Goal: Participate in discussion: Engage in conversation with other users on a specific topic

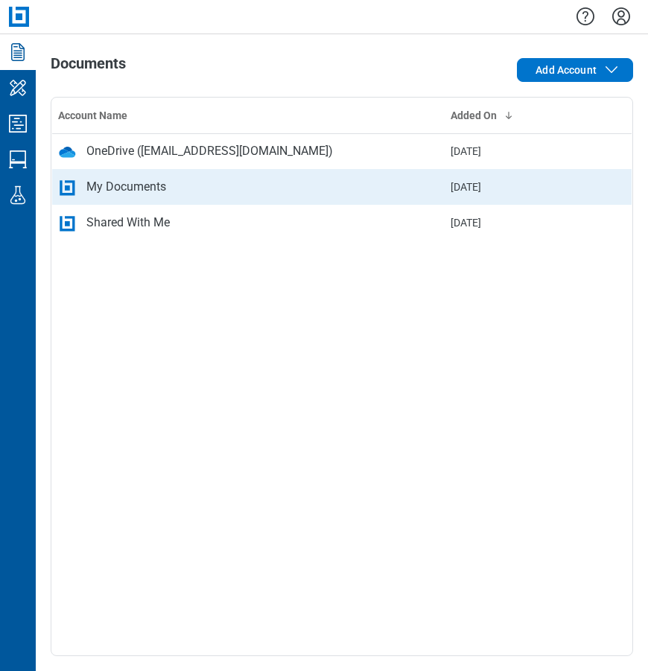
click at [206, 190] on div "My Documents" at bounding box center [248, 187] width 381 height 18
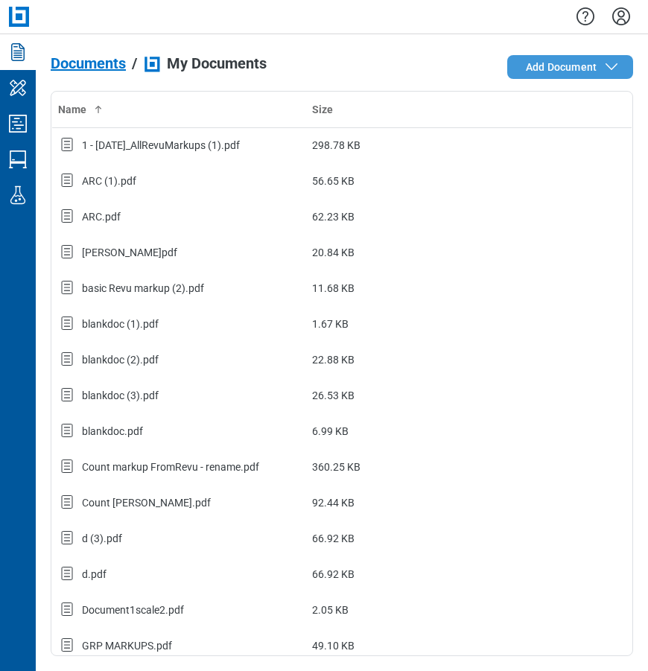
click at [595, 62] on span "Add Document" at bounding box center [561, 67] width 71 height 15
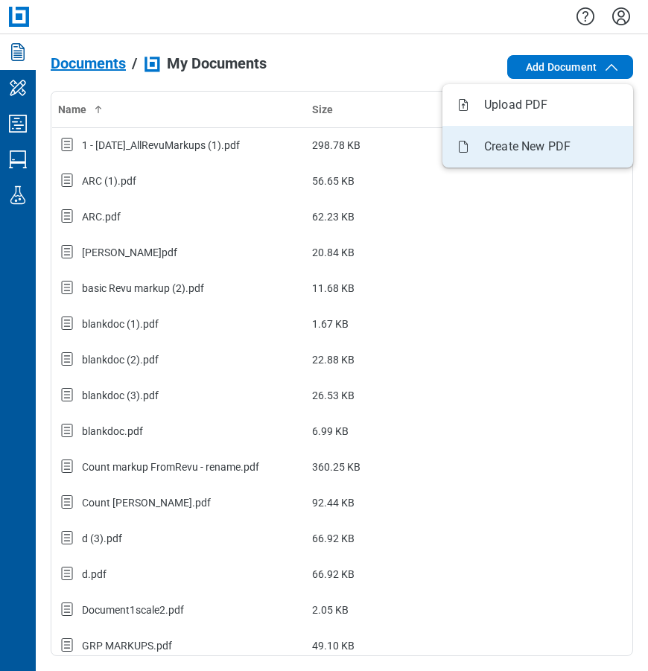
select select "*********"
select select "******"
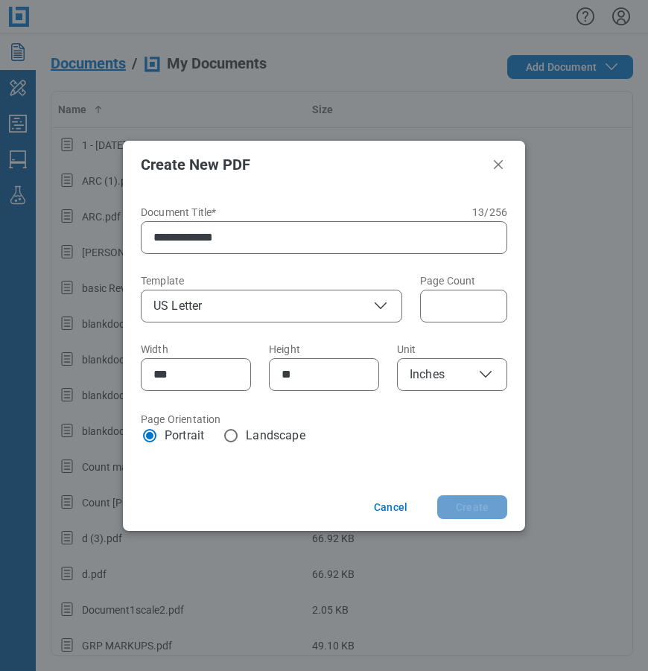
type input "**********"
click at [379, 305] on icon "button" at bounding box center [381, 306] width 18 height 18
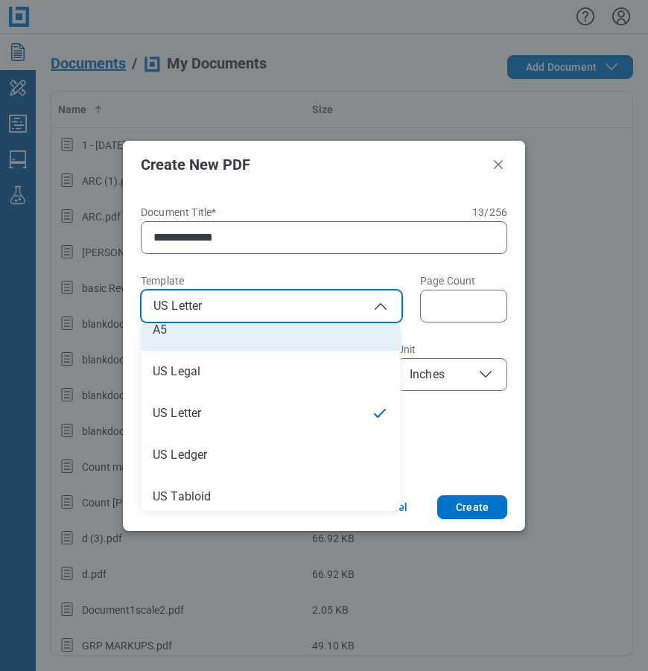
scroll to position [224, 0]
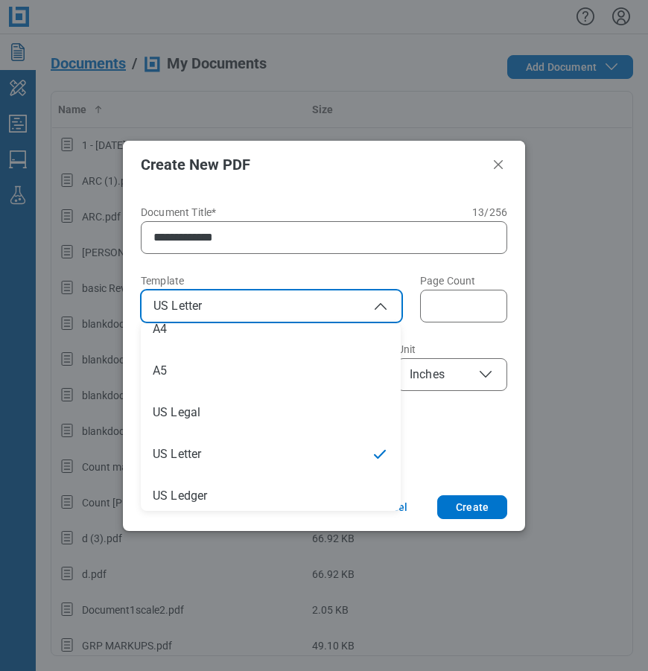
click at [434, 452] on div "**********" at bounding box center [324, 335] width 402 height 295
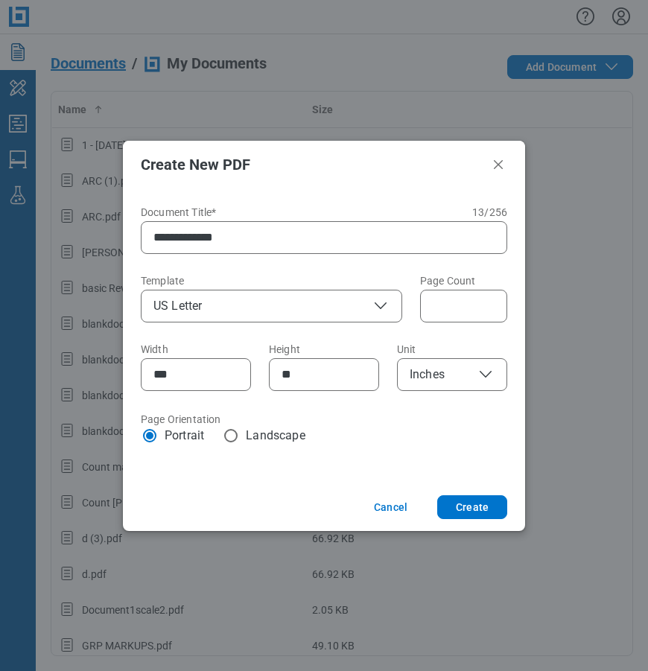
click at [451, 375] on span "Inches" at bounding box center [452, 375] width 85 height 18
click at [461, 508] on button "Create" at bounding box center [472, 507] width 70 height 24
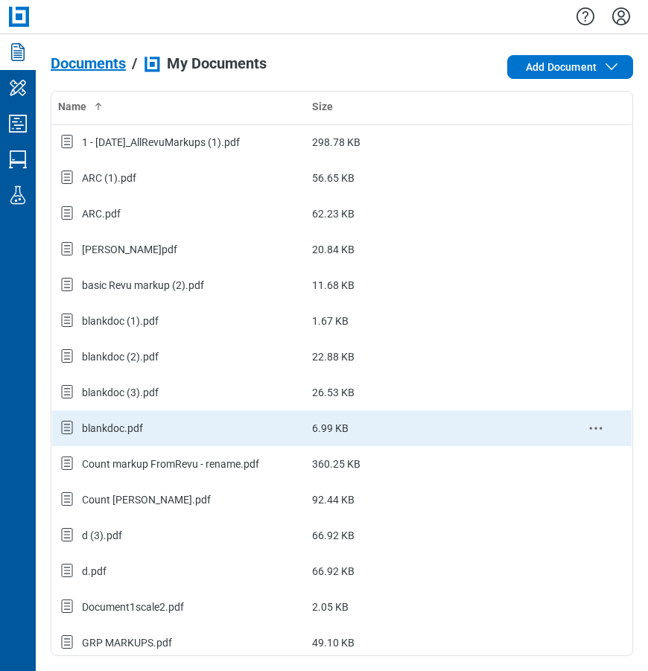
scroll to position [0, 0]
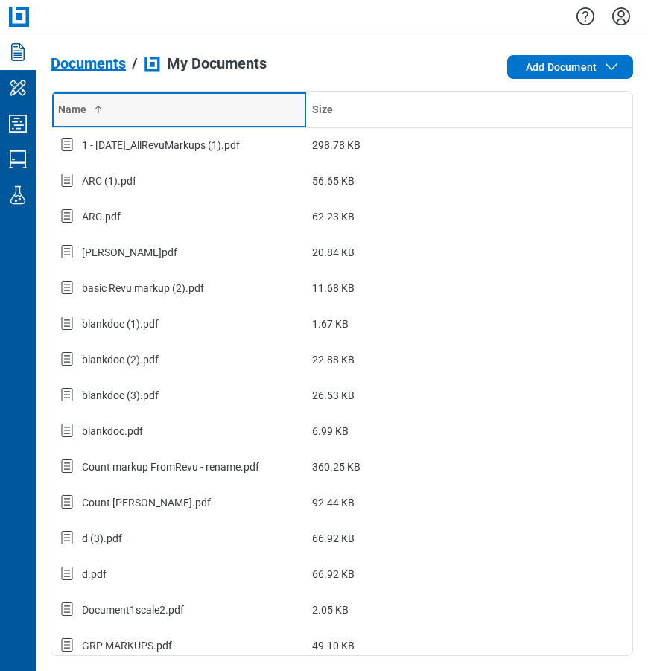
click at [104, 101] on th "Name" at bounding box center [179, 110] width 255 height 36
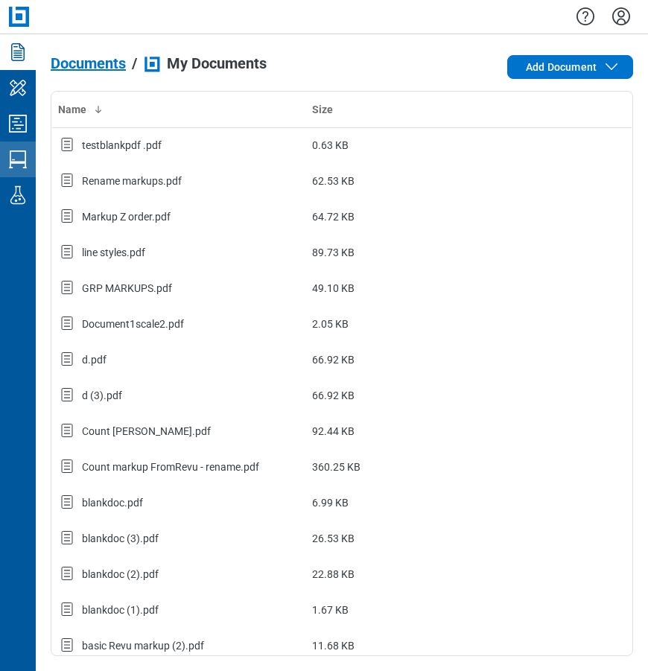
click at [13, 158] on icon "Studio Sessions" at bounding box center [18, 160] width 24 height 24
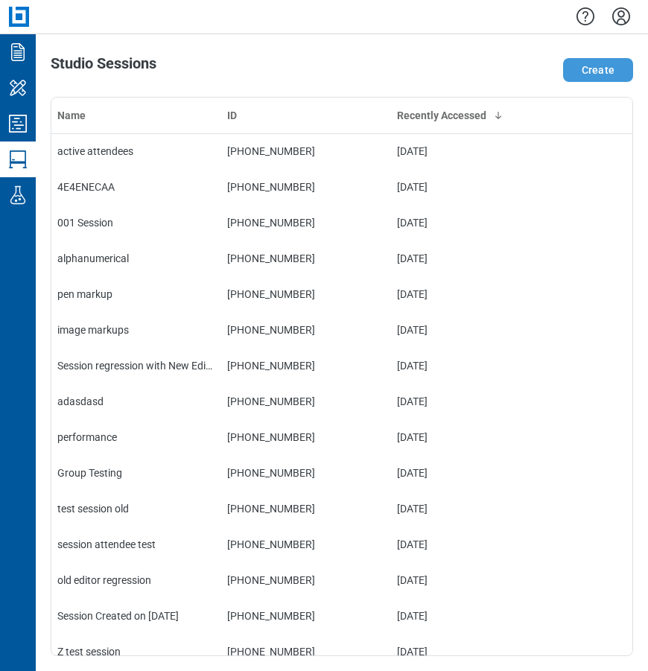
click at [615, 70] on button "Create" at bounding box center [598, 70] width 70 height 24
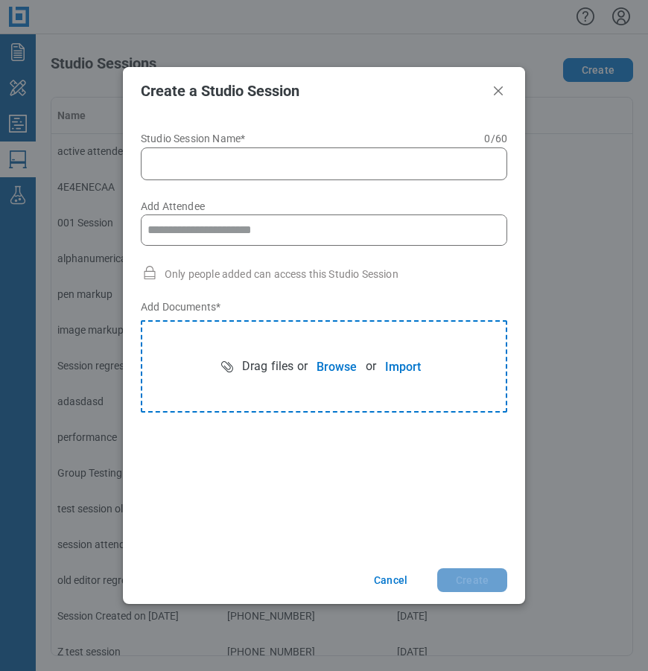
click at [252, 167] on input "Studio Session Name* 0 of 60 characters 0 / 60" at bounding box center [326, 164] width 347 height 18
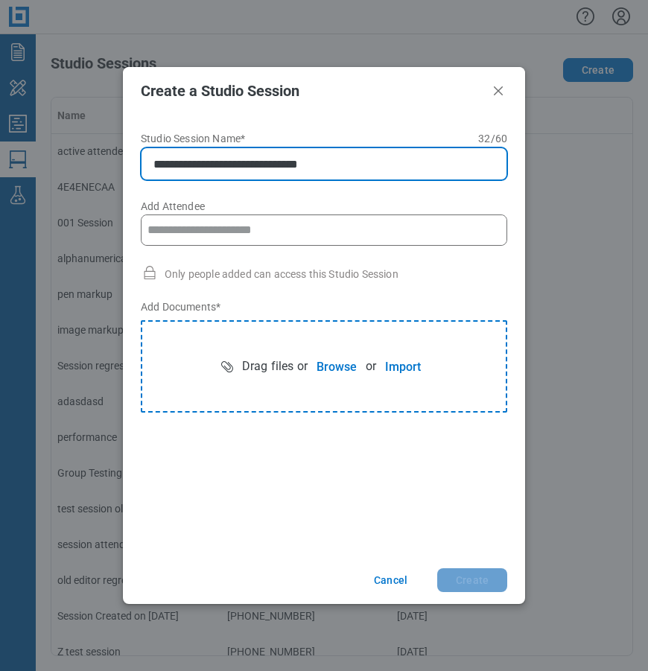
click at [361, 171] on input "**********" at bounding box center [326, 164] width 347 height 18
type input "**********"
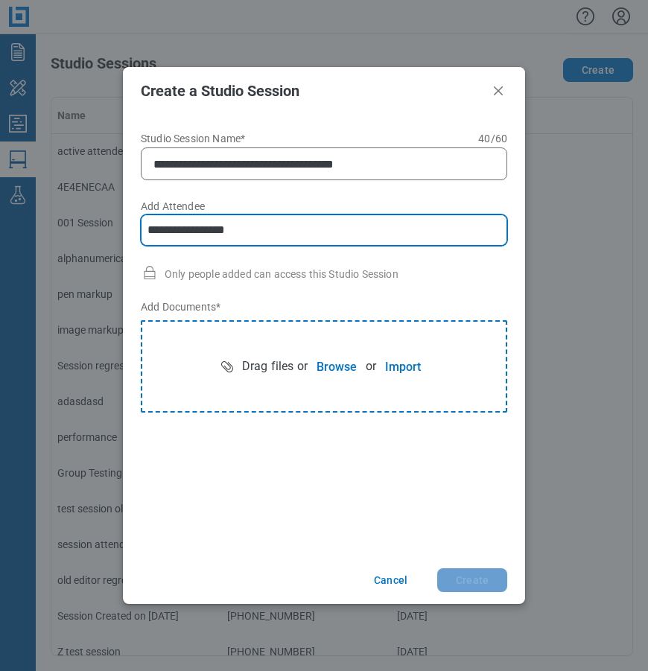
type input "**********"
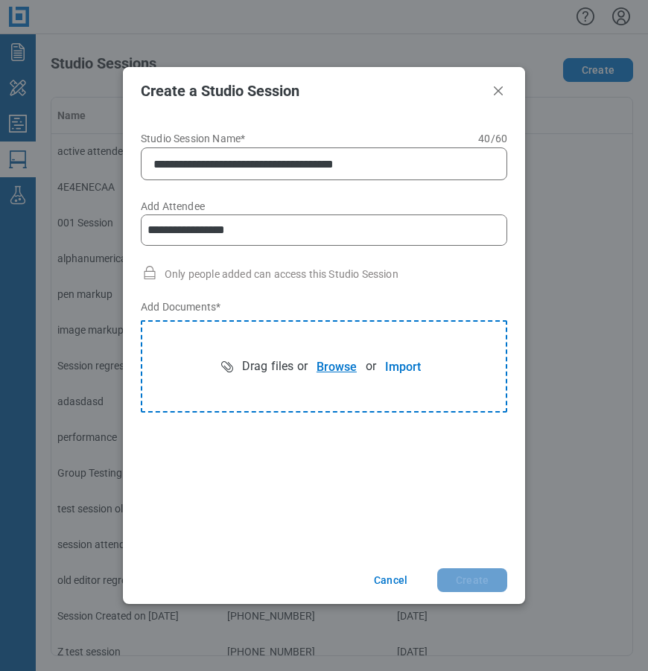
click at [325, 368] on button "Browse" at bounding box center [337, 367] width 58 height 30
click at [475, 577] on button "Create" at bounding box center [472, 580] width 70 height 24
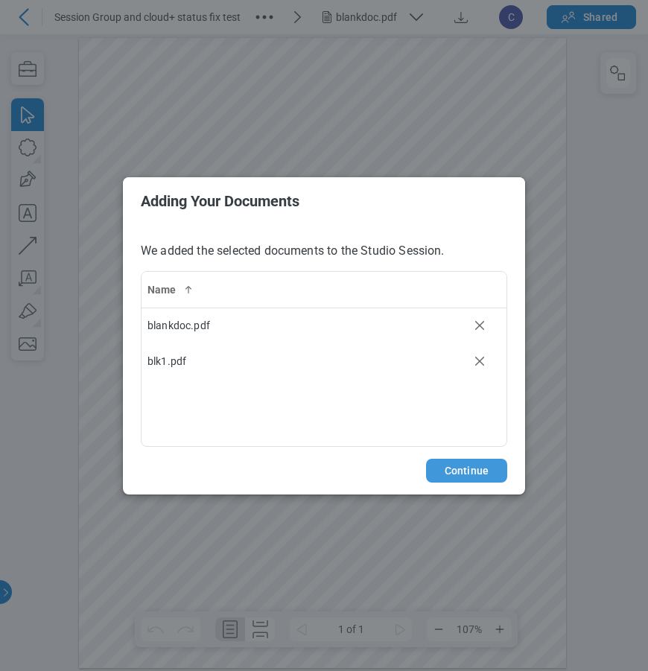
click at [445, 469] on button "Continue" at bounding box center [466, 471] width 81 height 24
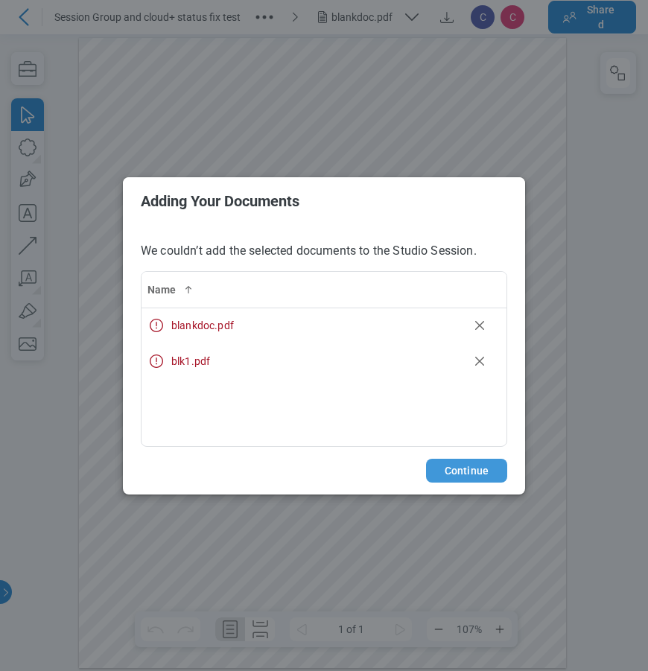
click at [476, 464] on button "Continue" at bounding box center [466, 471] width 81 height 24
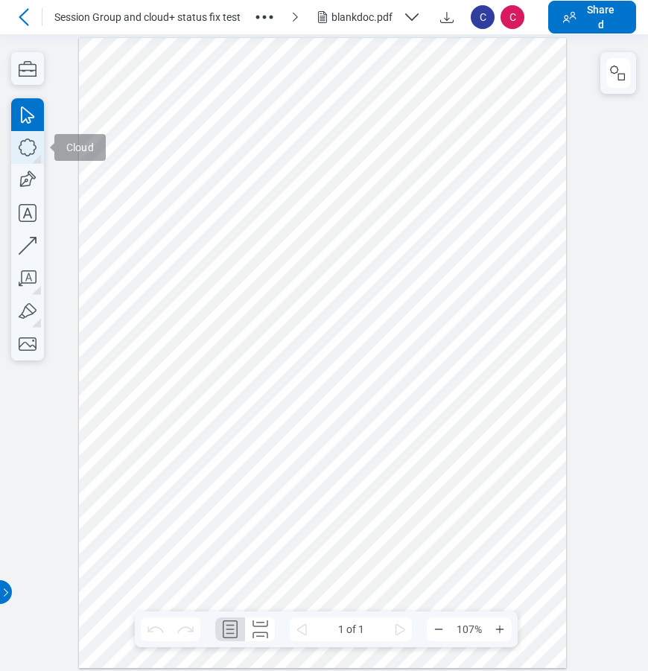
click at [29, 145] on icon "button" at bounding box center [27, 147] width 33 height 33
drag, startPoint x: 296, startPoint y: 206, endPoint x: 371, endPoint y: 290, distance: 112.9
click at [371, 290] on div at bounding box center [322, 352] width 487 height 630
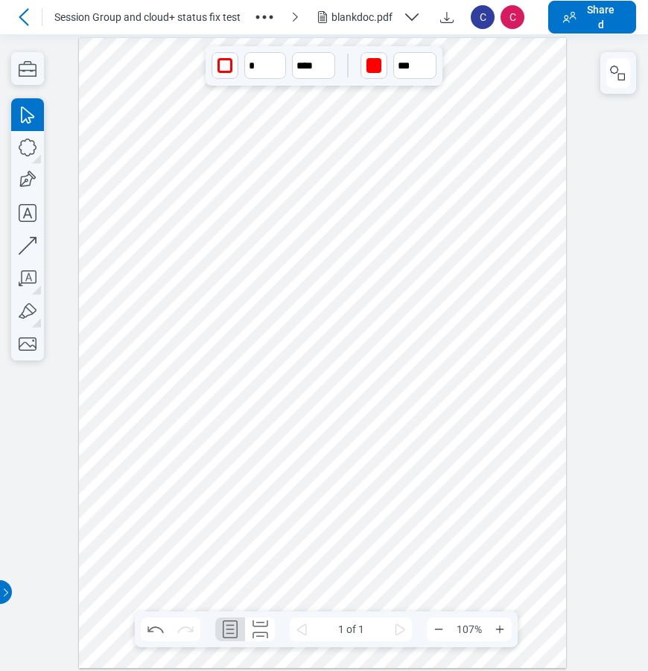
drag, startPoint x: 452, startPoint y: 259, endPoint x: 198, endPoint y: 236, distance: 255.1
click at [450, 259] on div at bounding box center [322, 352] width 487 height 630
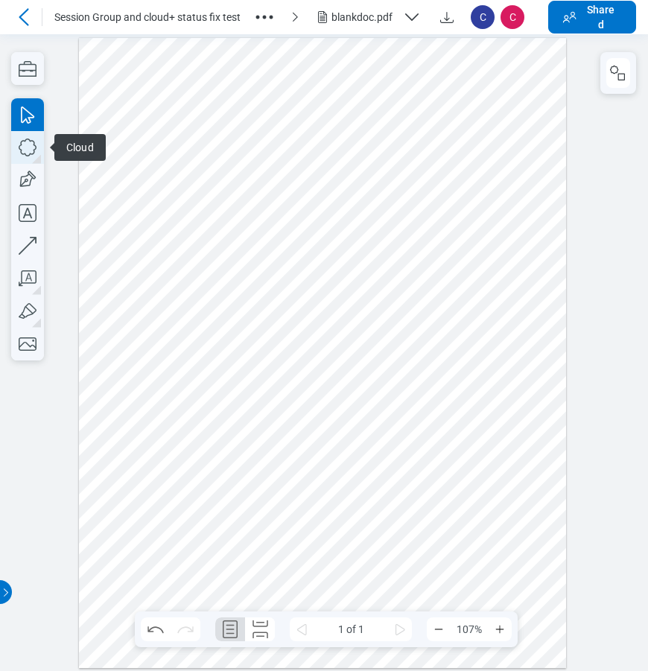
click at [30, 156] on icon "button" at bounding box center [27, 147] width 33 height 33
drag, startPoint x: 400, startPoint y: 188, endPoint x: 484, endPoint y: 245, distance: 101.9
click at [484, 245] on div at bounding box center [322, 352] width 487 height 630
click at [494, 303] on div at bounding box center [322, 352] width 487 height 630
drag, startPoint x: 182, startPoint y: 147, endPoint x: 505, endPoint y: 323, distance: 368.4
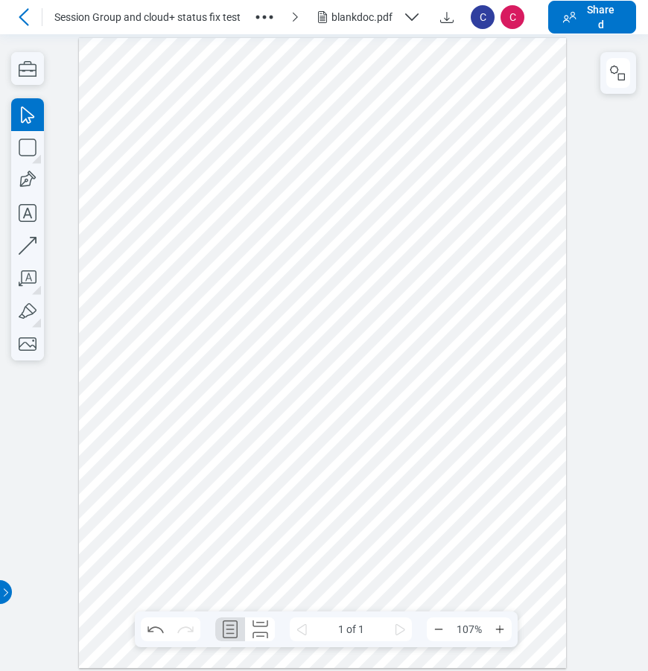
click at [505, 323] on div at bounding box center [322, 352] width 487 height 630
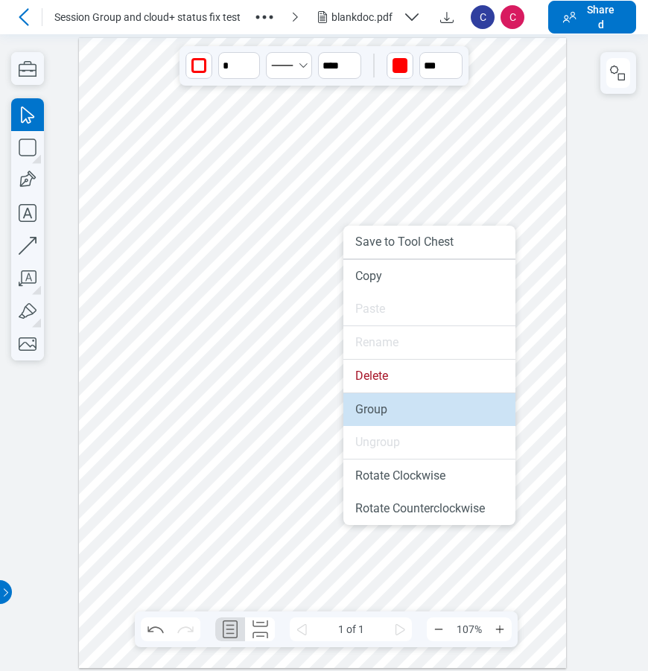
click at [369, 408] on li "Group" at bounding box center [429, 409] width 172 height 33
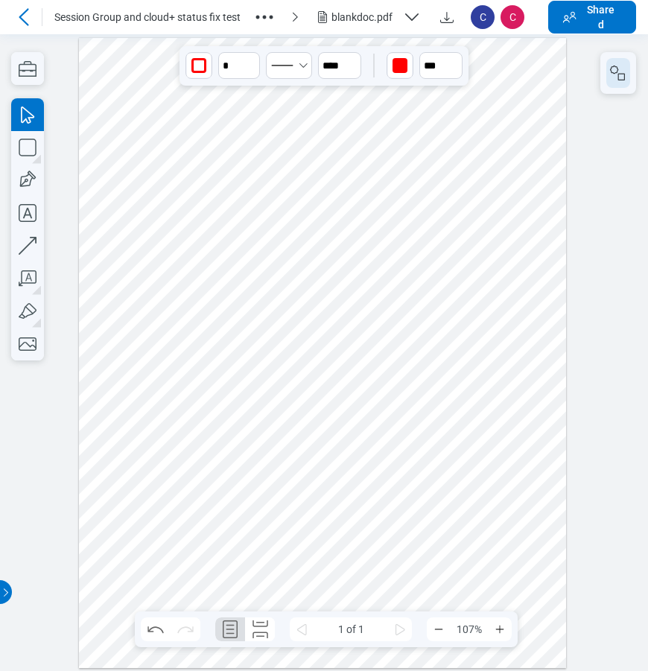
click at [621, 87] on button "button" at bounding box center [618, 73] width 24 height 30
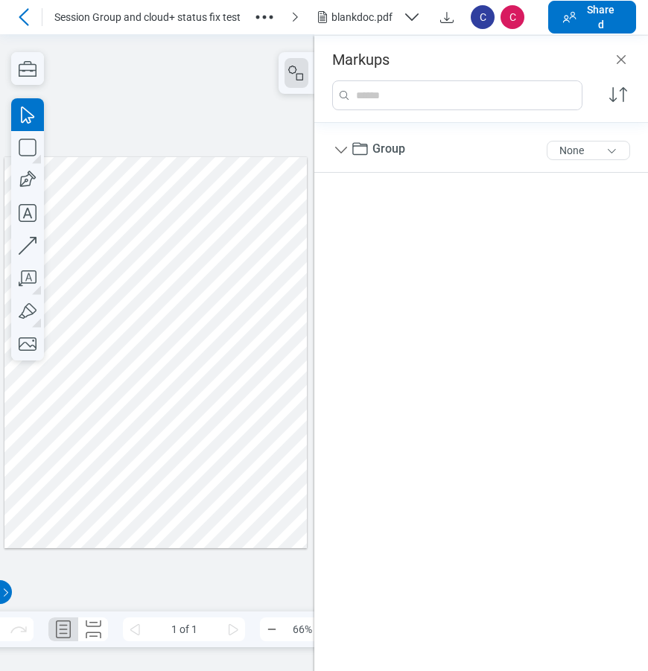
click at [237, 271] on div at bounding box center [155, 351] width 302 height 391
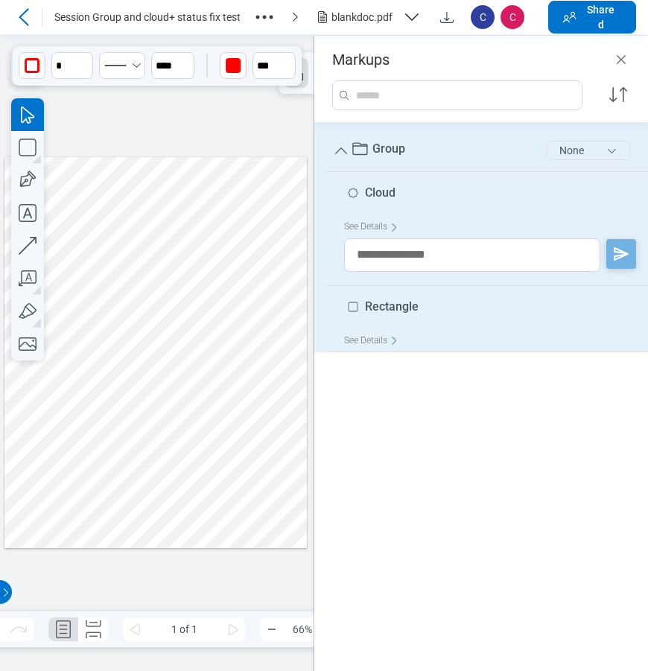
click at [586, 151] on button "None" at bounding box center [588, 150] width 83 height 19
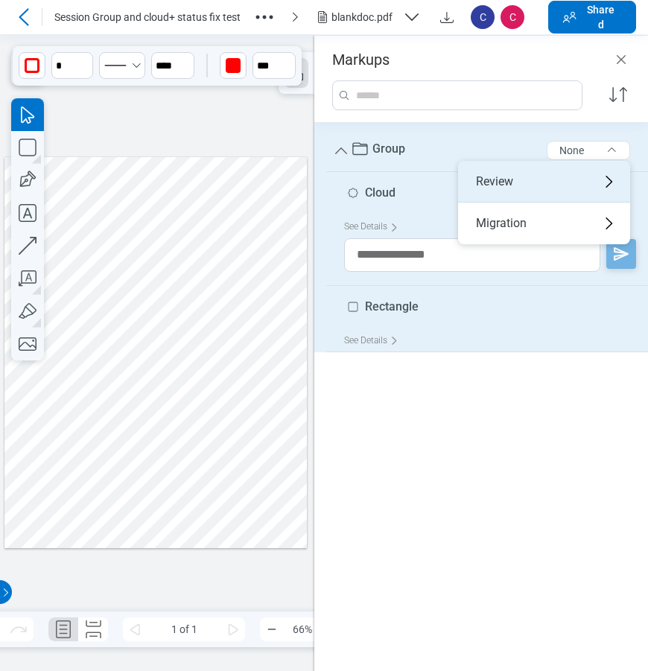
click at [560, 185] on div "Review" at bounding box center [544, 182] width 172 height 42
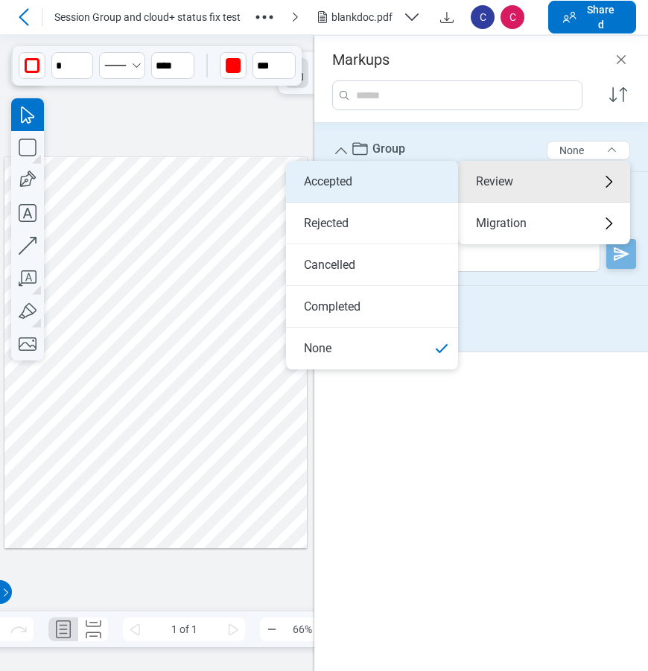
click at [382, 182] on li "Accepted" at bounding box center [372, 182] width 172 height 42
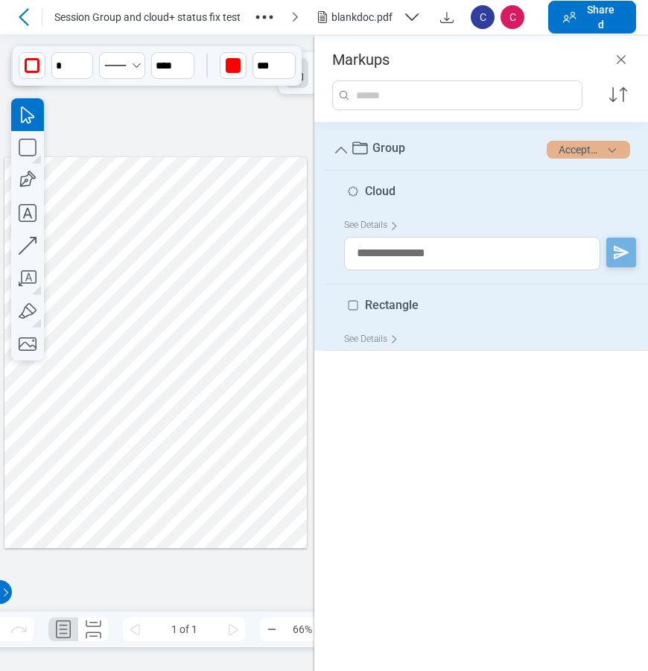
click at [571, 153] on button "Accepted" at bounding box center [588, 150] width 83 height 18
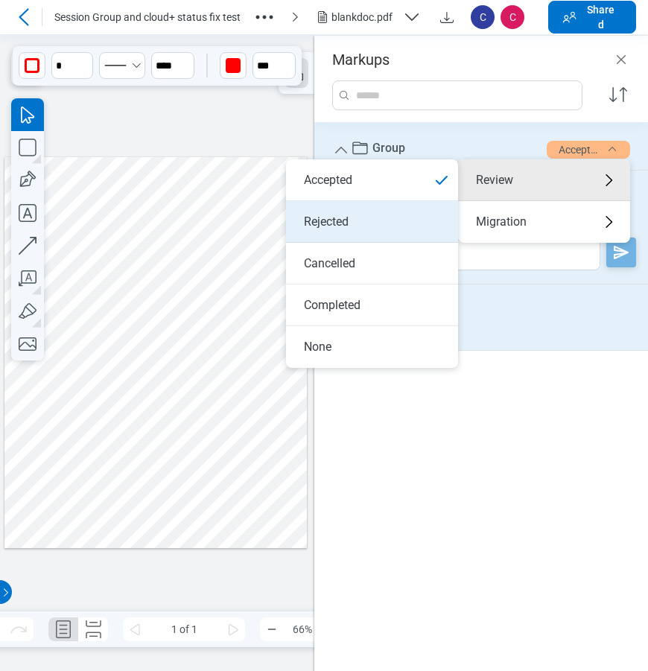
click at [378, 212] on li "Rejected" at bounding box center [372, 222] width 172 height 42
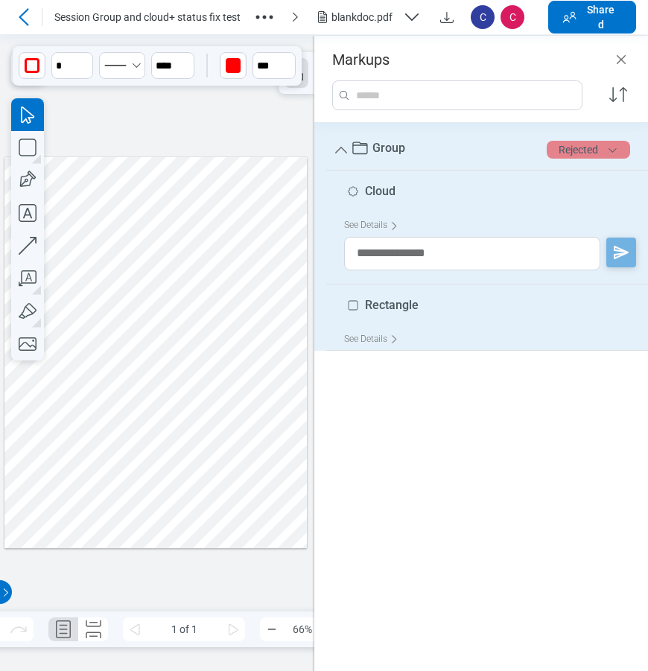
click at [590, 154] on button "Rejected" at bounding box center [588, 150] width 83 height 18
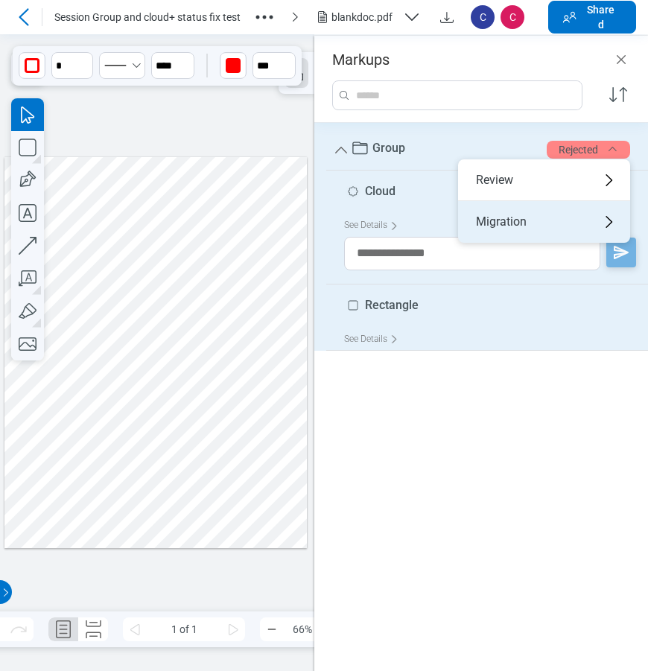
click at [540, 222] on div "Migration" at bounding box center [544, 222] width 172 height 42
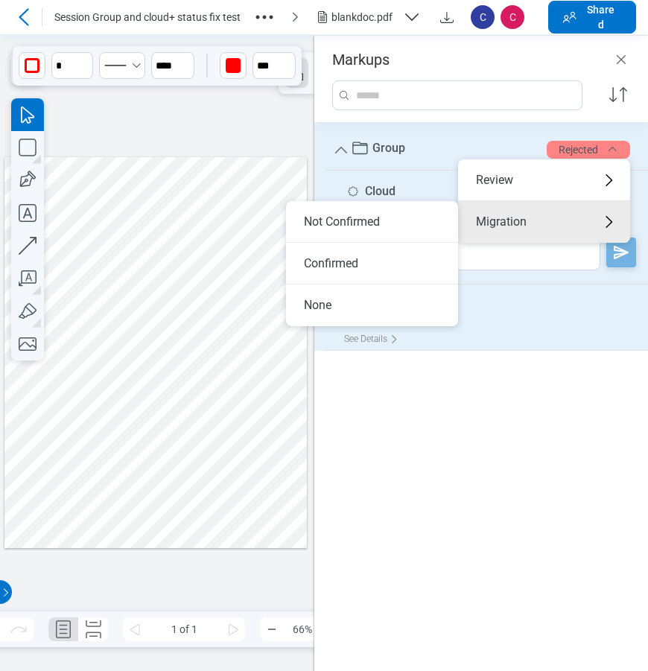
drag, startPoint x: 320, startPoint y: 259, endPoint x: 329, endPoint y: 262, distance: 9.2
click at [321, 260] on li "Confirmed" at bounding box center [372, 264] width 172 height 42
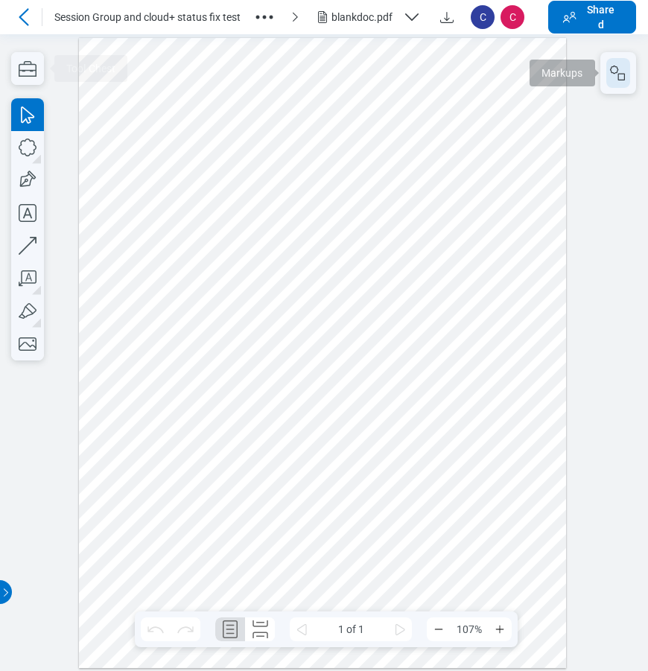
click at [622, 82] on button "button" at bounding box center [618, 73] width 24 height 30
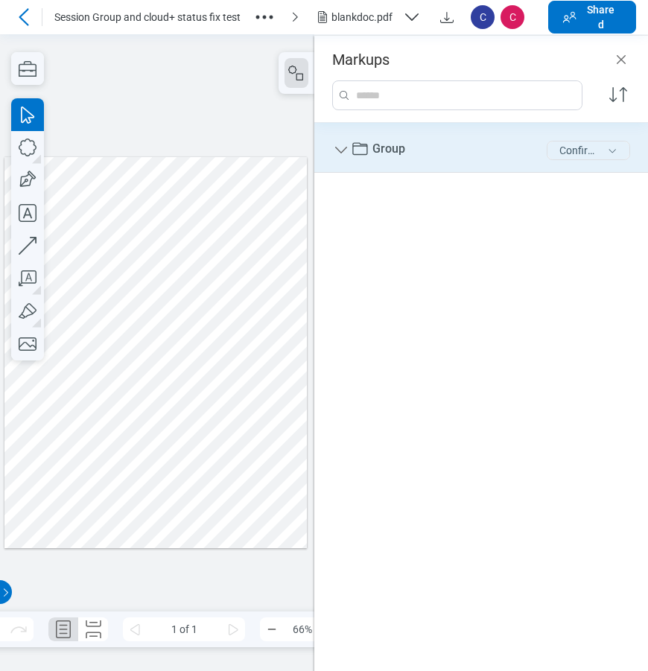
click at [556, 153] on button "Confirmed" at bounding box center [588, 150] width 83 height 19
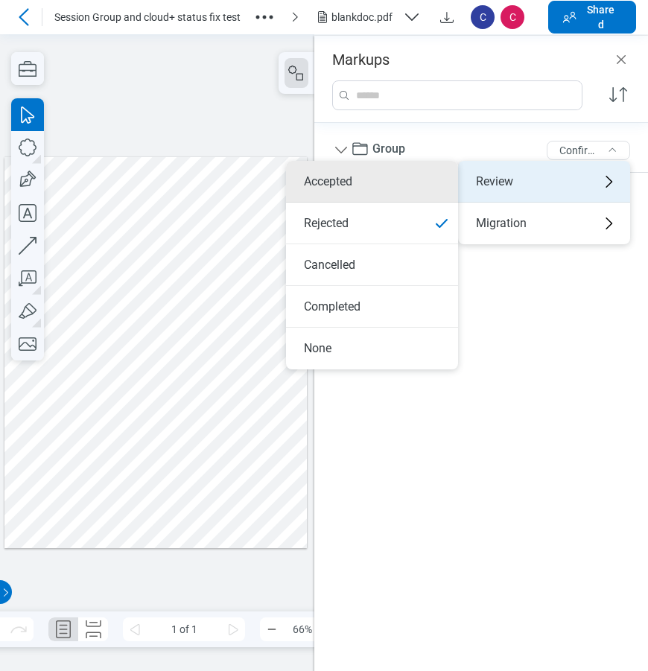
click at [389, 199] on li "Accepted" at bounding box center [372, 182] width 172 height 42
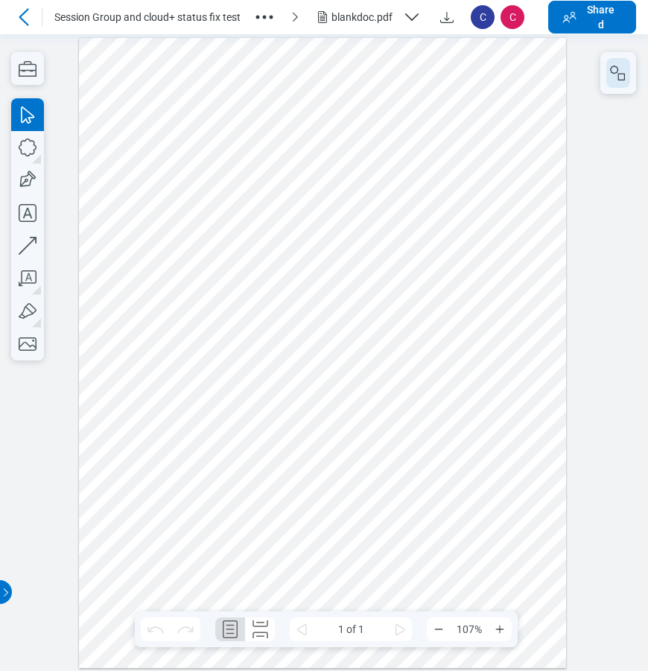
click at [615, 83] on button "button" at bounding box center [618, 73] width 24 height 30
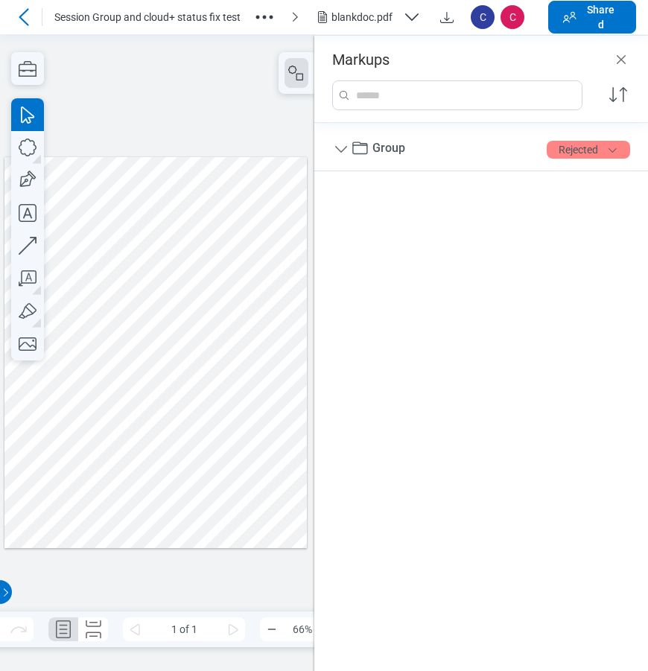
click at [262, 19] on icon "button" at bounding box center [265, 17] width 24 height 24
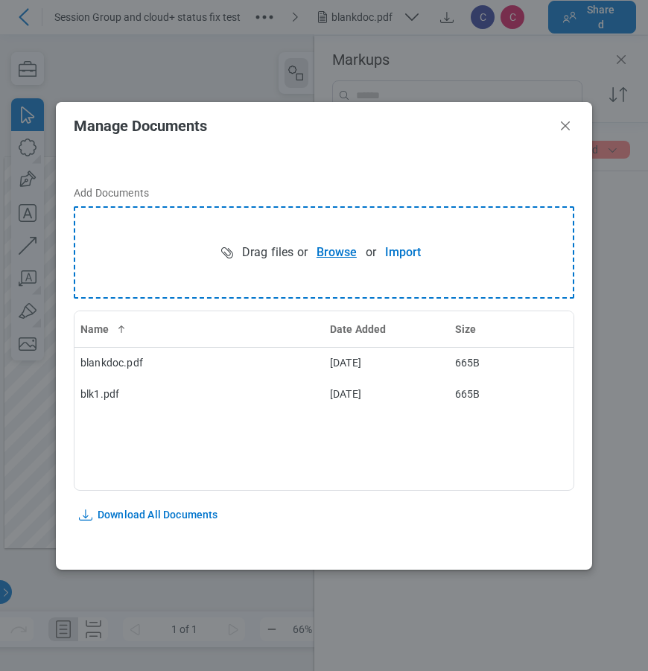
click at [324, 251] on button "Browse" at bounding box center [337, 253] width 58 height 30
click at [568, 126] on icon "Close" at bounding box center [566, 126] width 18 height 18
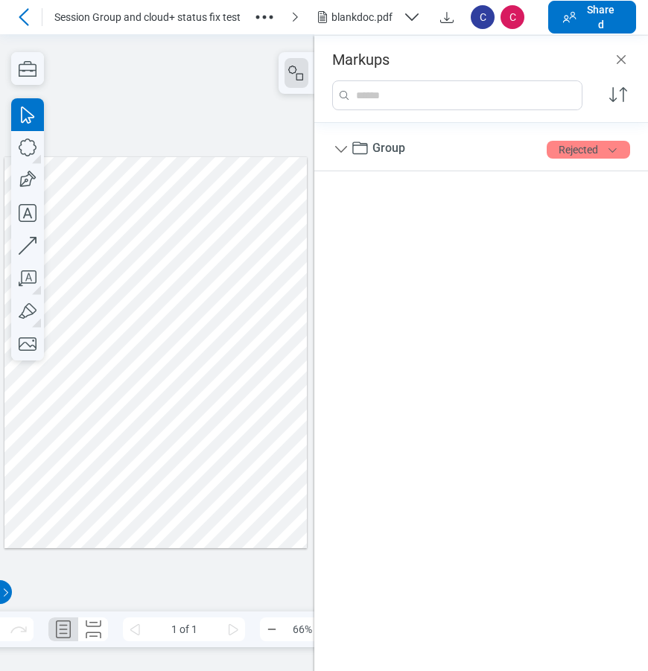
click at [313, 21] on div "blankdoc.pdf" at bounding box center [373, 17] width 171 height 24
click at [341, 19] on div "blankdoc.pdf" at bounding box center [365, 17] width 66 height 15
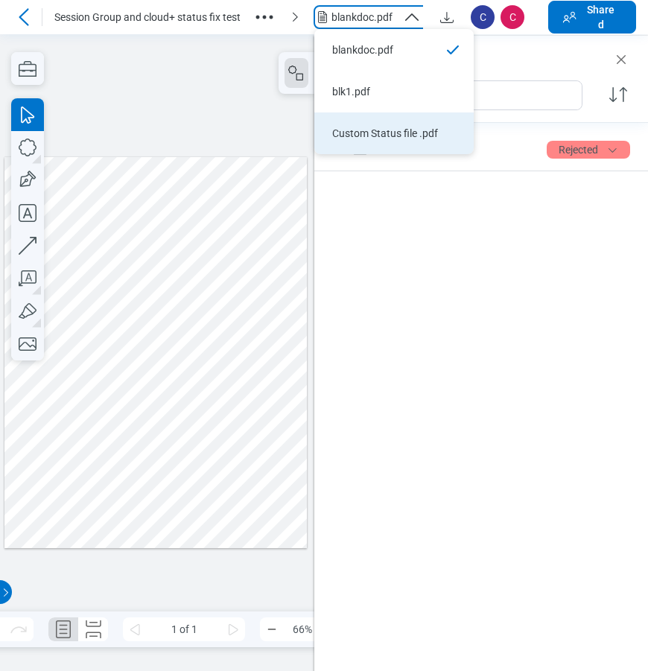
click at [373, 132] on div "Custom Status file .pdf" at bounding box center [385, 133] width 106 height 15
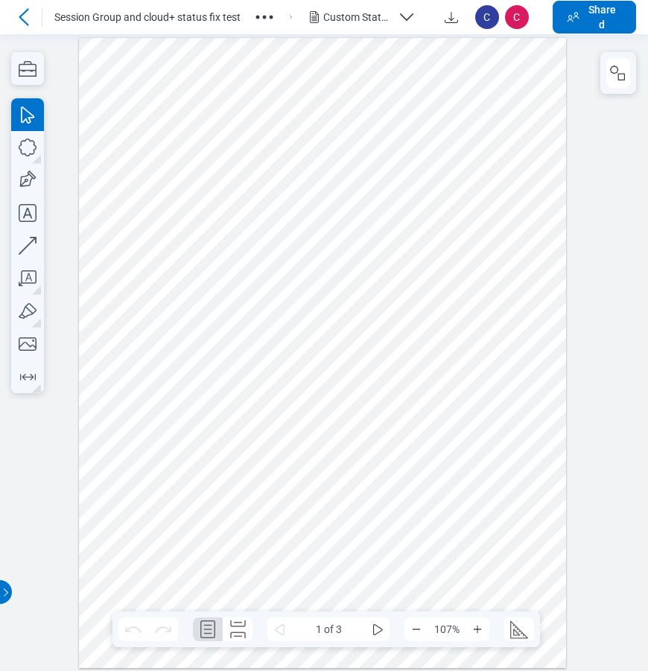
click at [180, 326] on div at bounding box center [322, 352] width 487 height 630
click at [19, 150] on icon "button" at bounding box center [27, 147] width 33 height 33
drag, startPoint x: 223, startPoint y: 308, endPoint x: 247, endPoint y: 341, distance: 41.6
click at [247, 341] on div at bounding box center [322, 352] width 487 height 630
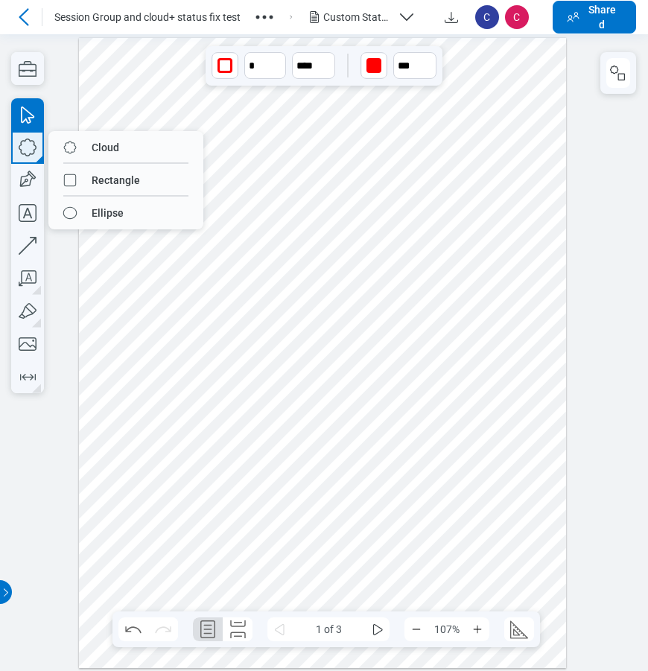
click at [28, 156] on icon "button" at bounding box center [27, 147] width 33 height 33
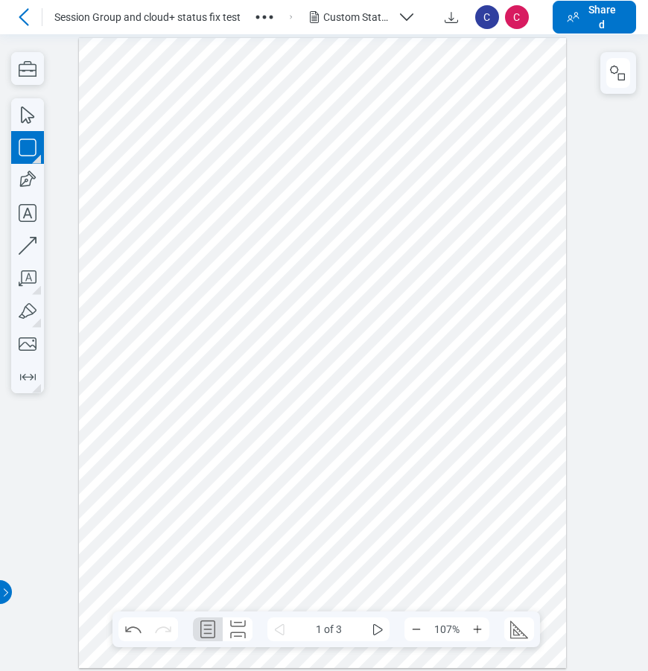
drag, startPoint x: 264, startPoint y: 287, endPoint x: 305, endPoint y: 330, distance: 59.6
click at [305, 330] on div at bounding box center [322, 352] width 487 height 630
click at [351, 335] on div at bounding box center [322, 352] width 487 height 630
drag, startPoint x: 282, startPoint y: 341, endPoint x: 358, endPoint y: 365, distance: 79.6
click at [358, 365] on div at bounding box center [322, 352] width 487 height 630
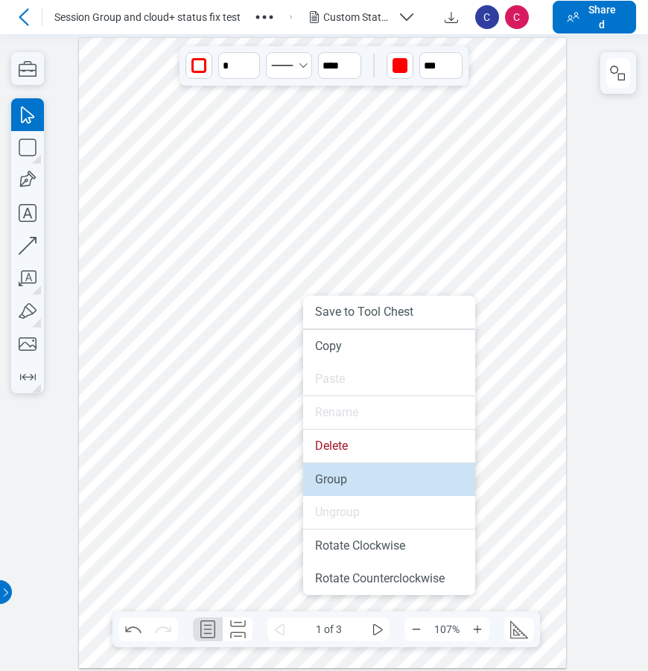
click at [331, 474] on li "Group" at bounding box center [389, 479] width 172 height 33
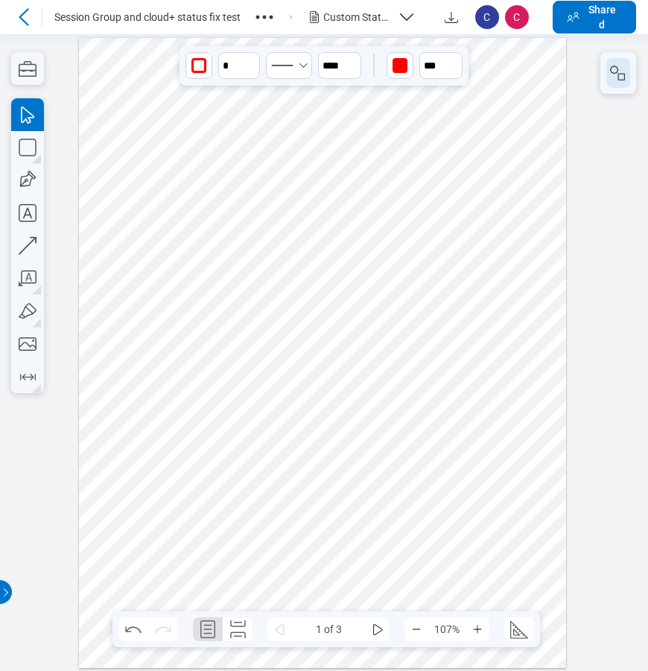
click at [618, 79] on rect "button" at bounding box center [621, 76] width 7 height 7
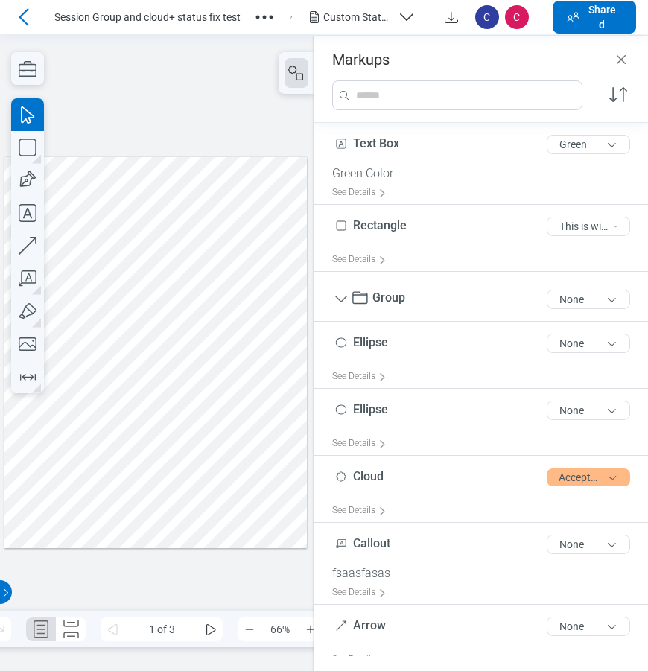
click at [150, 329] on div at bounding box center [155, 351] width 302 height 391
click at [139, 329] on div at bounding box center [155, 351] width 302 height 391
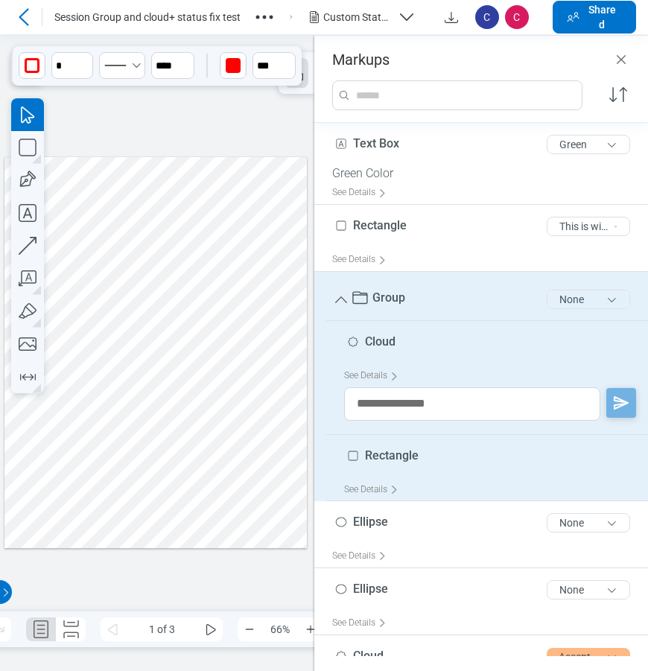
click at [566, 297] on button "None" at bounding box center [588, 299] width 83 height 19
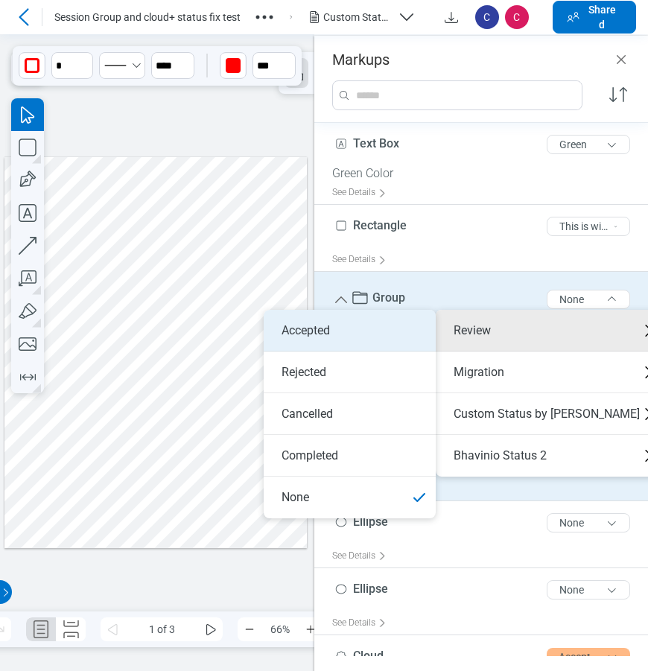
click at [358, 329] on li "Accepted" at bounding box center [350, 331] width 172 height 42
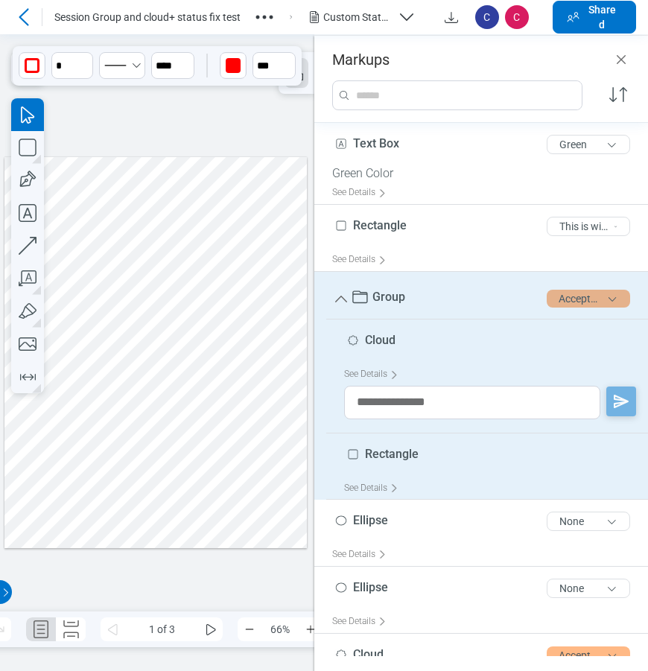
click at [557, 303] on button "Accepted" at bounding box center [588, 299] width 83 height 18
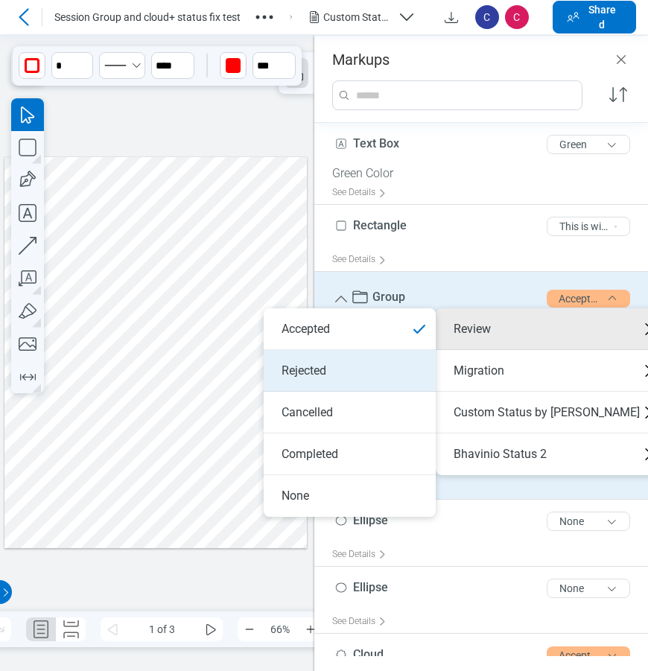
click at [276, 373] on li "Rejected" at bounding box center [350, 371] width 172 height 42
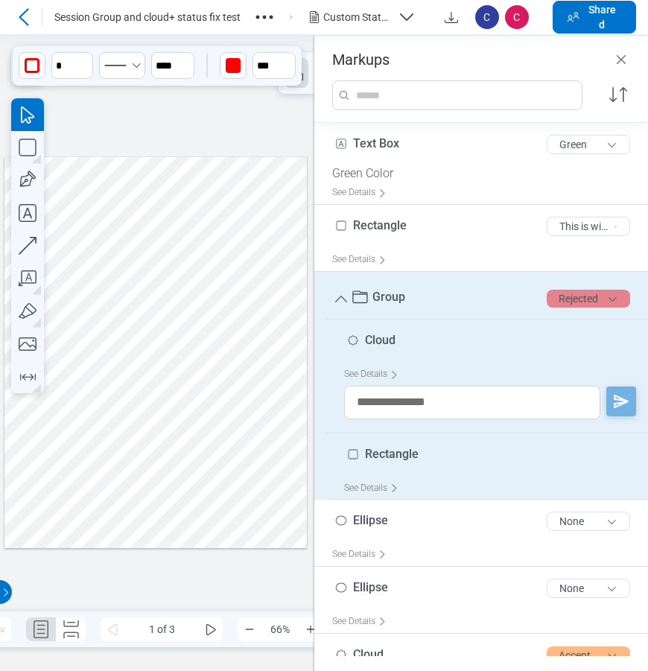
click at [560, 297] on button "Rejected" at bounding box center [588, 299] width 83 height 18
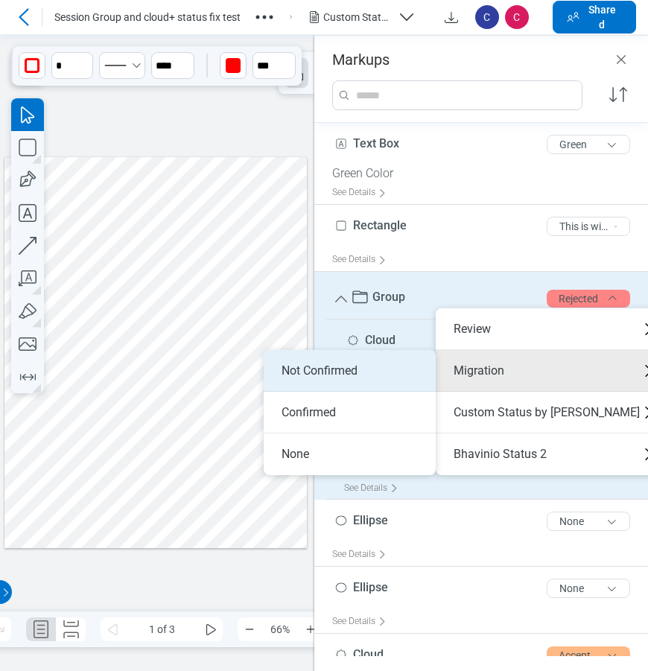
click at [360, 370] on li "Not Confirmed" at bounding box center [350, 371] width 172 height 42
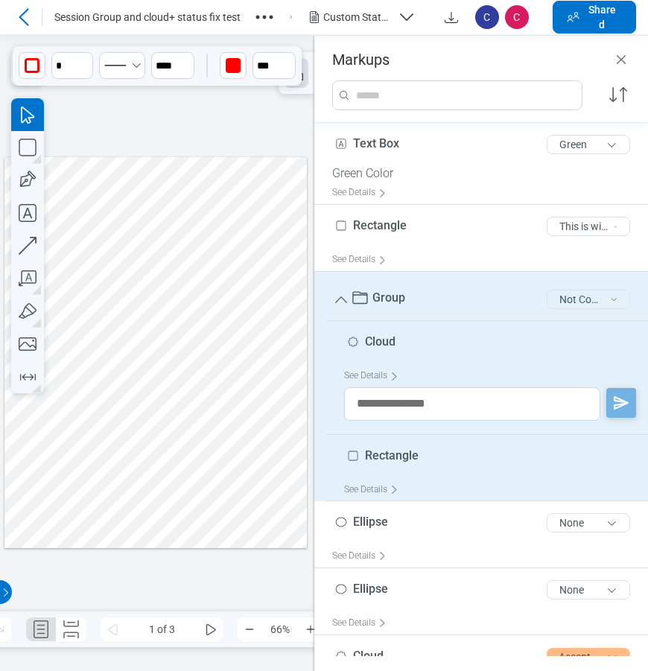
click at [566, 301] on button "Not Confirmed" at bounding box center [588, 299] width 83 height 19
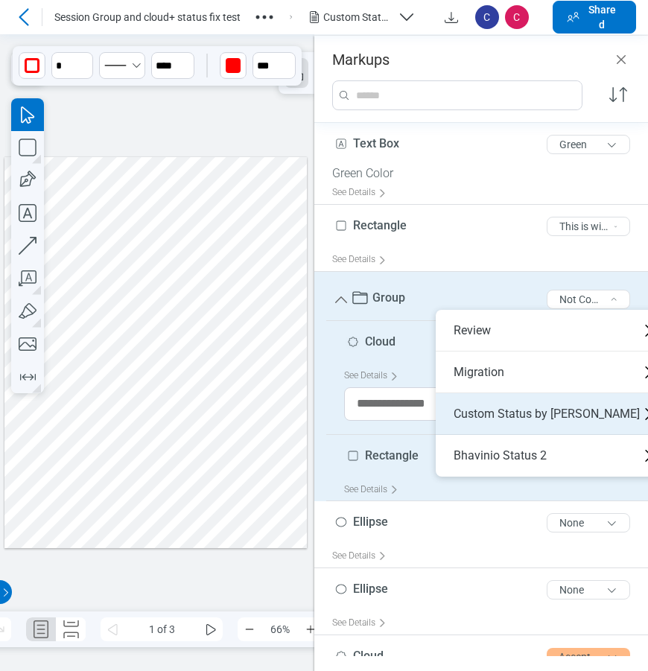
click at [485, 412] on div "Custom Status by [PERSON_NAME]" at bounding box center [553, 414] width 234 height 42
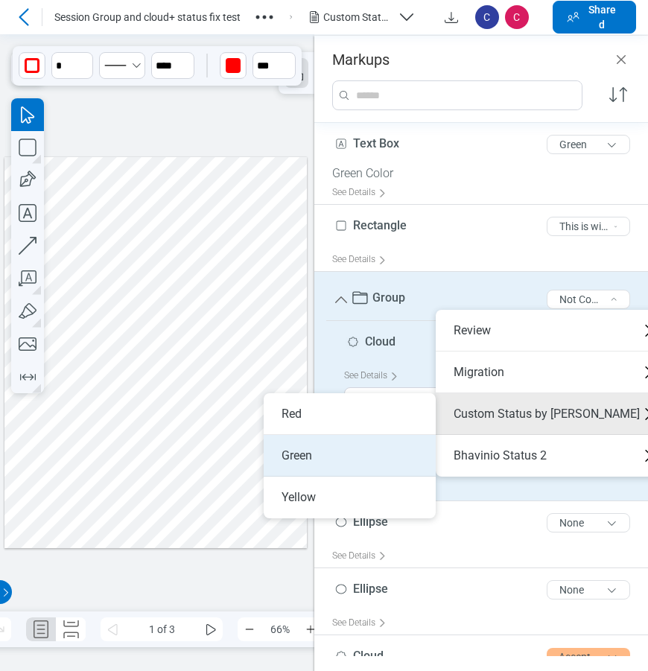
click at [365, 447] on li "Green" at bounding box center [350, 456] width 172 height 42
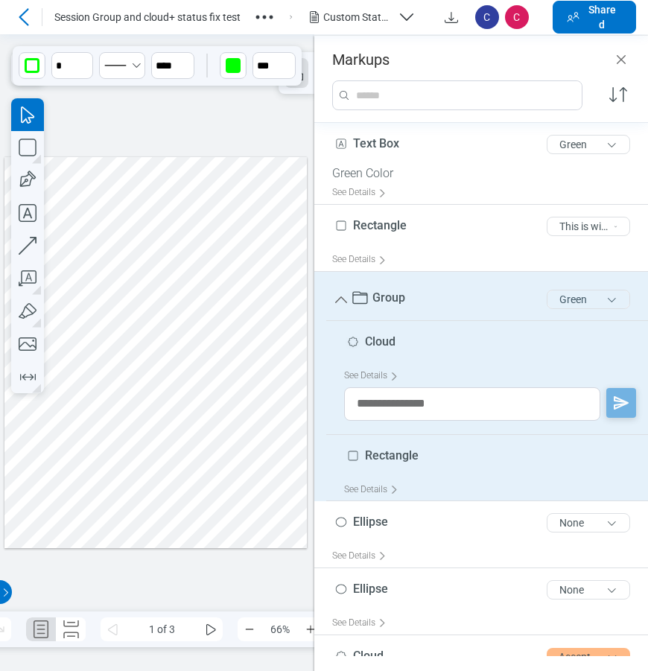
click at [577, 297] on button "Green" at bounding box center [588, 299] width 83 height 19
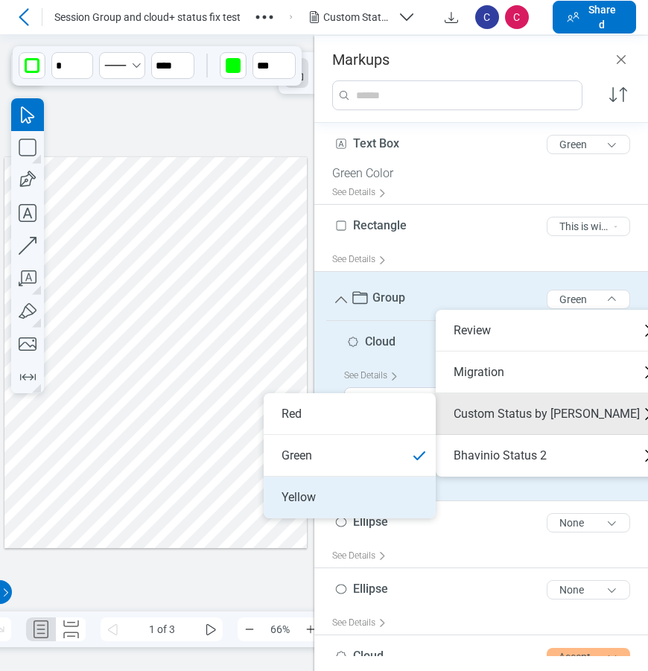
click at [334, 495] on li "Yellow" at bounding box center [350, 498] width 172 height 42
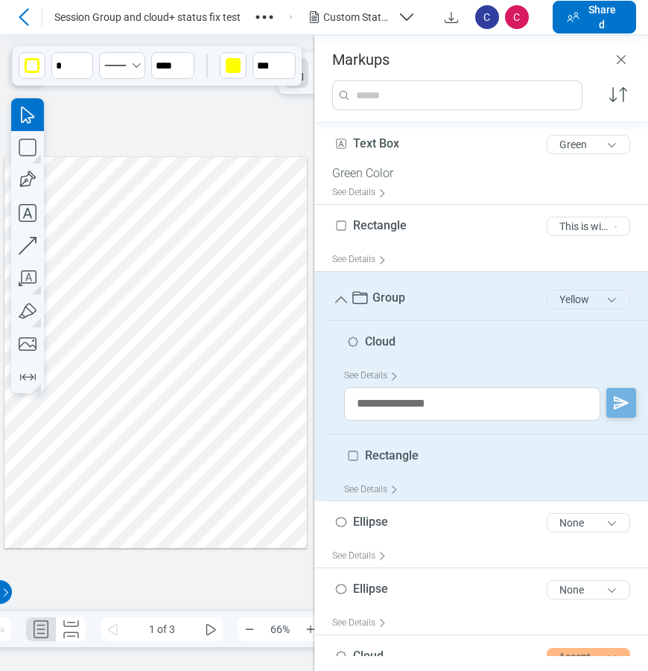
click at [565, 302] on button "Yellow" at bounding box center [588, 299] width 83 height 19
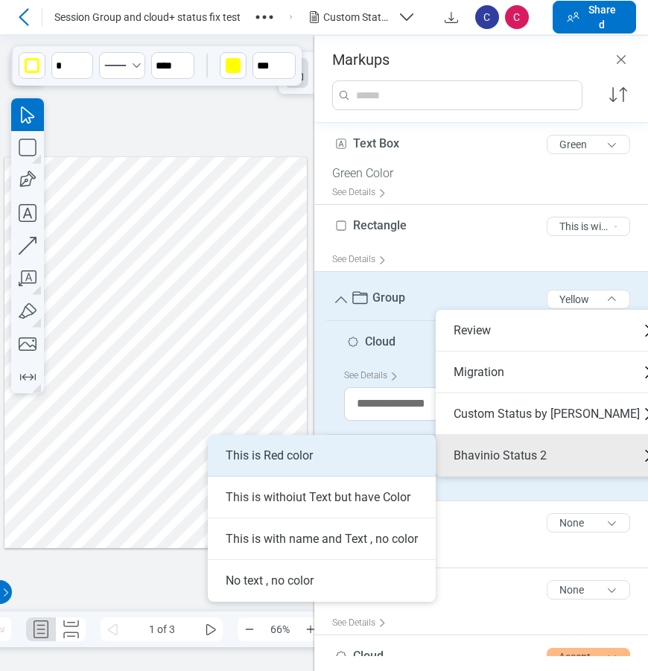
click at [331, 449] on li "This is Red color" at bounding box center [322, 456] width 228 height 42
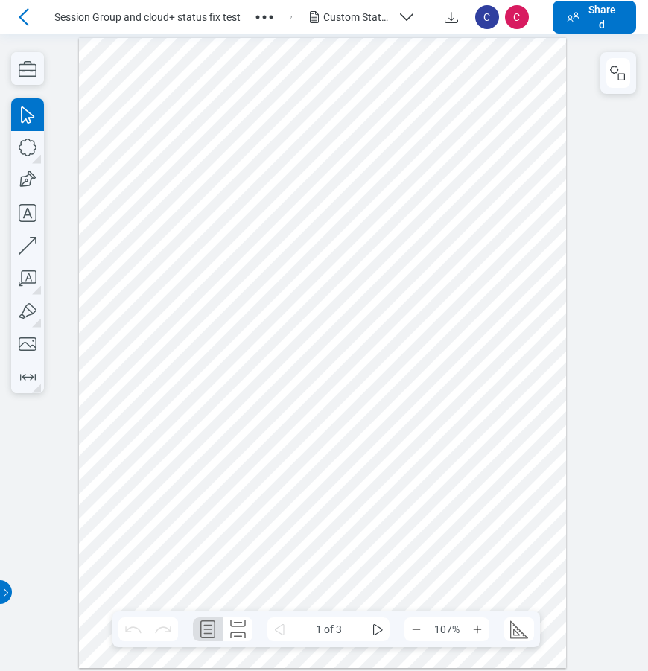
click at [247, 324] on div at bounding box center [322, 352] width 487 height 630
click at [620, 72] on icon "button" at bounding box center [618, 73] width 18 height 18
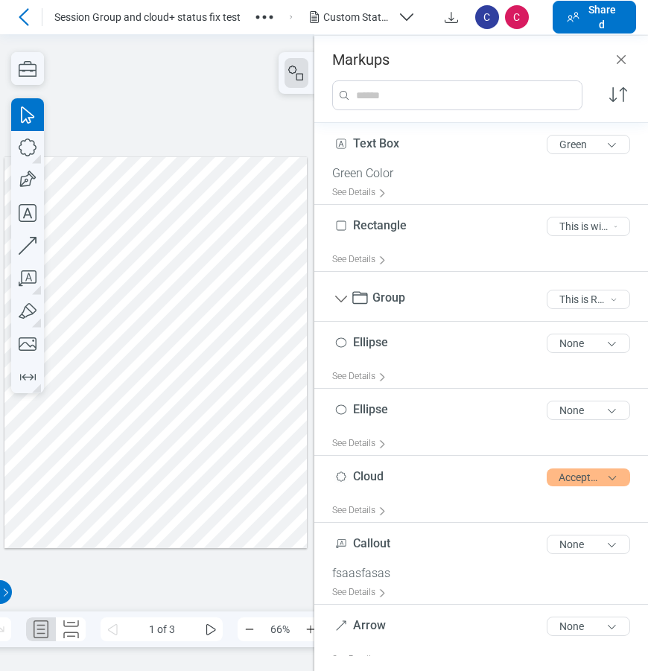
click at [87, 323] on div at bounding box center [155, 351] width 302 height 391
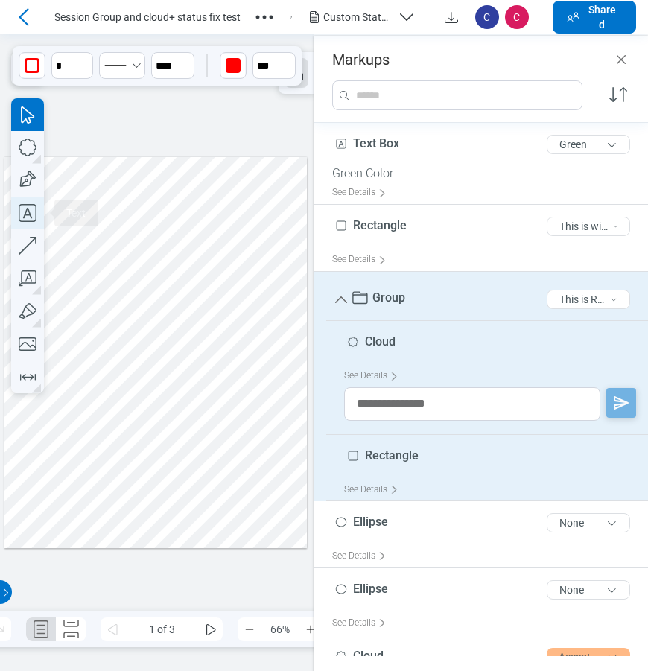
click at [29, 216] on icon "button" at bounding box center [27, 213] width 33 height 33
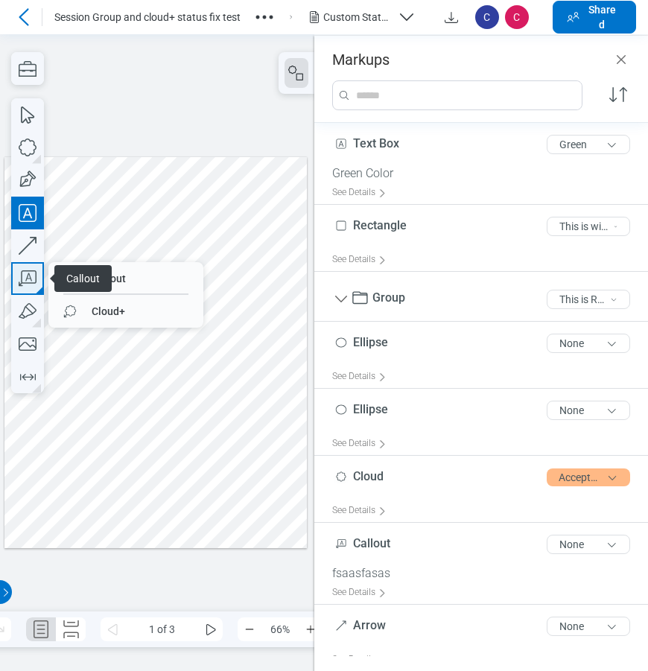
click at [28, 273] on icon "button" at bounding box center [27, 278] width 33 height 33
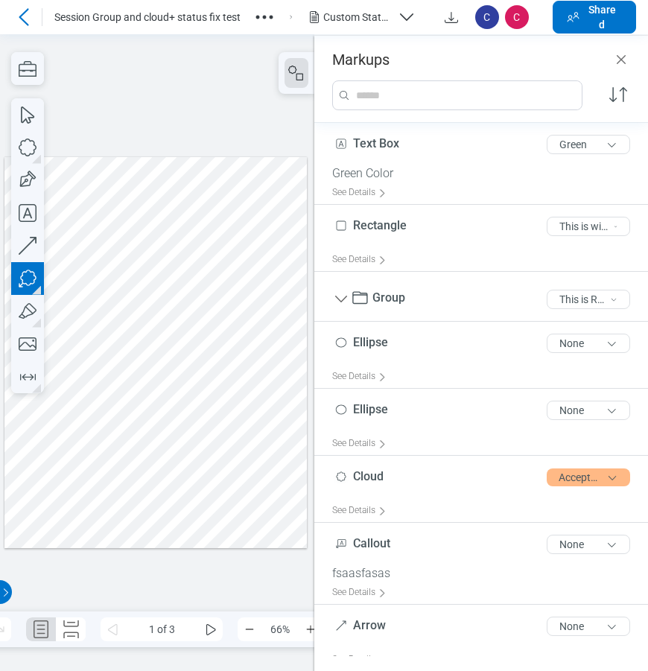
drag, startPoint x: 112, startPoint y: 408, endPoint x: 150, endPoint y: 435, distance: 46.5
click at [150, 435] on div at bounding box center [155, 351] width 302 height 391
click at [161, 451] on div at bounding box center [155, 351] width 302 height 391
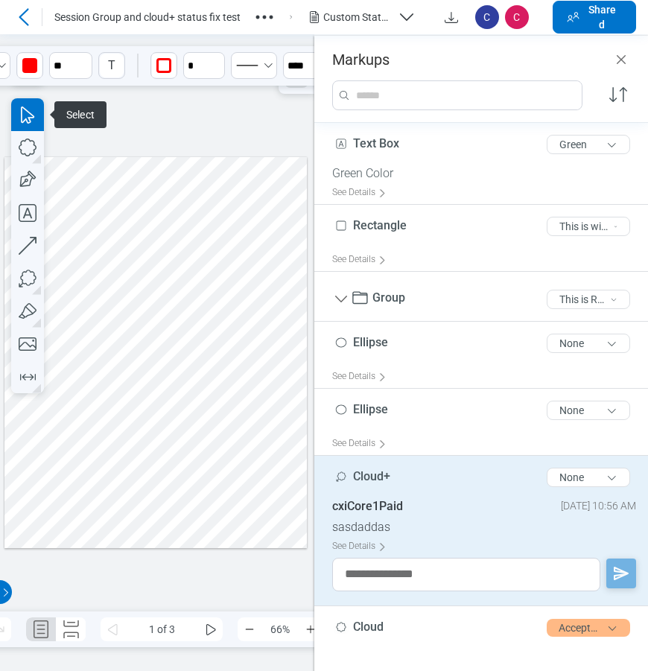
click at [195, 451] on div at bounding box center [155, 351] width 302 height 391
click at [256, 439] on div at bounding box center [155, 351] width 302 height 391
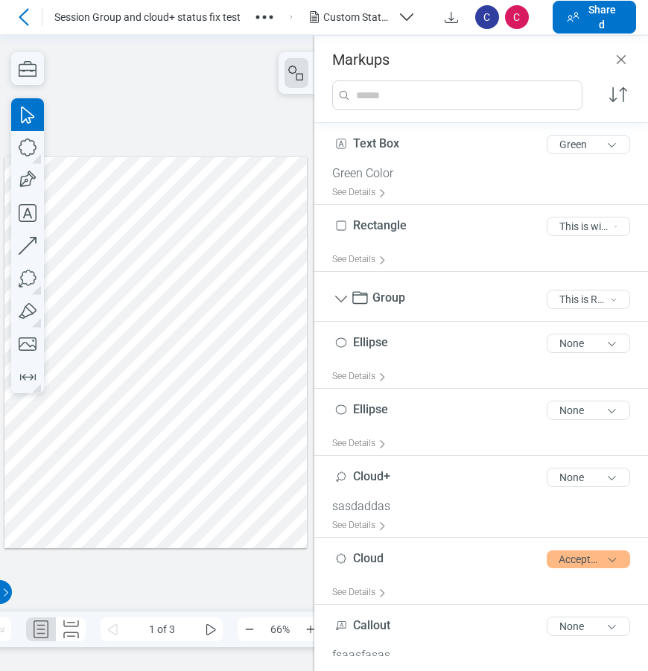
drag, startPoint x: 185, startPoint y: 449, endPoint x: 175, endPoint y: 449, distance: 9.7
click at [184, 449] on div at bounding box center [155, 351] width 302 height 391
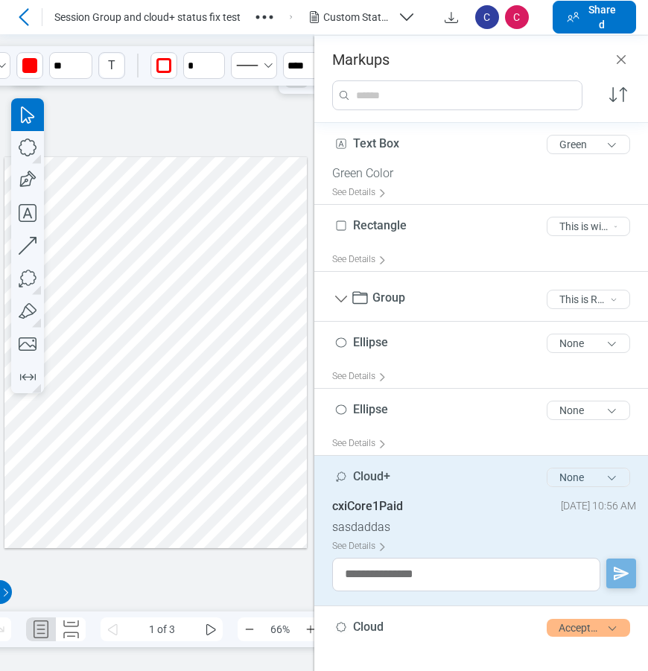
click at [563, 475] on button "None" at bounding box center [588, 477] width 83 height 19
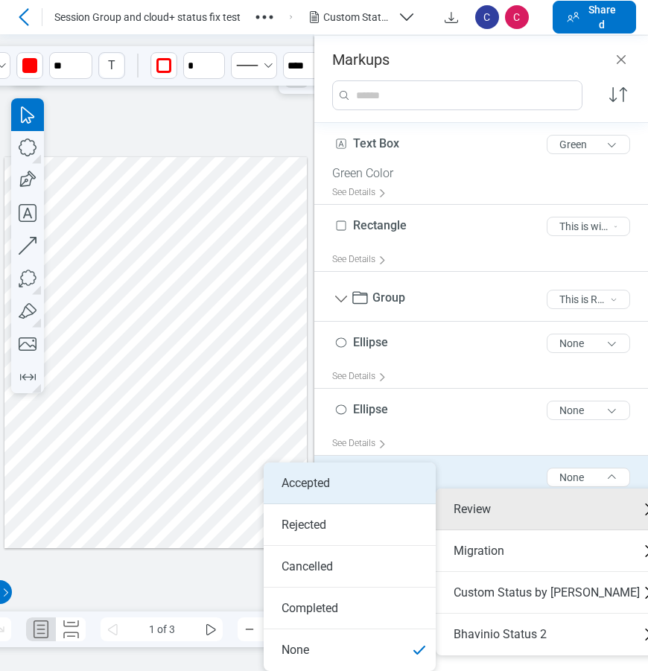
click at [378, 493] on li "Accepted" at bounding box center [350, 484] width 172 height 42
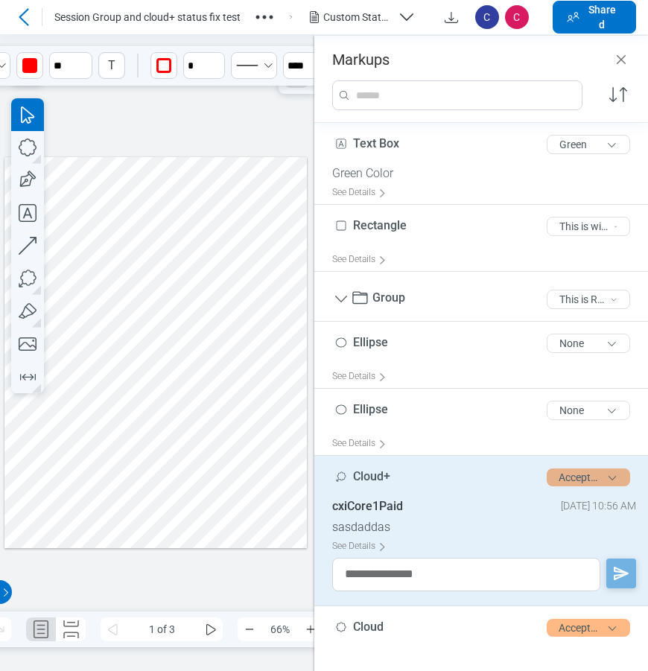
click at [587, 475] on button "Accepted" at bounding box center [588, 478] width 83 height 18
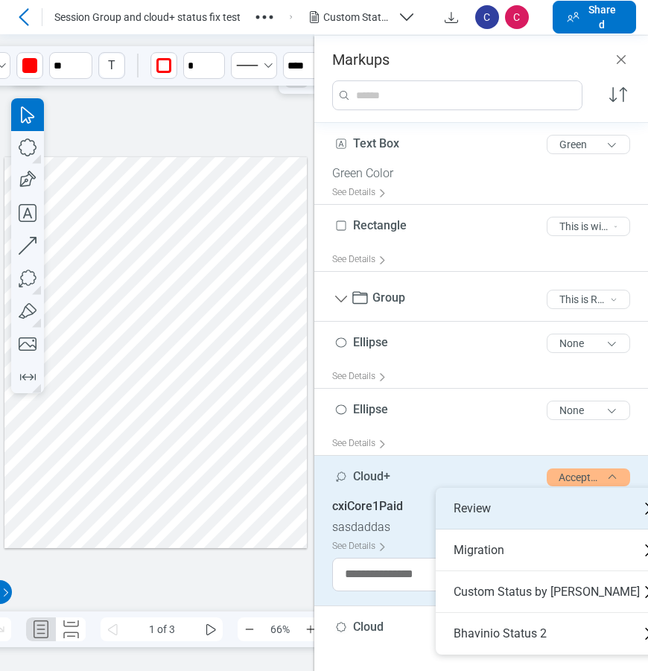
click at [496, 498] on div "Review" at bounding box center [553, 509] width 234 height 42
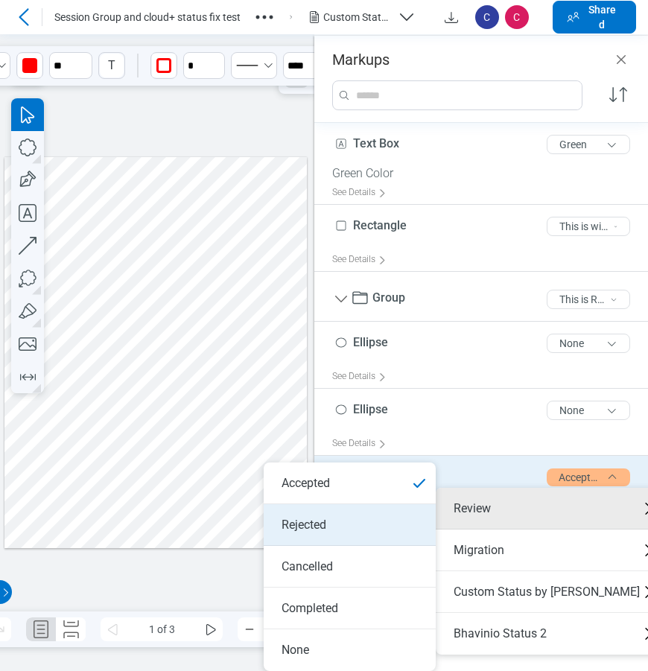
click at [354, 522] on li "Rejected" at bounding box center [350, 525] width 172 height 42
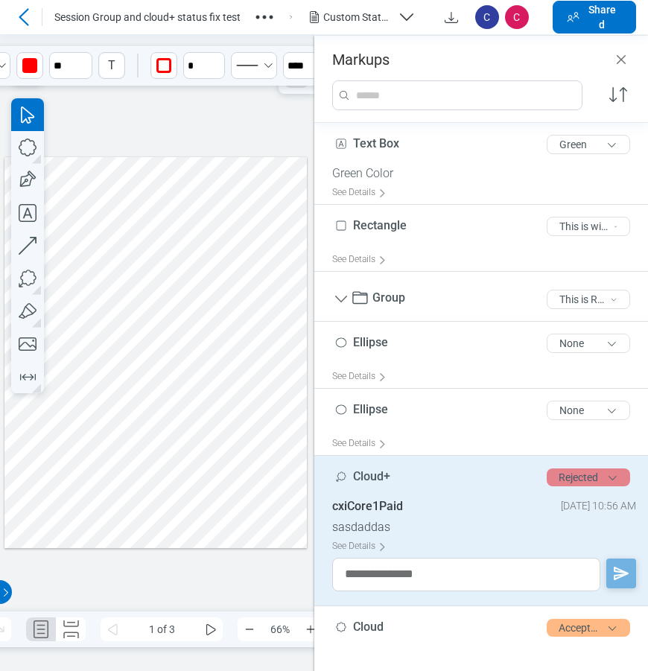
click at [572, 481] on button "Rejected" at bounding box center [588, 478] width 83 height 18
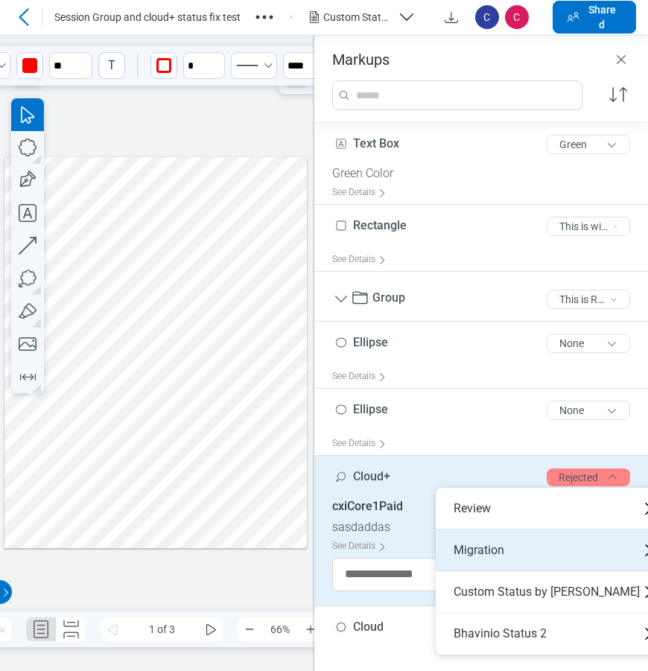
click at [522, 550] on div "Migration" at bounding box center [553, 551] width 234 height 42
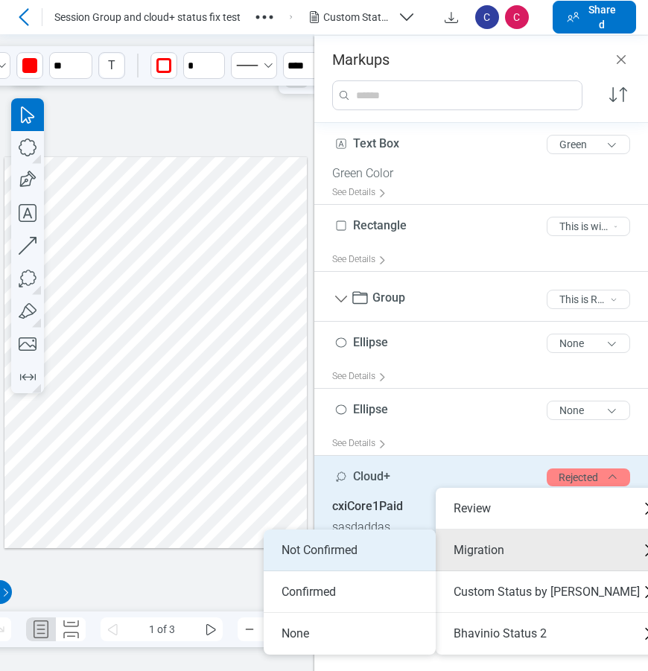
click at [395, 553] on li "Not Confirmed" at bounding box center [350, 551] width 172 height 42
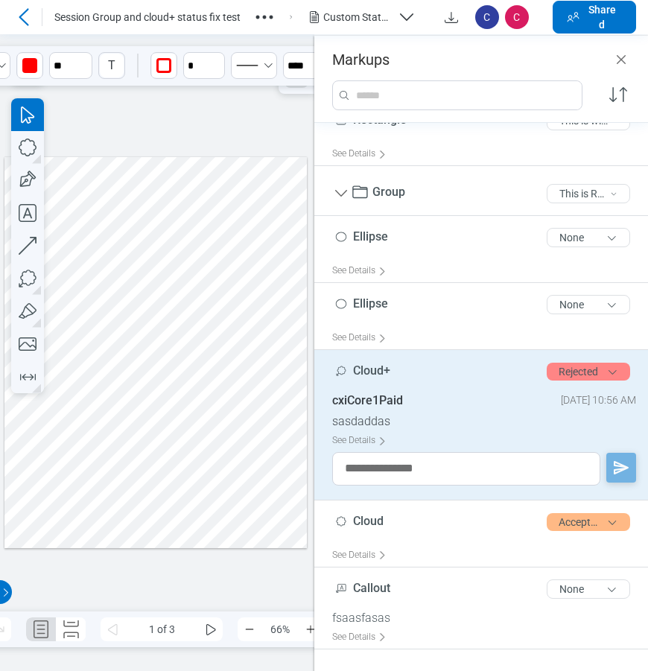
scroll to position [111, 0]
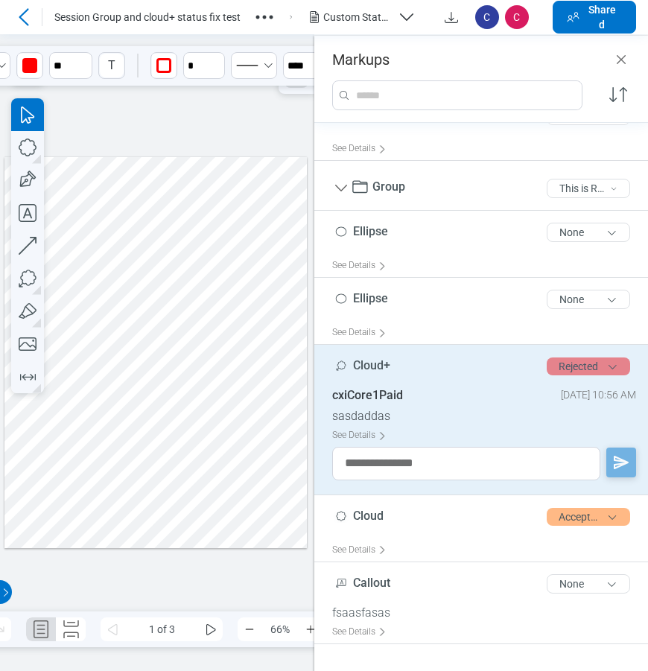
click at [551, 364] on button "Rejected" at bounding box center [588, 367] width 83 height 18
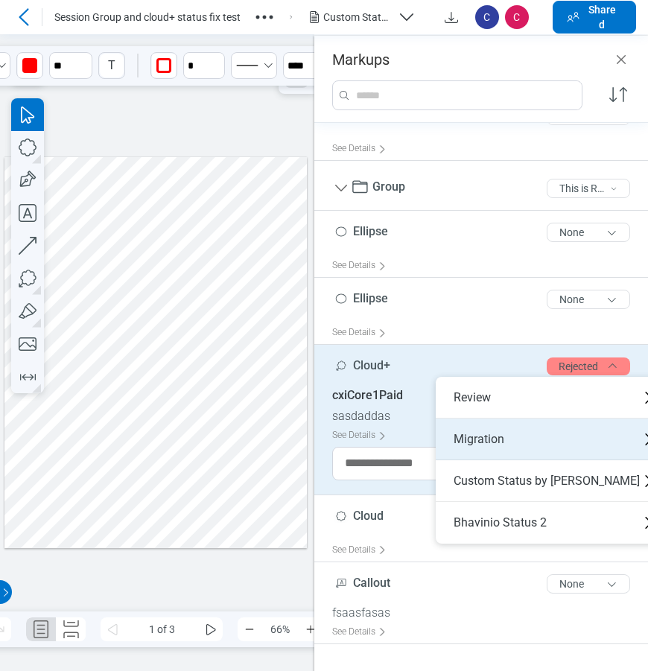
click at [528, 442] on div "Migration" at bounding box center [553, 440] width 234 height 42
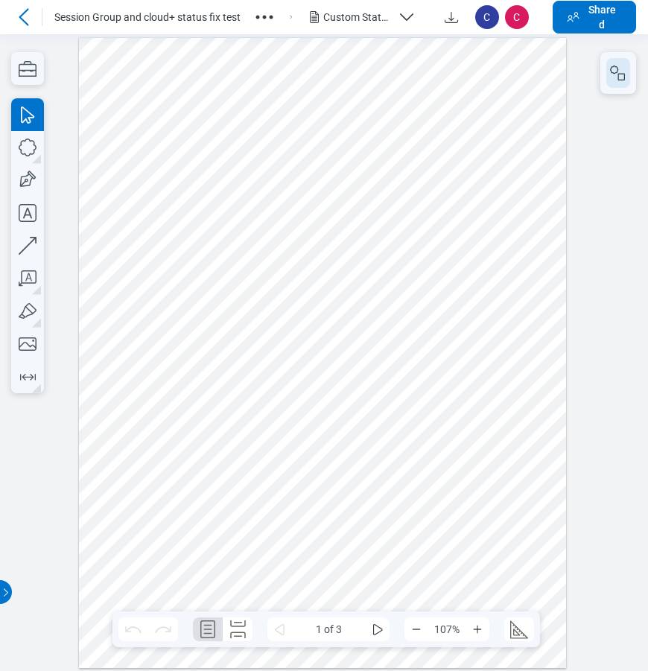
click at [618, 83] on button "button" at bounding box center [618, 73] width 24 height 30
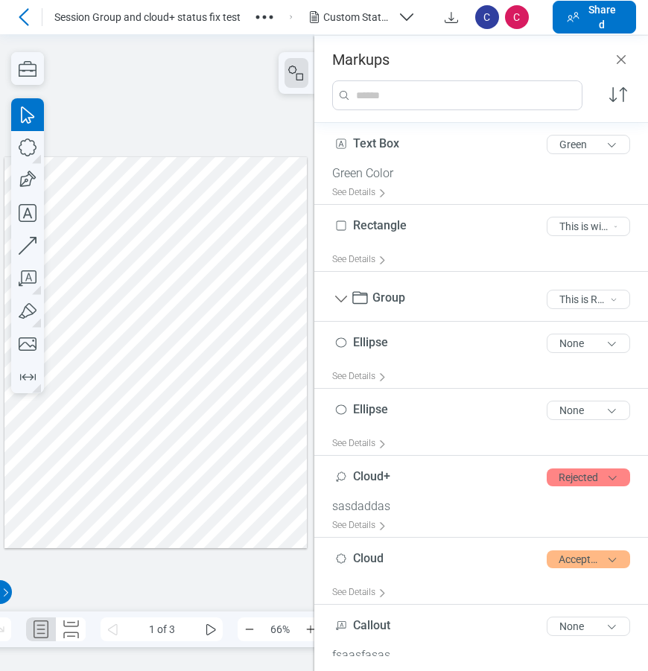
click at [149, 434] on div at bounding box center [155, 351] width 302 height 391
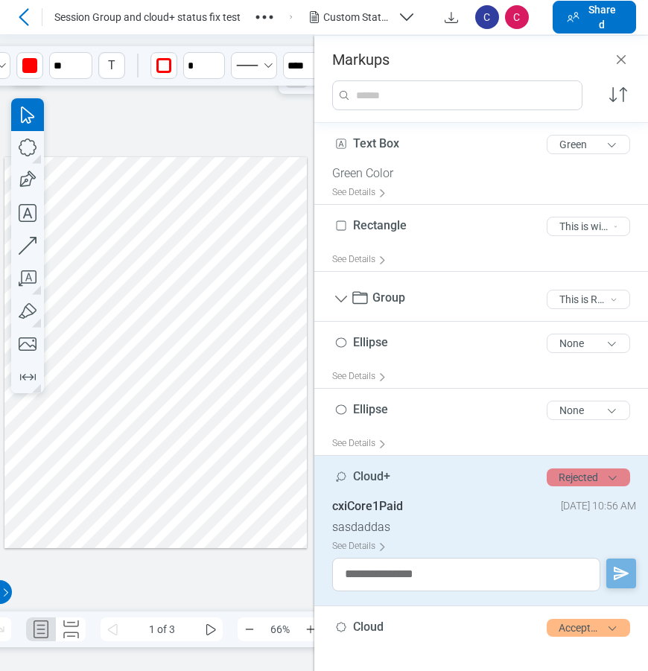
click at [578, 478] on button "Rejected" at bounding box center [588, 478] width 83 height 18
click at [361, 544] on div "See Details" at bounding box center [362, 546] width 60 height 23
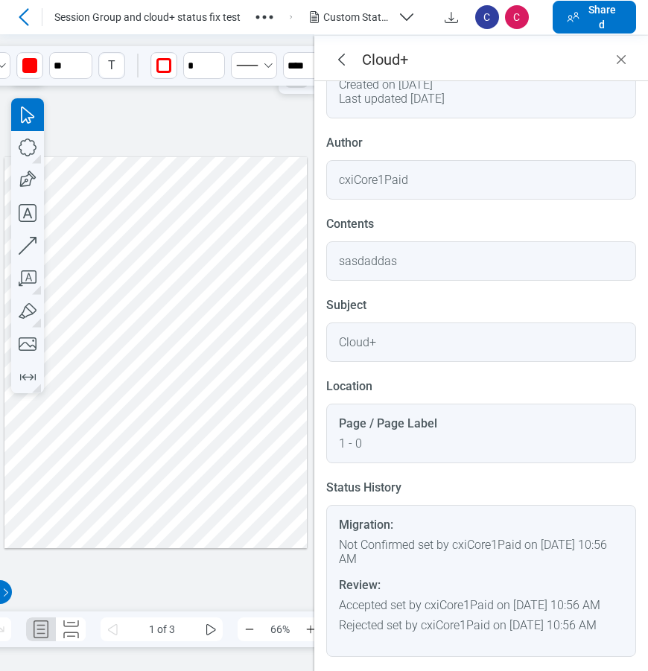
scroll to position [80, 0]
click at [342, 60] on icon "goBack" at bounding box center [341, 60] width 18 height 18
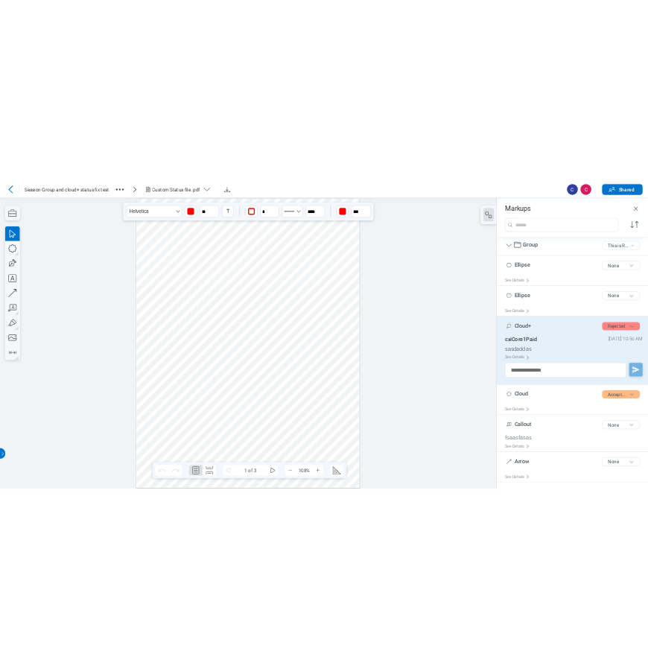
scroll to position [174, 0]
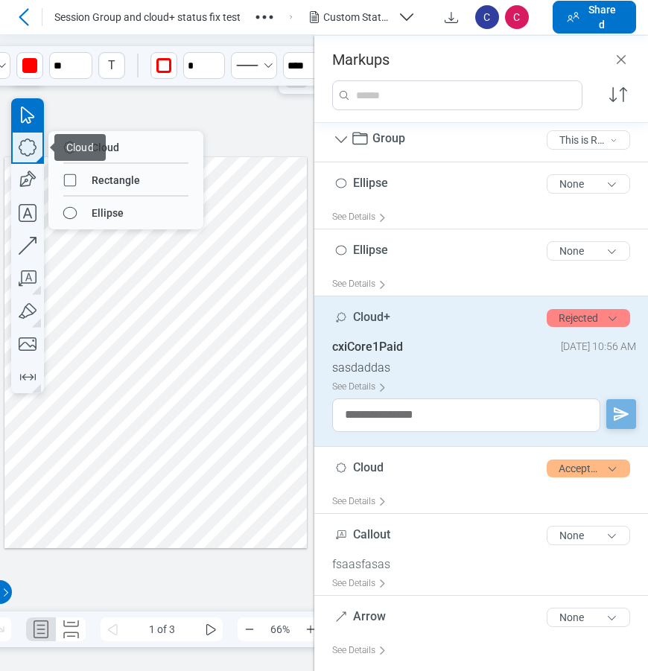
click at [31, 150] on icon "button" at bounding box center [27, 147] width 33 height 33
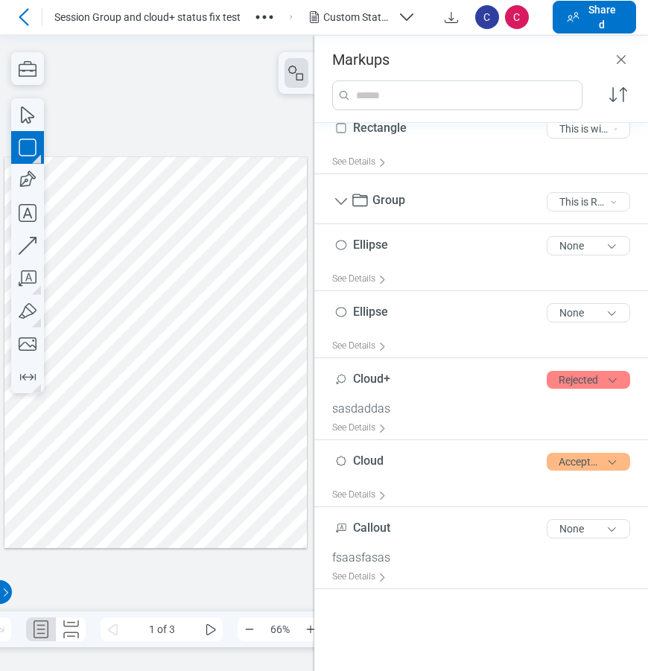
scroll to position [30, 0]
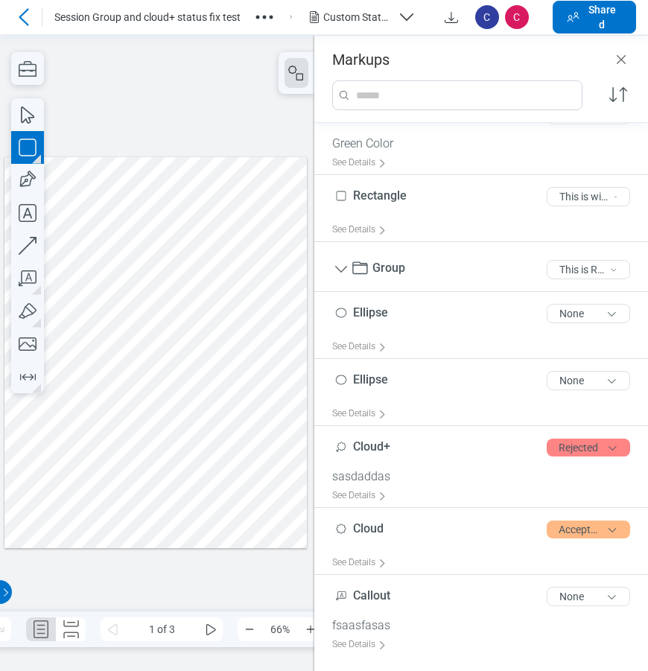
drag, startPoint x: 187, startPoint y: 279, endPoint x: 259, endPoint y: 334, distance: 90.3
click at [222, 319] on div at bounding box center [155, 351] width 302 height 391
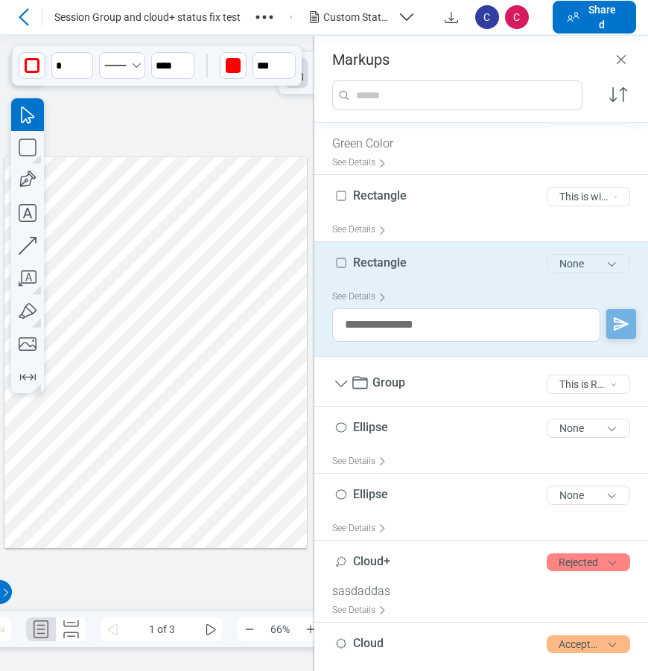
click at [572, 259] on button "None" at bounding box center [588, 263] width 83 height 19
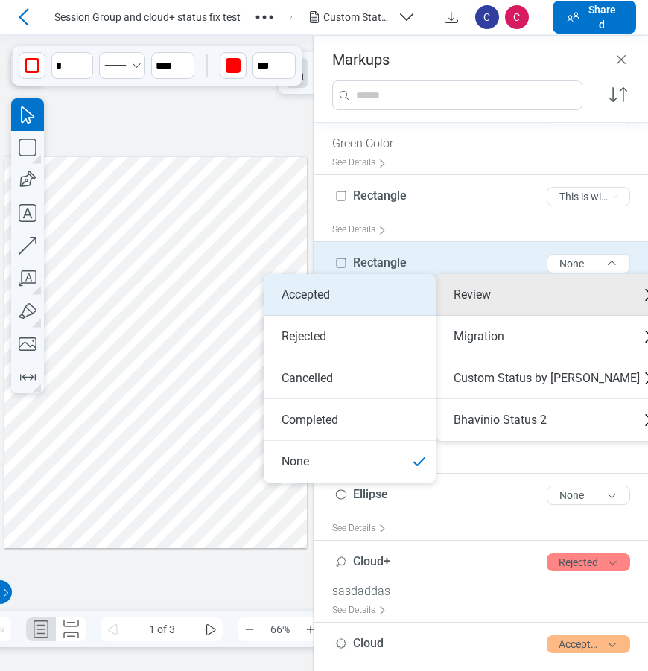
click at [382, 298] on li "Accepted" at bounding box center [350, 295] width 172 height 42
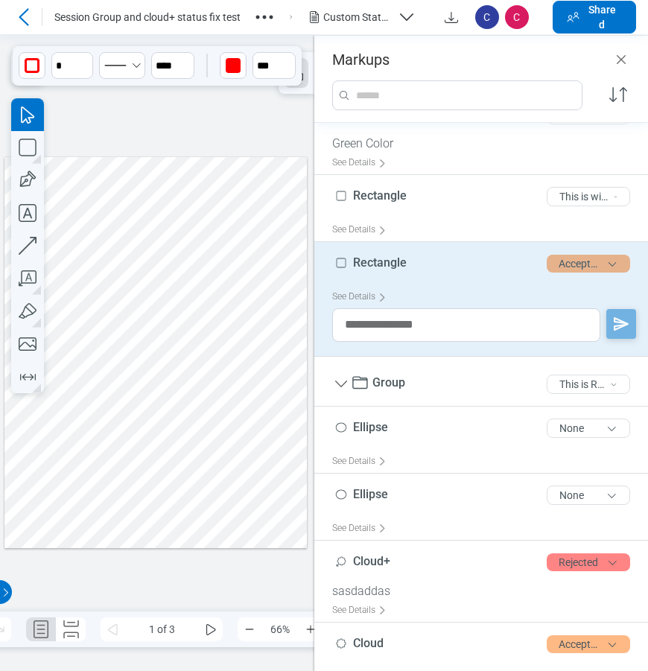
click at [562, 267] on button "Accepted" at bounding box center [588, 264] width 83 height 18
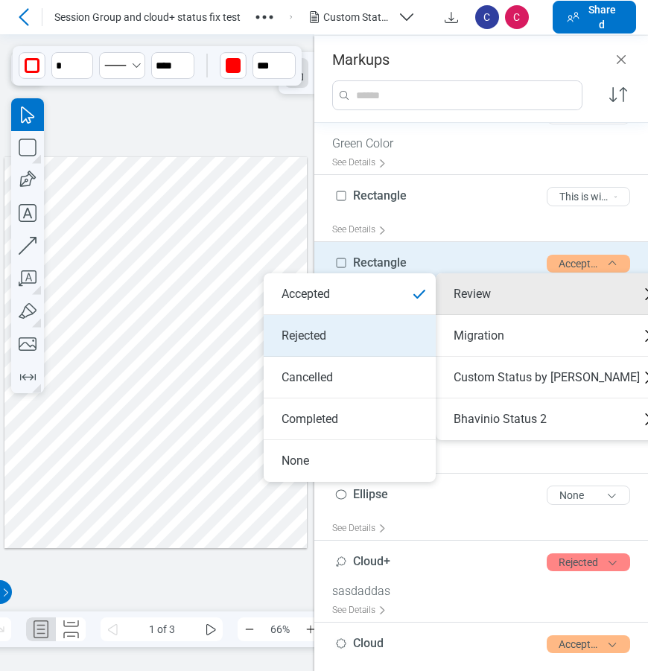
click at [384, 336] on li "Rejected" at bounding box center [350, 336] width 172 height 42
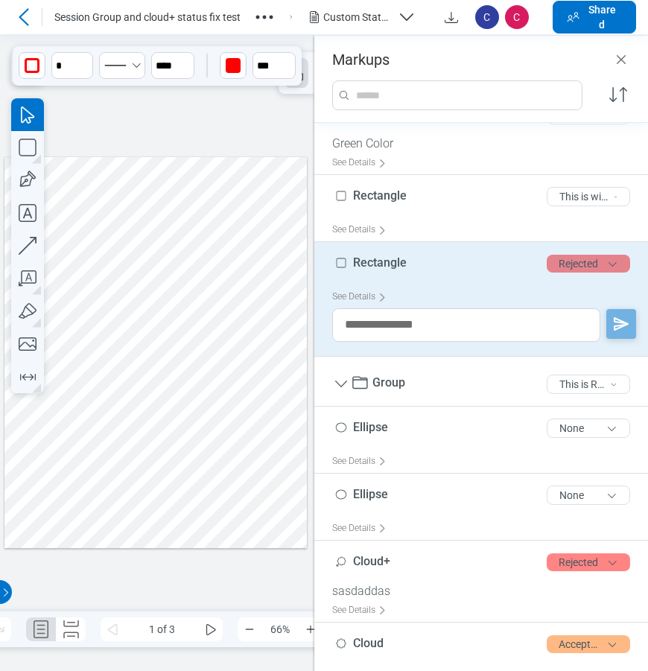
click at [577, 263] on button "Rejected" at bounding box center [588, 264] width 83 height 18
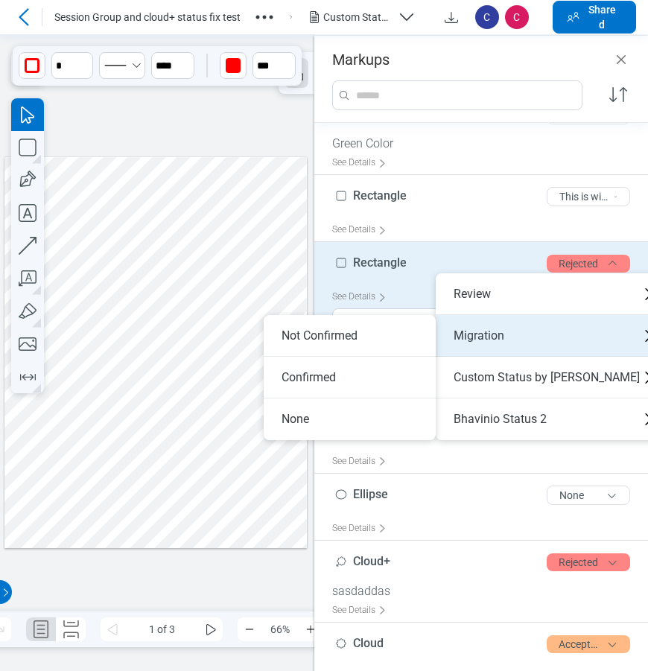
click at [504, 341] on div "Migration" at bounding box center [553, 336] width 234 height 42
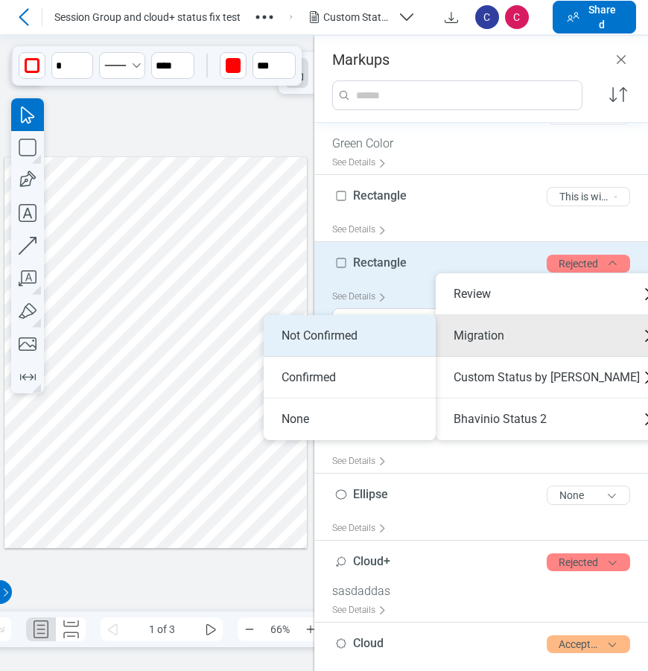
click at [369, 340] on li "Not Confirmed" at bounding box center [350, 336] width 172 height 42
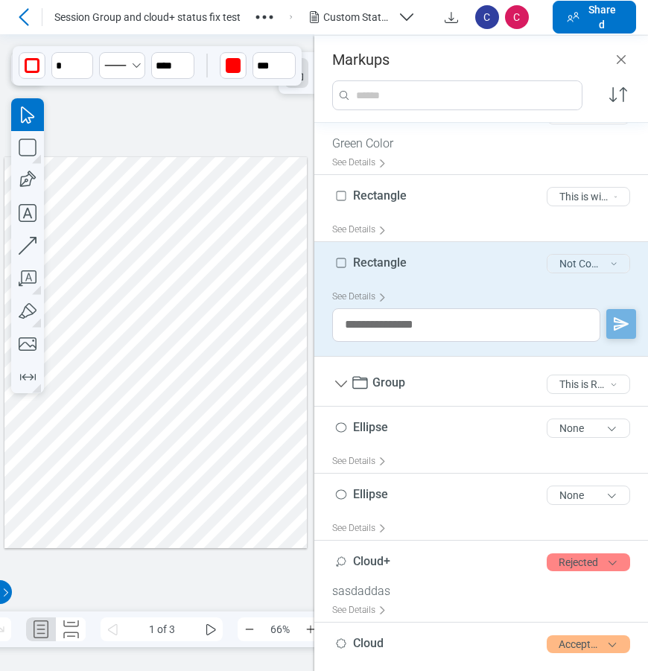
click at [571, 267] on button "Not Confirmed" at bounding box center [588, 263] width 83 height 19
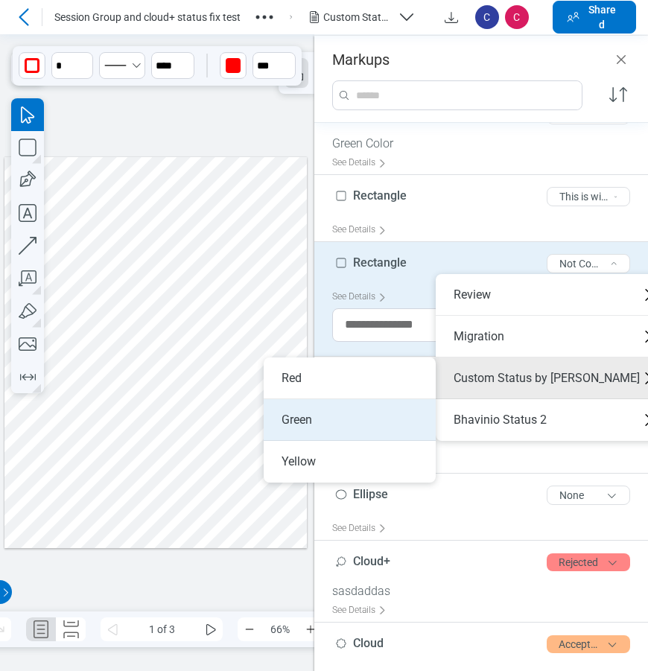
click at [340, 429] on li "Green" at bounding box center [350, 420] width 172 height 42
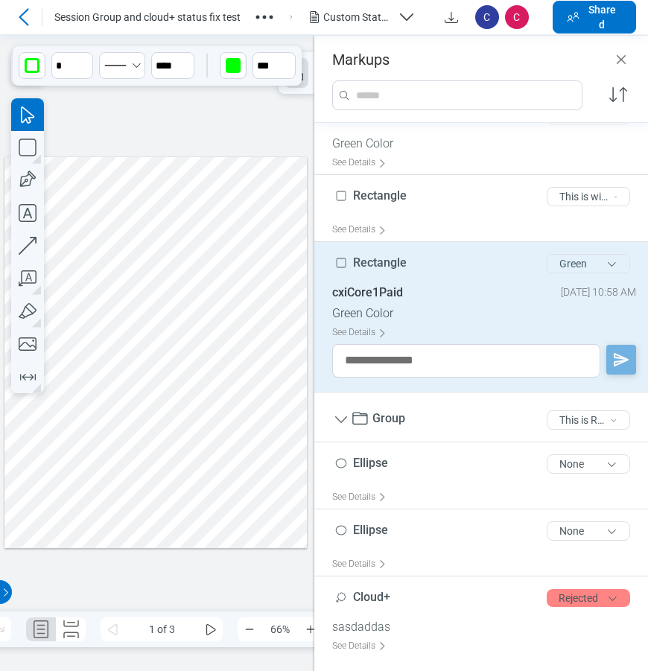
click at [578, 267] on button "Green" at bounding box center [588, 263] width 83 height 19
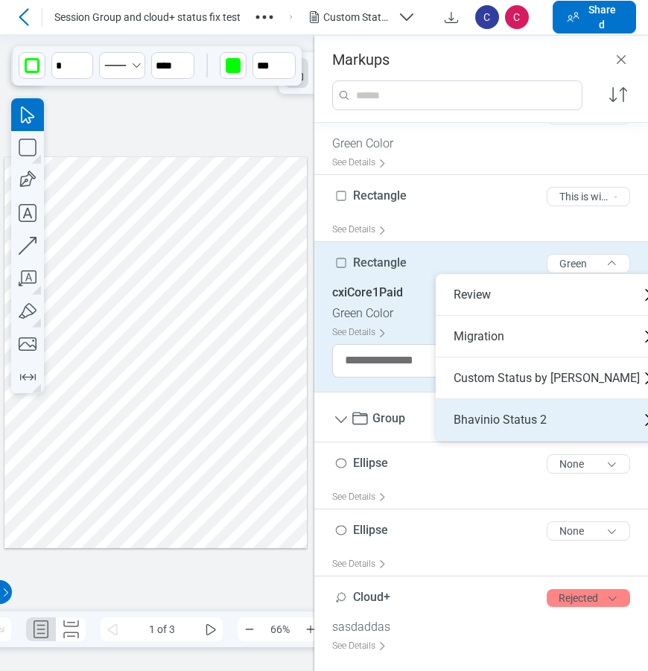
click at [530, 418] on div "Bhavinio Status 2" at bounding box center [553, 420] width 234 height 42
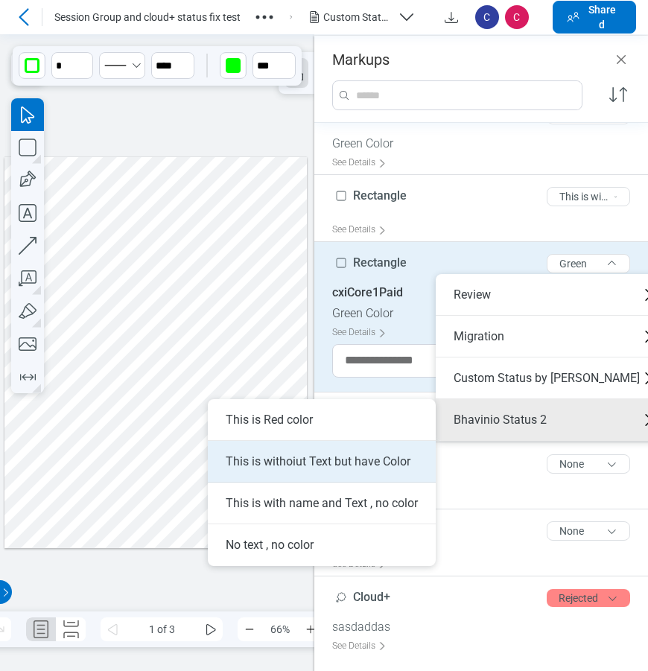
click at [333, 464] on li "This is withoiut Text but have Color" at bounding box center [322, 462] width 228 height 42
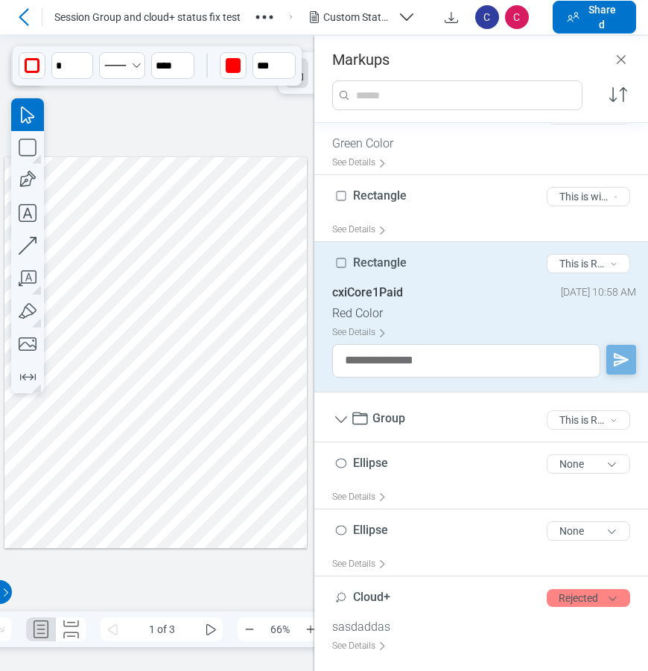
drag, startPoint x: 127, startPoint y: 427, endPoint x: 136, endPoint y: 431, distance: 10.4
click at [127, 427] on div at bounding box center [155, 351] width 302 height 391
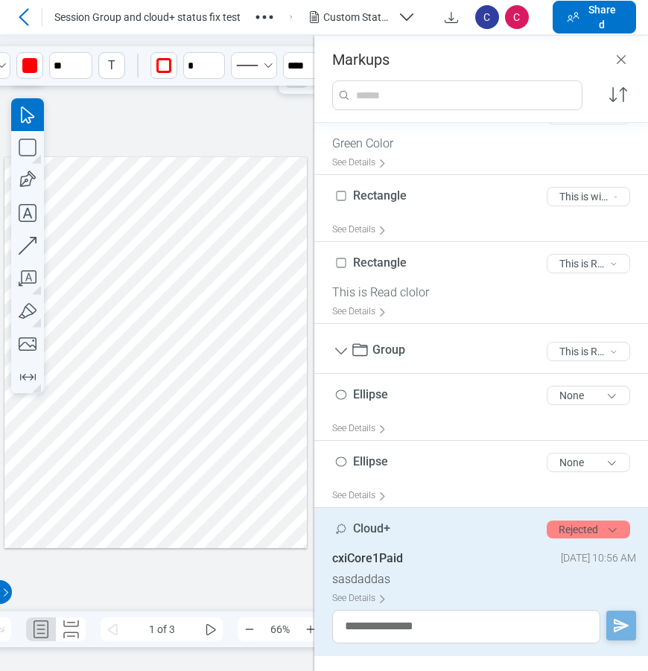
scroll to position [33, 0]
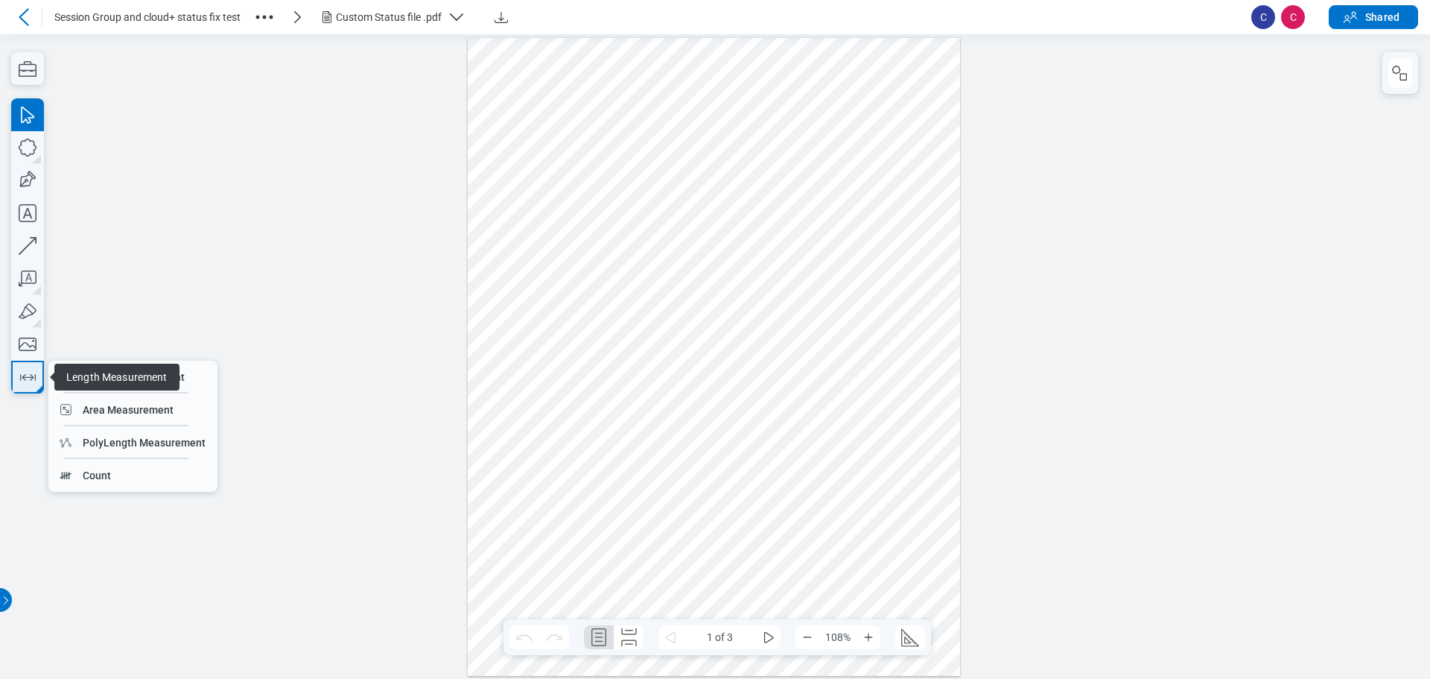
click at [25, 380] on icon "button" at bounding box center [28, 377] width 16 height 7
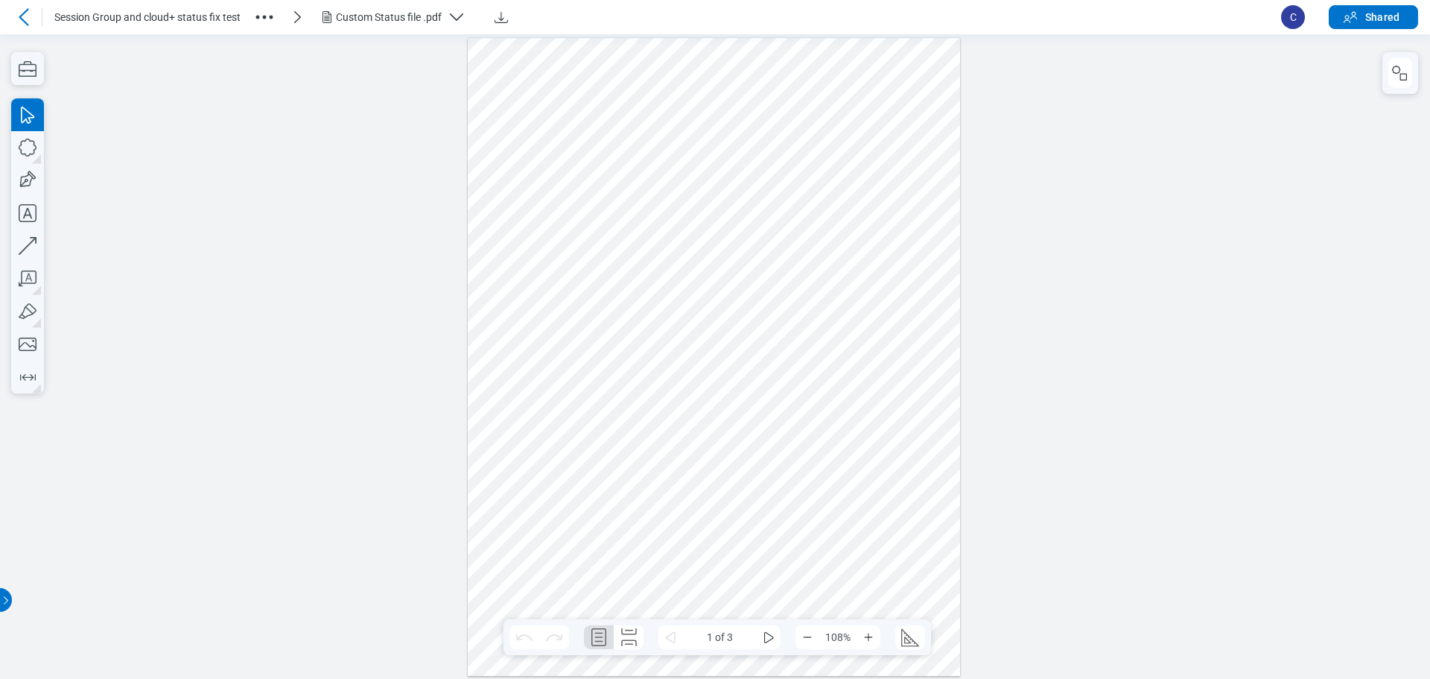
click at [28, 12] on icon at bounding box center [24, 17] width 18 height 18
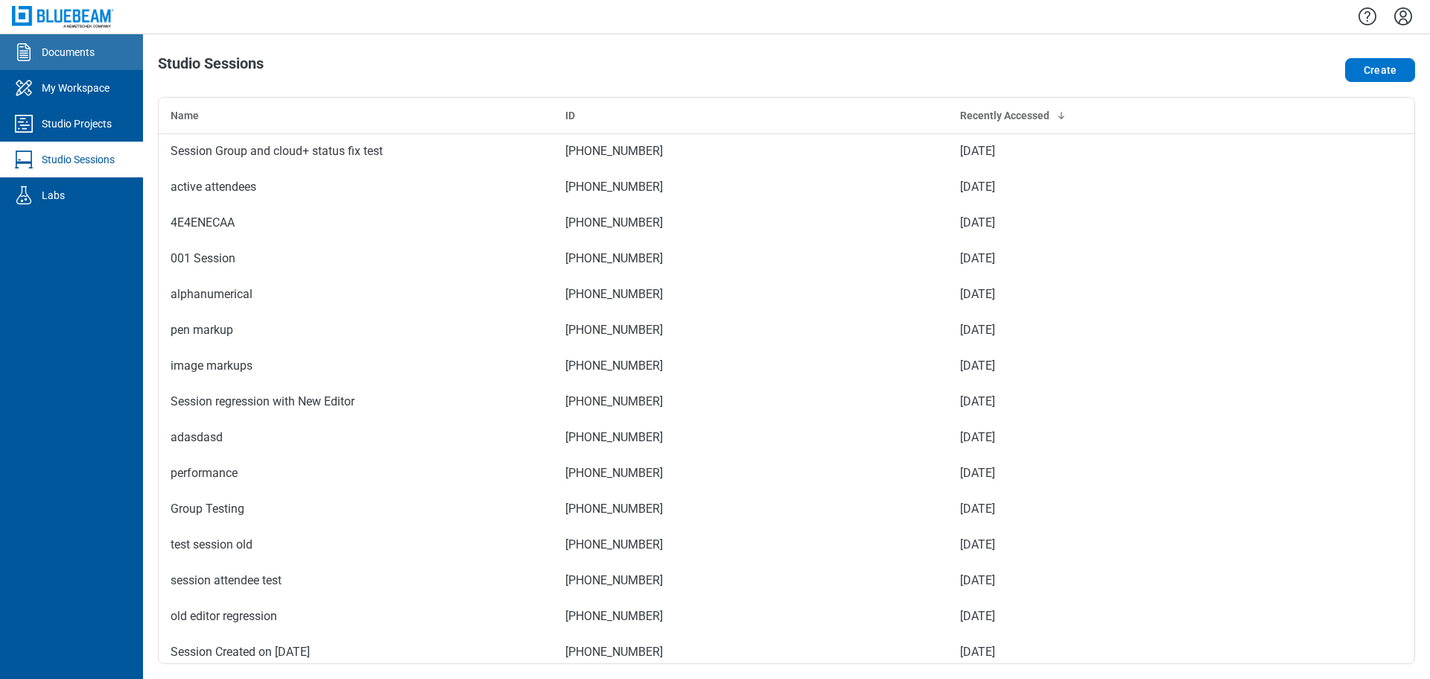
click at [76, 54] on div "Documents" at bounding box center [68, 52] width 53 height 15
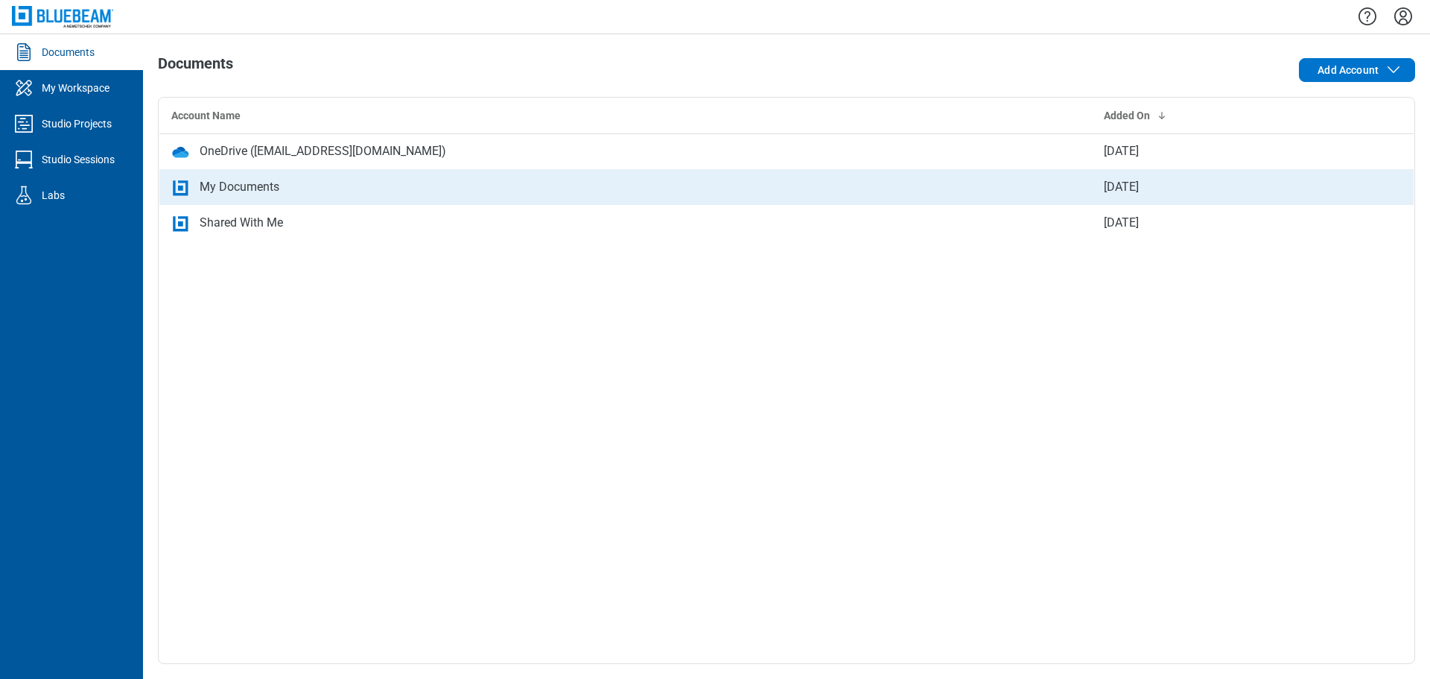
click at [294, 180] on div "My Documents" at bounding box center [625, 187] width 909 height 18
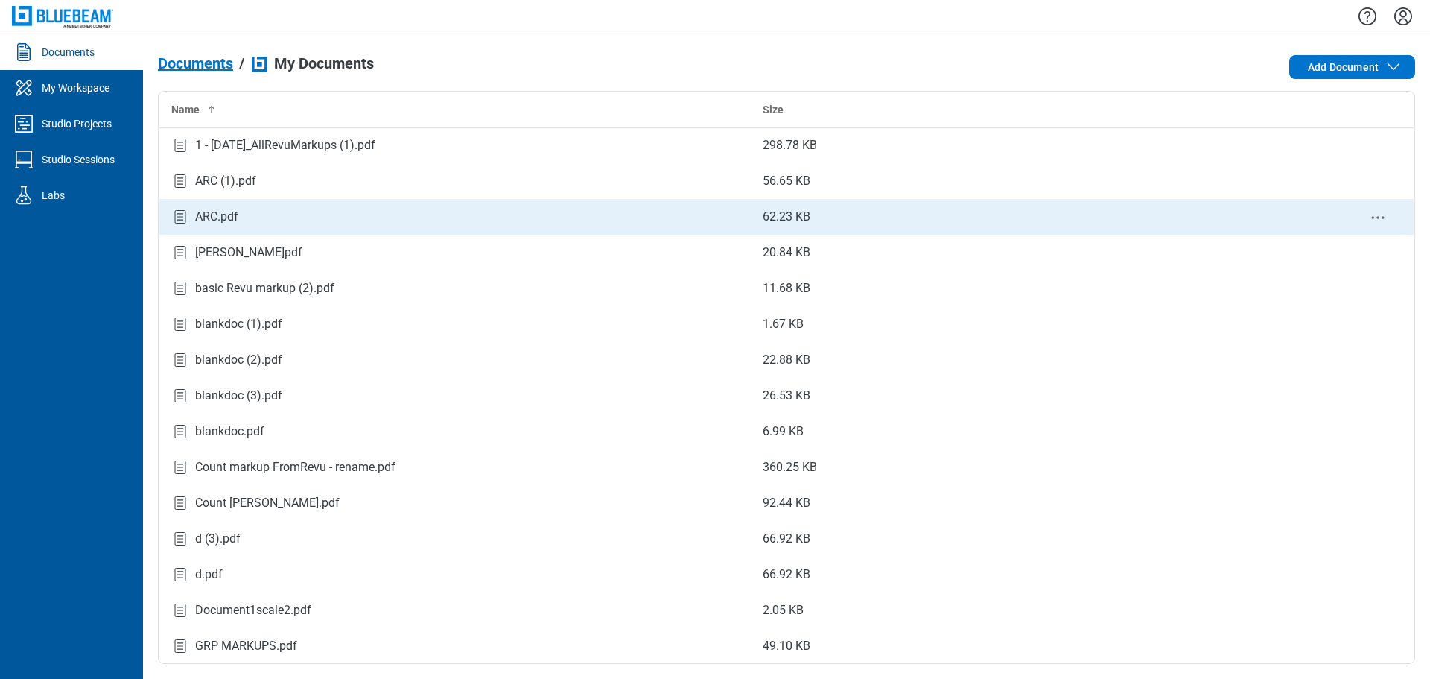
click at [297, 221] on div "ARC.pdf" at bounding box center [455, 217] width 568 height 20
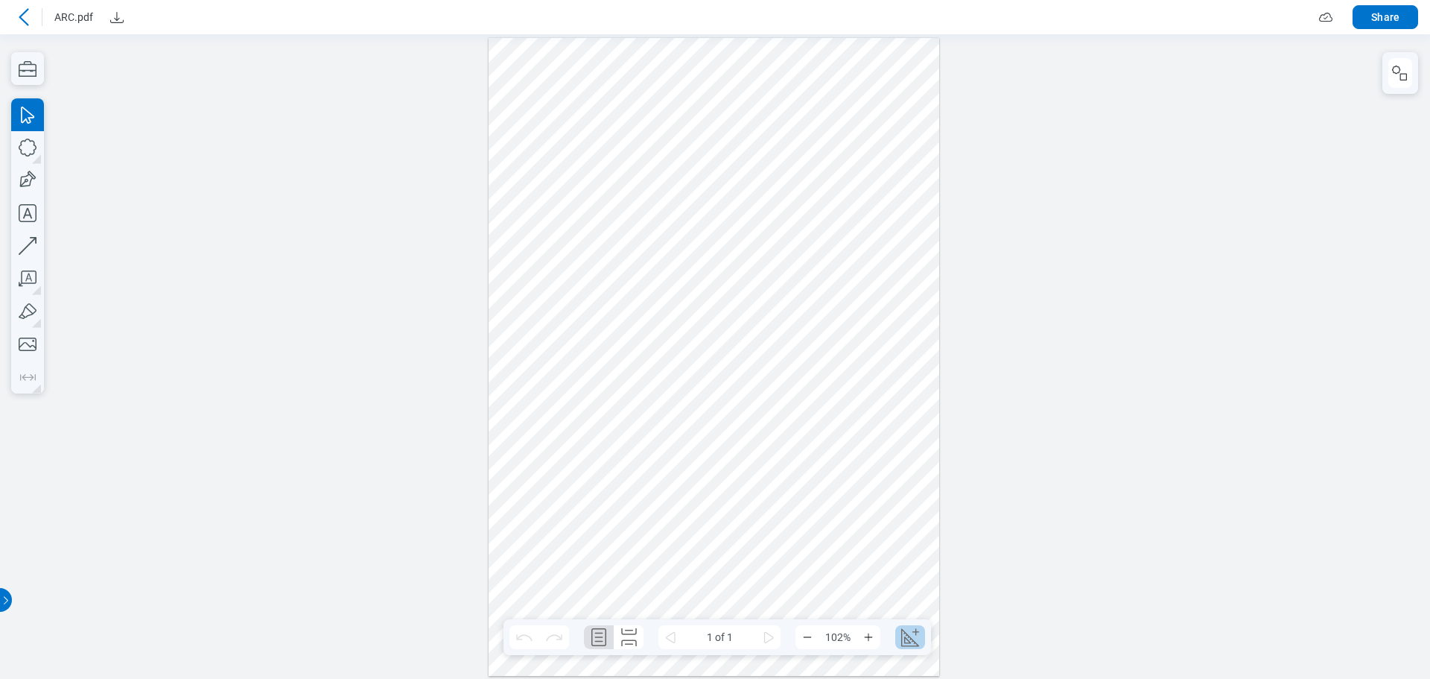
click at [647, 639] on icon "Create Scale" at bounding box center [911, 637] width 24 height 24
select select "**"
select select "***"
select select "**********"
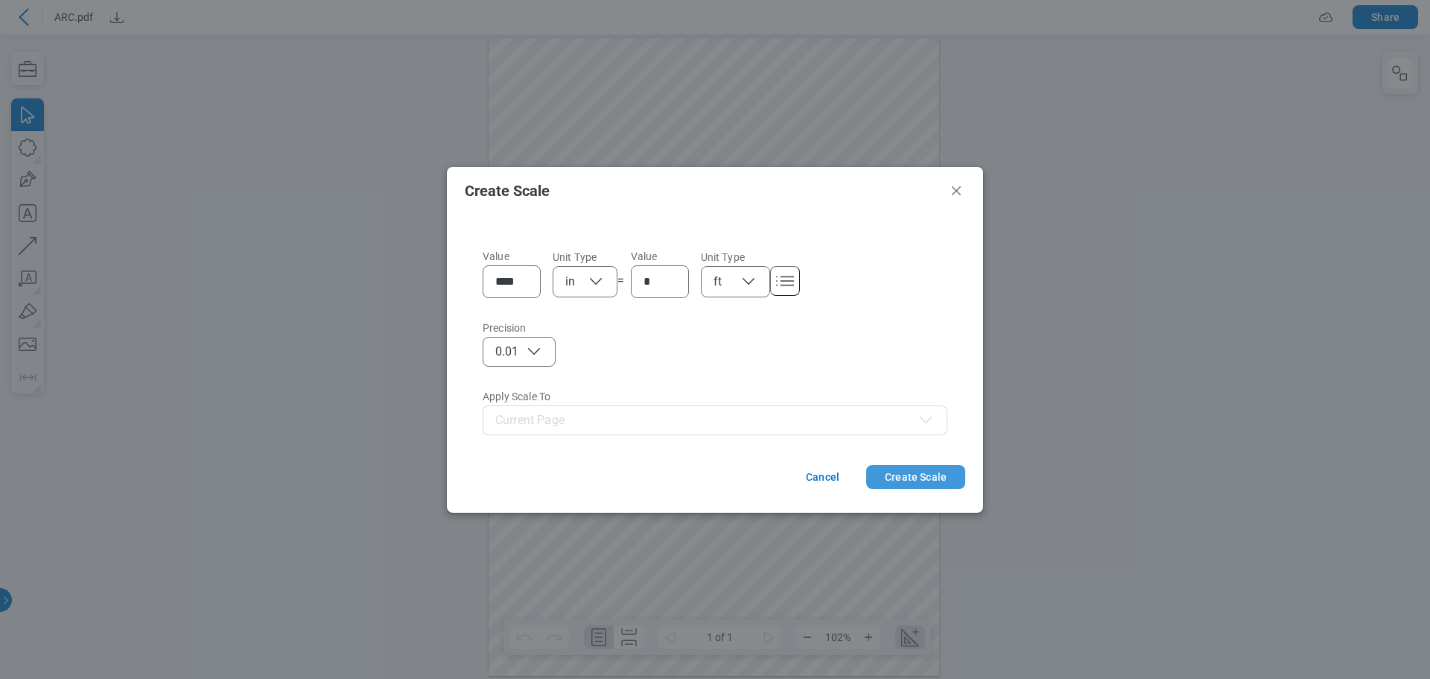
click at [647, 481] on button "Create Scale" at bounding box center [915, 477] width 99 height 24
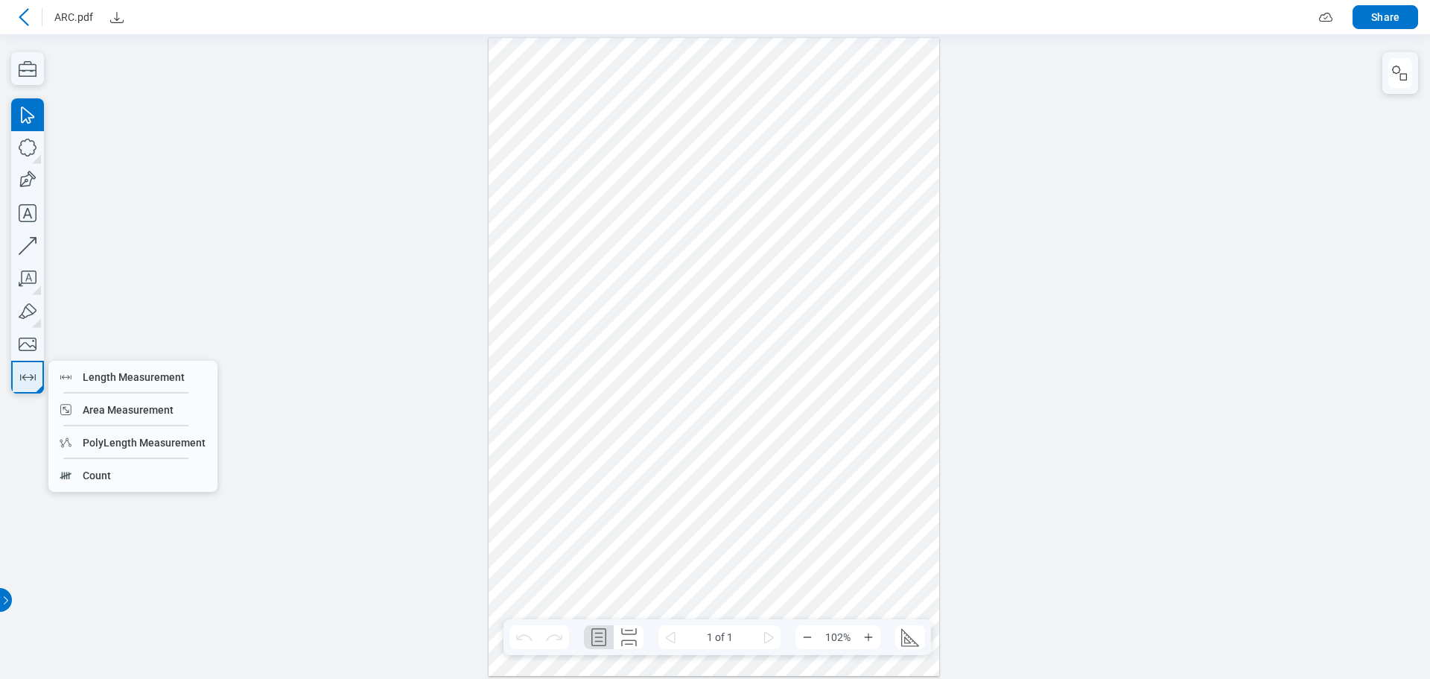
click at [35, 378] on icon "button" at bounding box center [28, 377] width 16 height 7
click at [647, 323] on div at bounding box center [714, 356] width 451 height 638
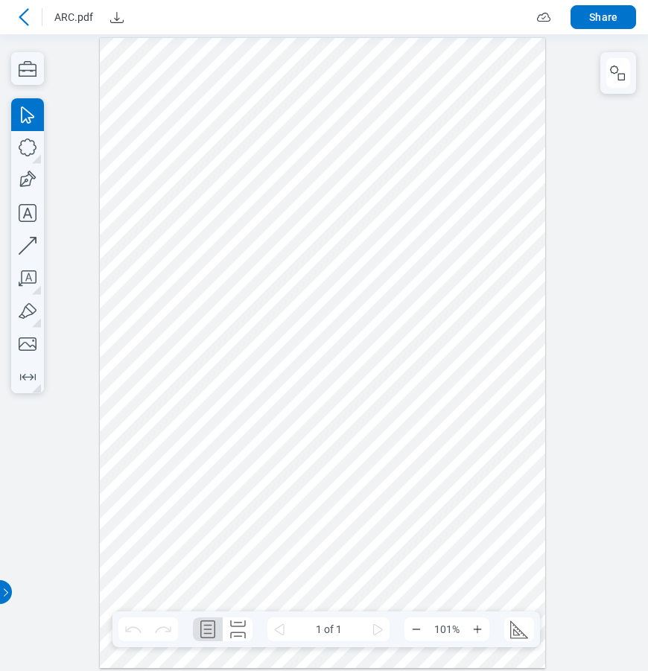
click at [493, 273] on div at bounding box center [323, 352] width 446 height 631
click at [32, 279] on icon "button" at bounding box center [27, 278] width 33 height 33
click at [616, 69] on icon "button" at bounding box center [618, 73] width 18 height 18
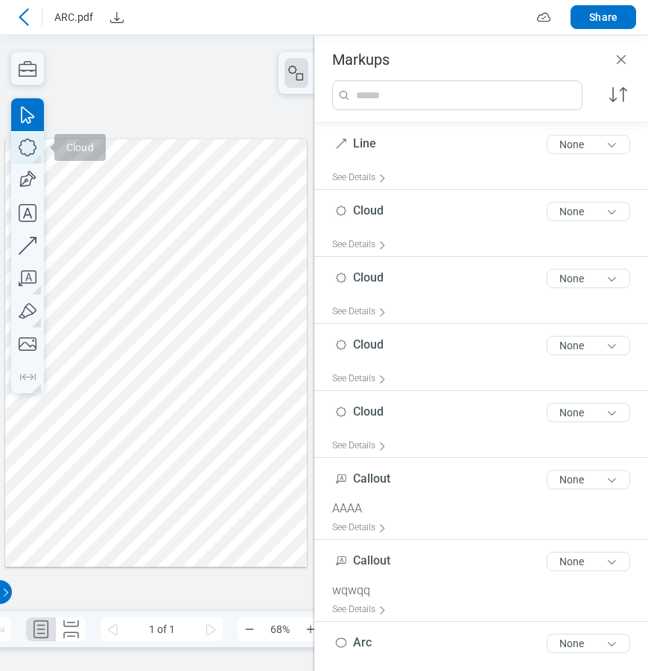
click at [34, 152] on icon "button" at bounding box center [28, 148] width 18 height 18
click at [235, 180] on div at bounding box center [156, 353] width 302 height 428
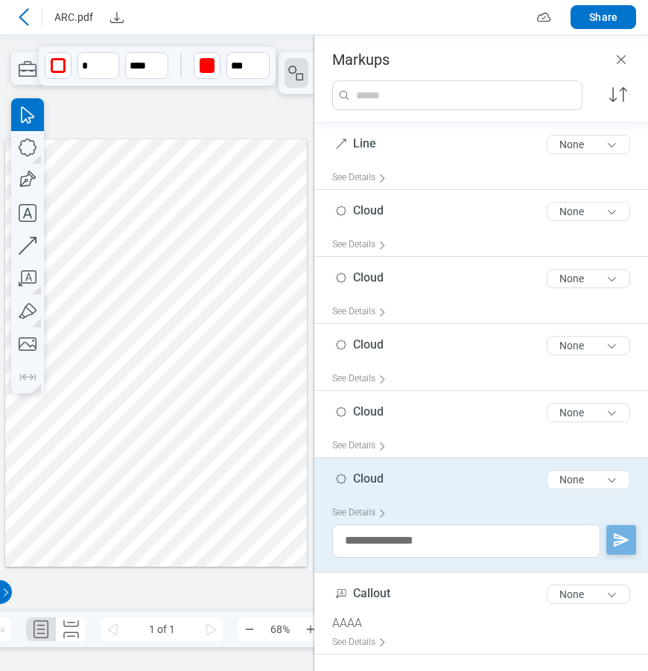
click at [27, 18] on icon at bounding box center [24, 17] width 18 height 18
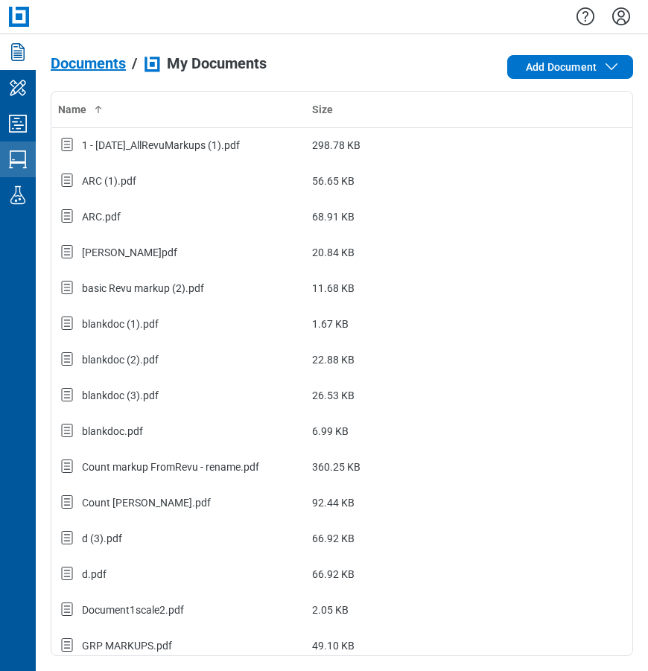
click at [25, 154] on icon "Studio Sessions" at bounding box center [18, 159] width 18 height 18
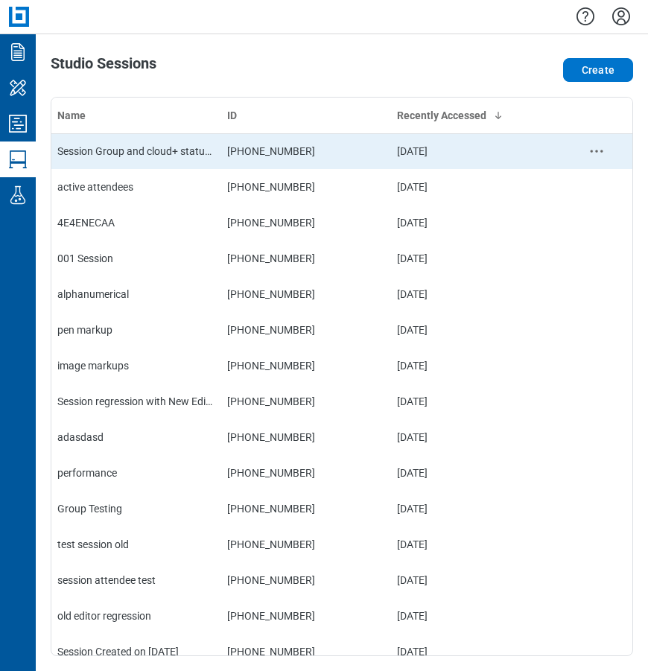
click at [148, 148] on div "Session Group and cloud+ status fix test" at bounding box center [136, 151] width 158 height 15
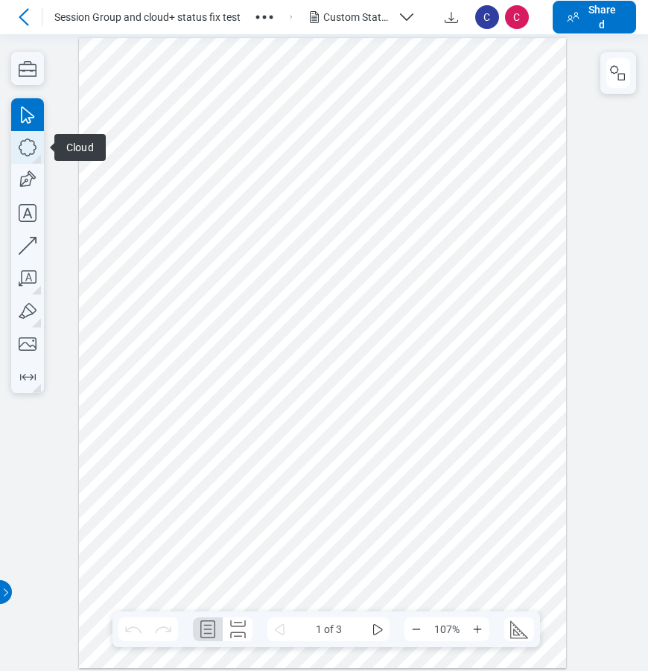
click at [33, 153] on icon "button" at bounding box center [28, 148] width 18 height 18
drag, startPoint x: 481, startPoint y: 159, endPoint x: 495, endPoint y: 183, distance: 27.7
click at [496, 183] on div at bounding box center [322, 352] width 487 height 630
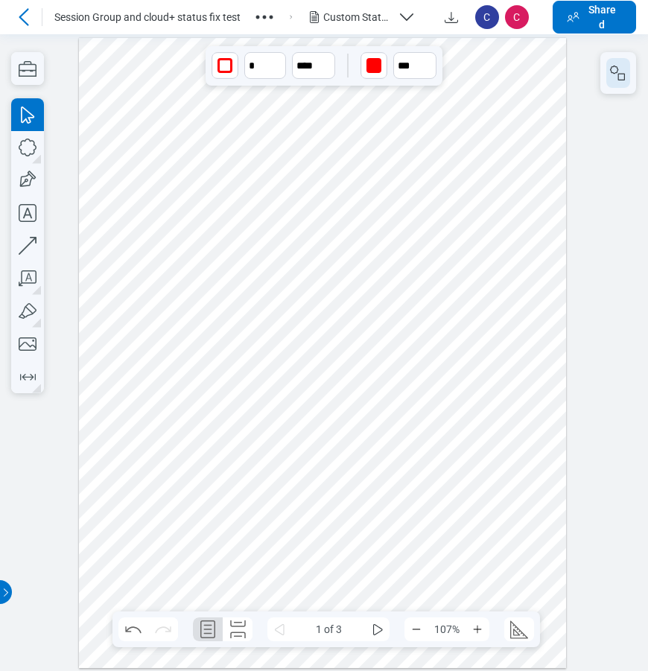
click at [624, 82] on button "button" at bounding box center [618, 73] width 24 height 30
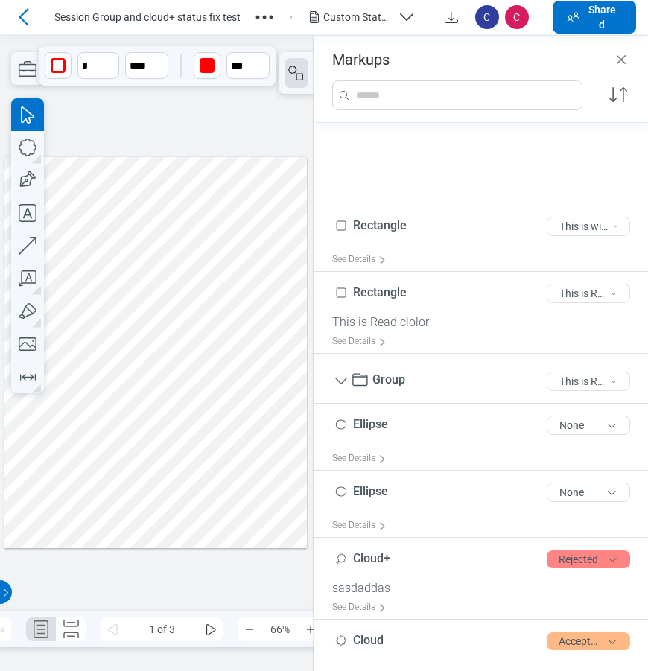
click at [260, 227] on div at bounding box center [155, 351] width 302 height 391
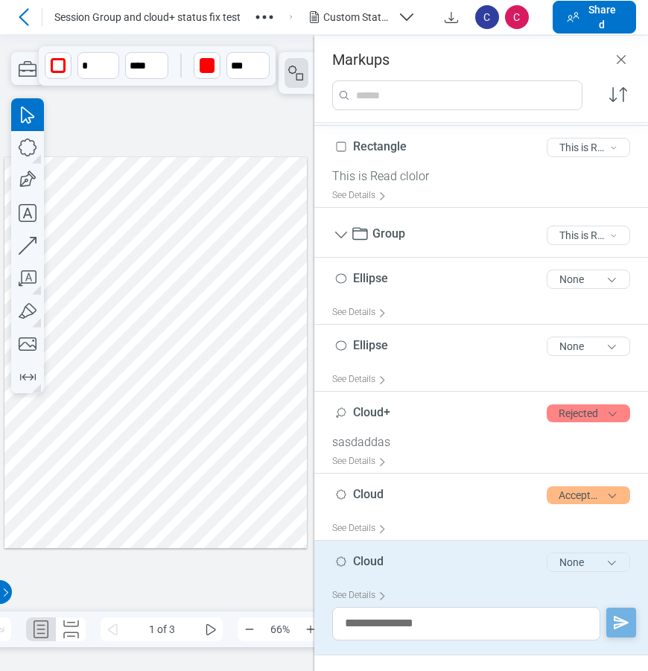
click at [586, 562] on button "None" at bounding box center [588, 562] width 83 height 19
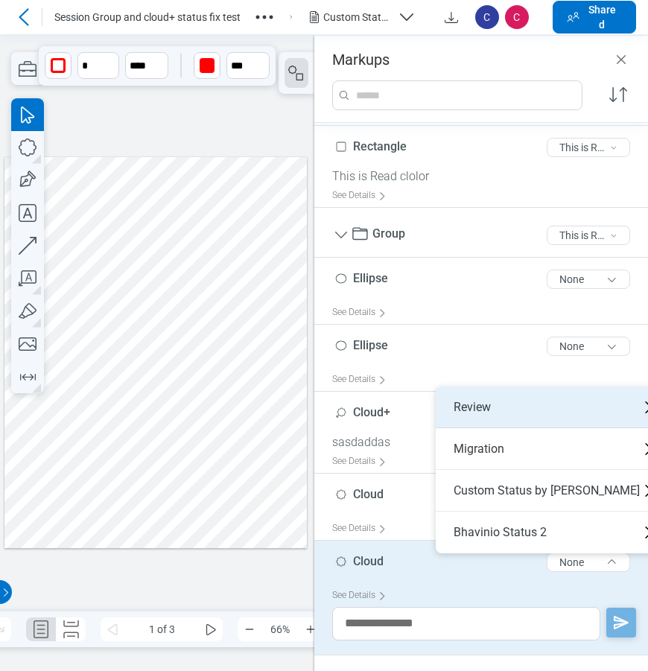
click at [476, 402] on div "Review" at bounding box center [553, 408] width 234 height 42
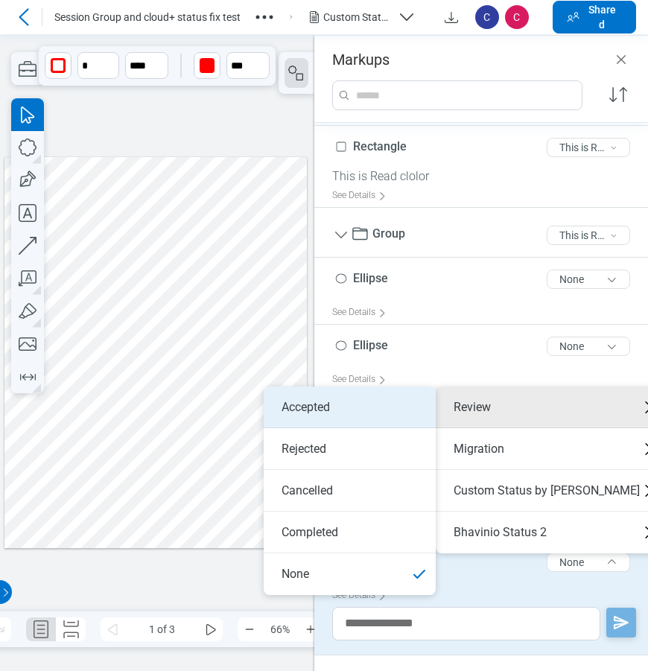
click at [343, 408] on li "Accepted" at bounding box center [350, 408] width 172 height 42
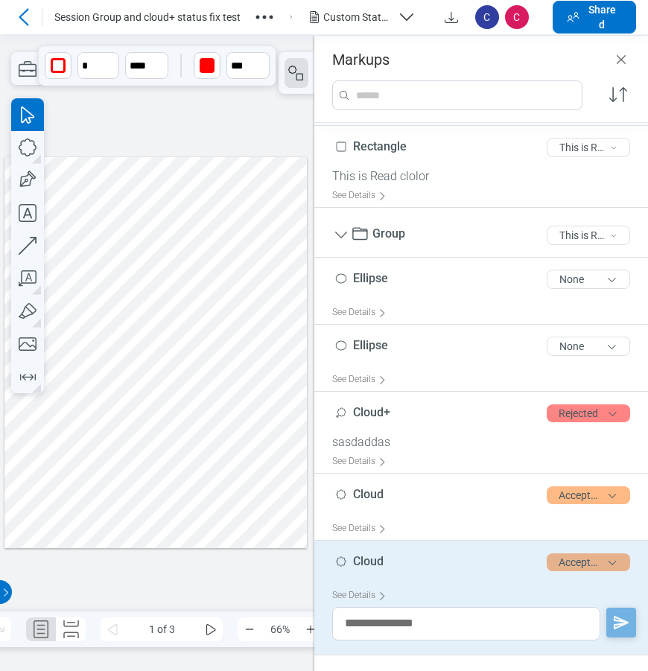
click at [568, 560] on button "Accepted" at bounding box center [588, 563] width 83 height 18
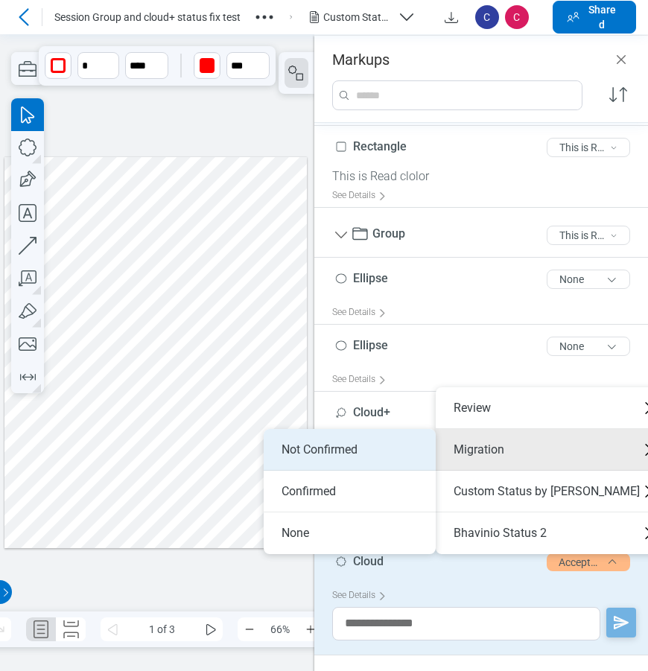
click at [404, 457] on li "Not Confirmed" at bounding box center [350, 450] width 172 height 42
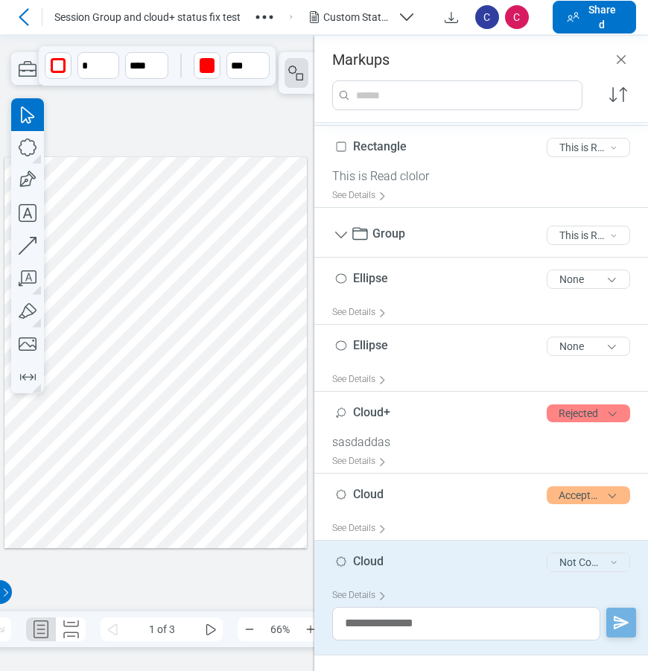
click at [571, 565] on button "Not Confirmed" at bounding box center [588, 562] width 83 height 19
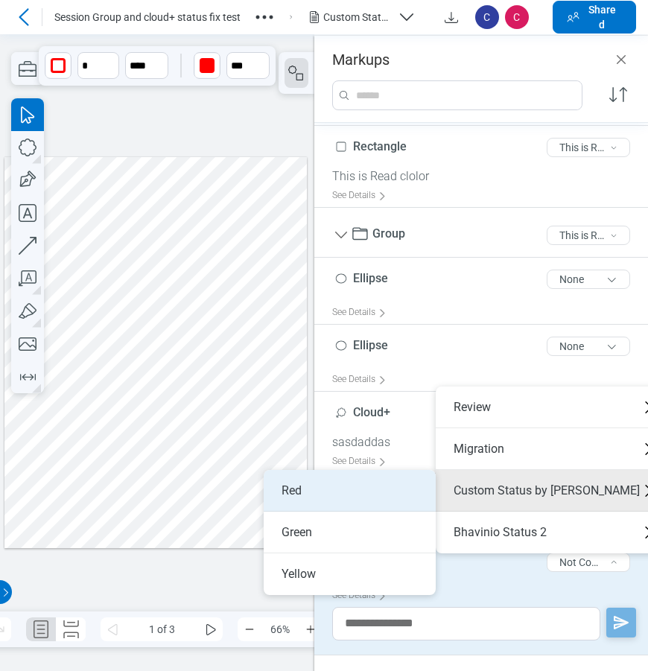
click at [339, 489] on li "Red" at bounding box center [350, 491] width 172 height 42
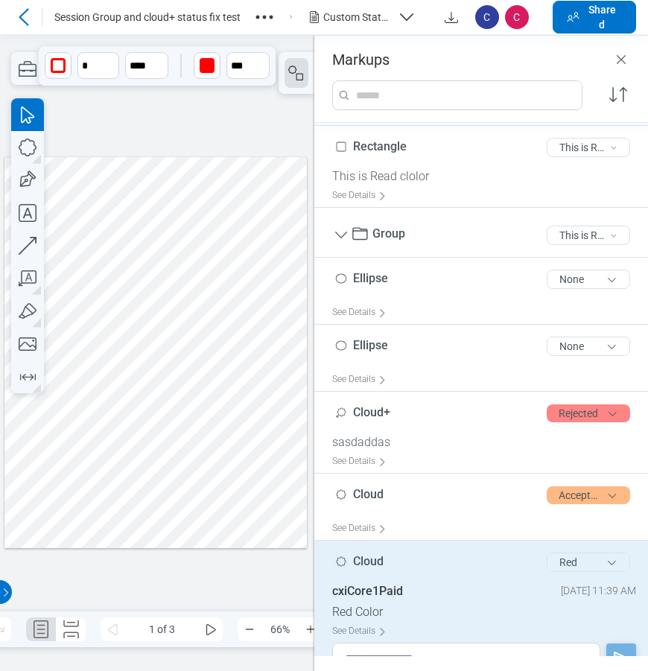
click at [547, 562] on button "Red" at bounding box center [588, 562] width 83 height 19
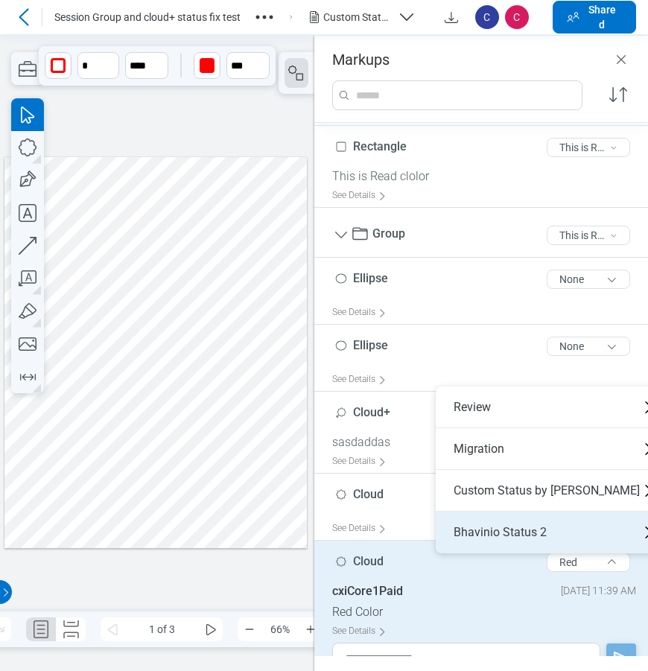
click at [507, 532] on div "Bhavinio Status 2" at bounding box center [553, 533] width 234 height 42
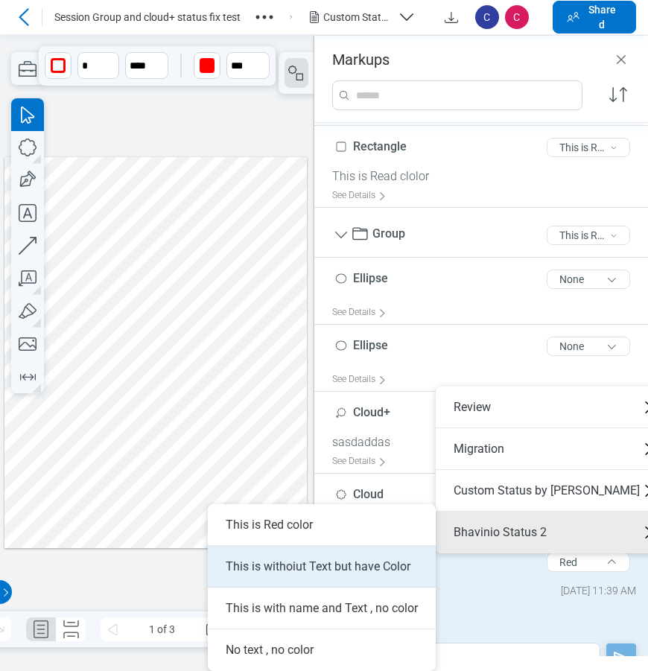
click at [340, 566] on li "This is withoiut Text but have Color" at bounding box center [322, 567] width 228 height 42
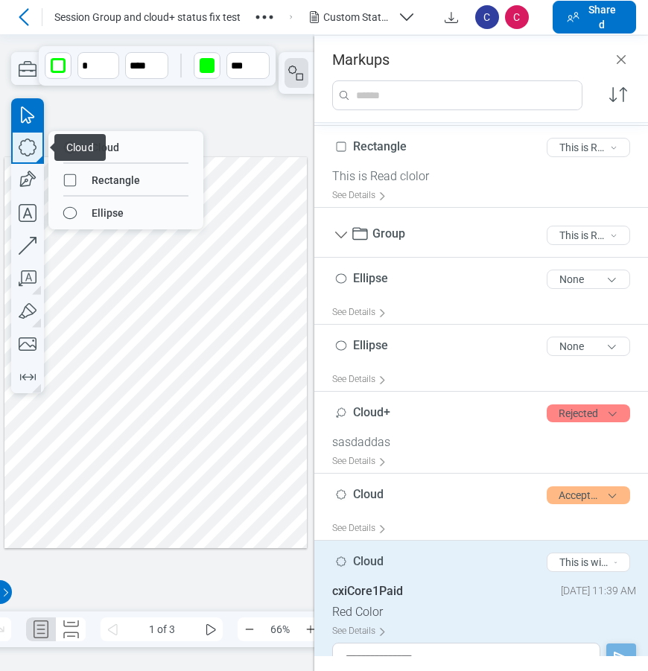
click at [22, 158] on icon "button" at bounding box center [27, 147] width 33 height 33
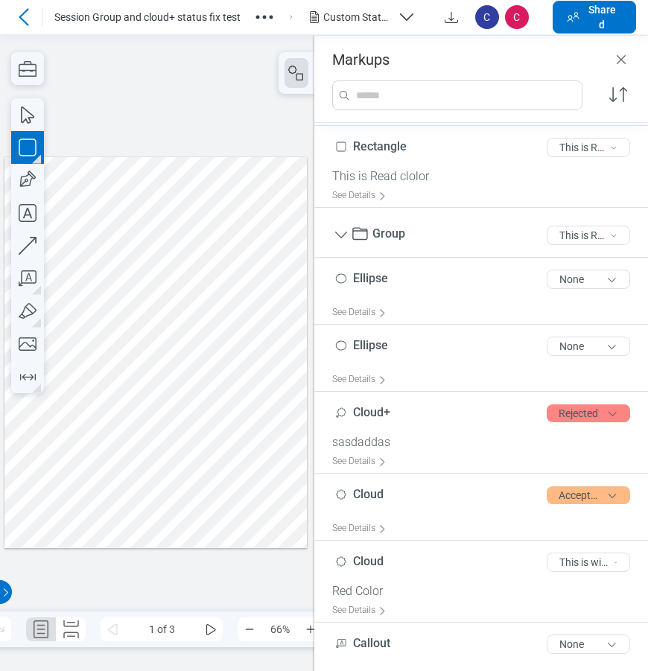
drag, startPoint x: 288, startPoint y: 231, endPoint x: 291, endPoint y: 241, distance: 10.7
click at [291, 241] on div at bounding box center [155, 351] width 302 height 391
drag, startPoint x: 295, startPoint y: 274, endPoint x: 236, endPoint y: 222, distance: 78.6
click at [293, 273] on div at bounding box center [155, 351] width 302 height 391
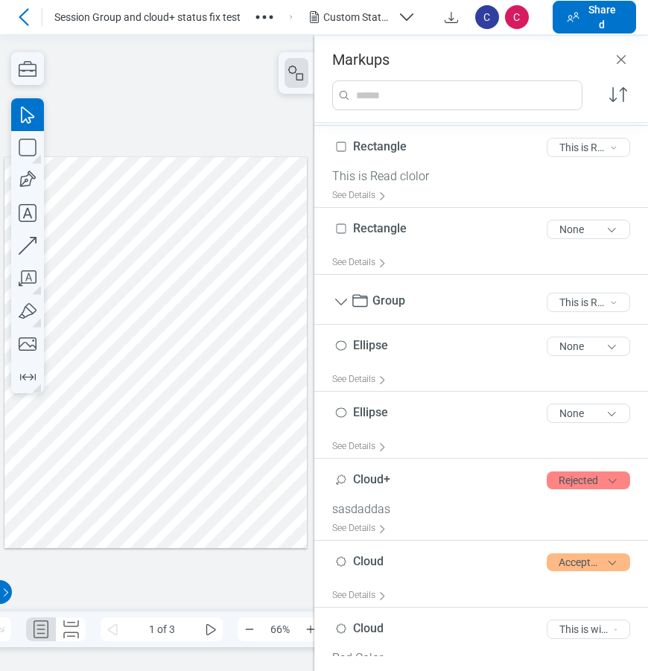
drag, startPoint x: 207, startPoint y: 203, endPoint x: 301, endPoint y: 262, distance: 110.4
click at [301, 262] on div at bounding box center [155, 351] width 302 height 391
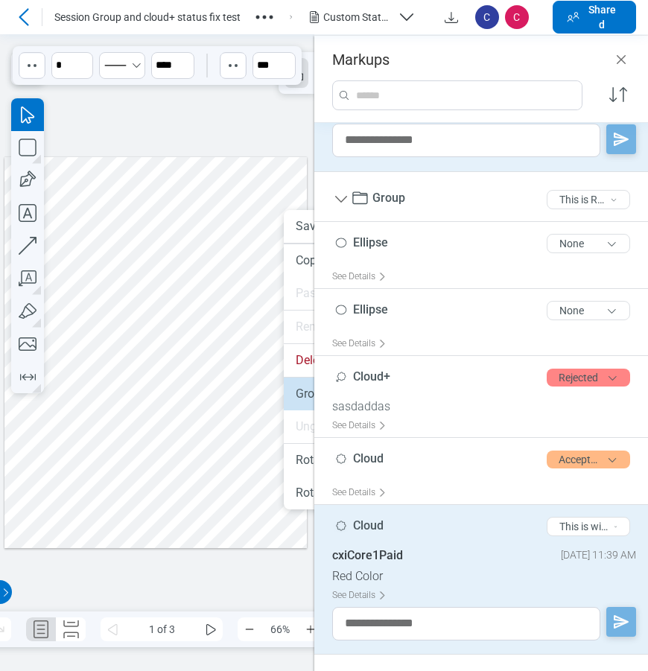
click at [293, 392] on li "Group" at bounding box center [370, 394] width 172 height 33
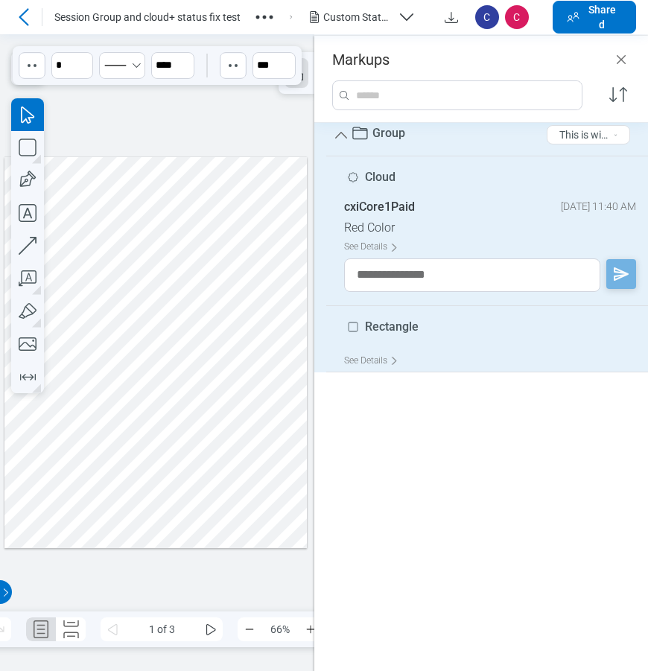
scroll to position [0, 0]
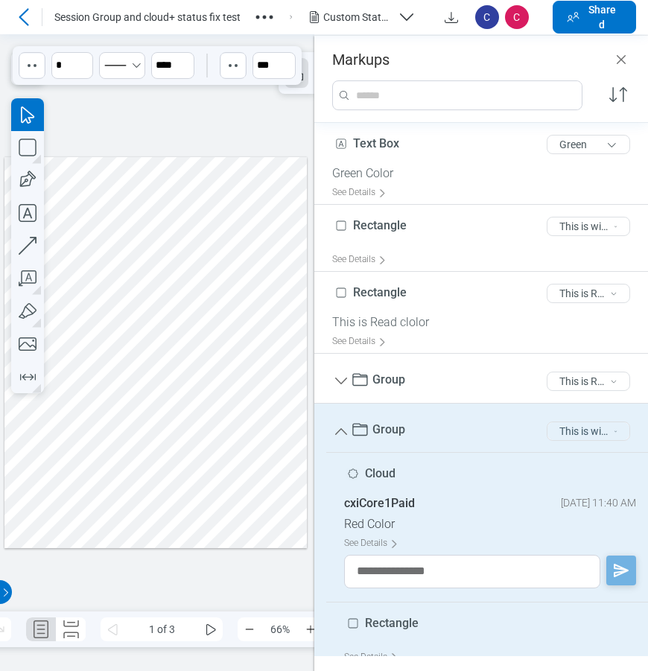
click at [577, 433] on button "This is withoiut Text but have Color" at bounding box center [588, 431] width 83 height 19
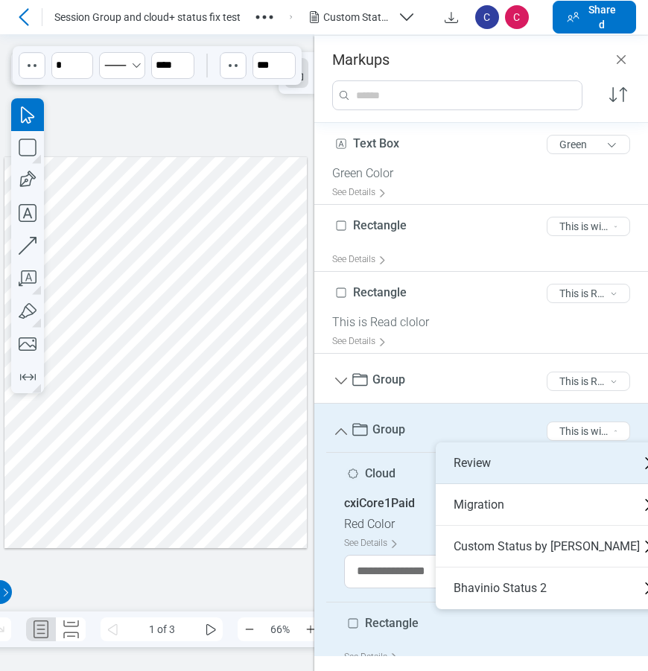
click at [505, 453] on div "Review" at bounding box center [553, 464] width 234 height 42
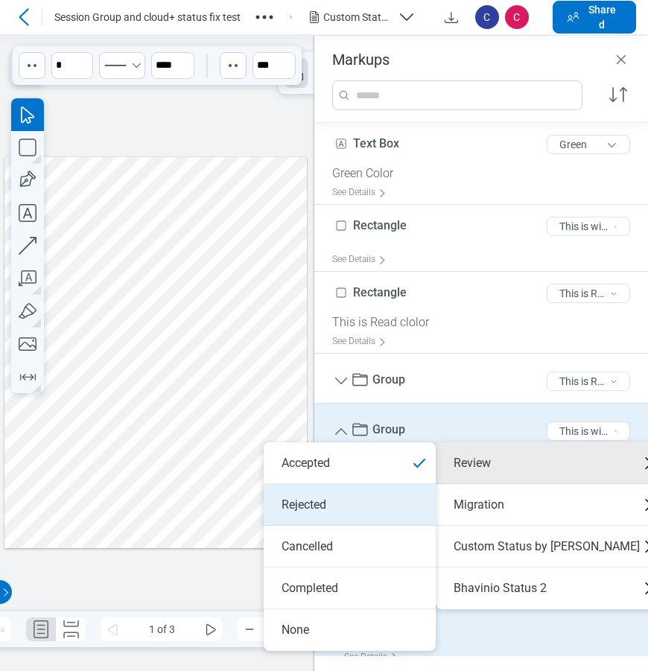
click at [342, 505] on li "Rejected" at bounding box center [350, 505] width 172 height 42
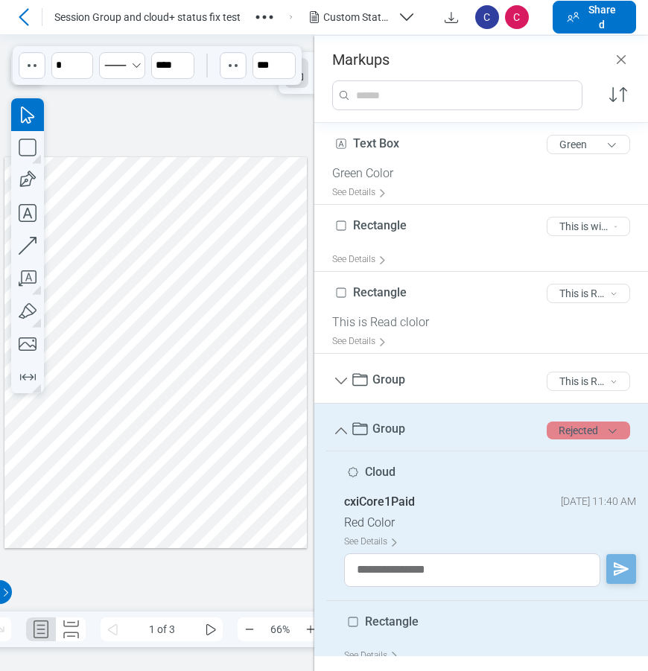
click at [564, 437] on button "Rejected" at bounding box center [588, 431] width 83 height 18
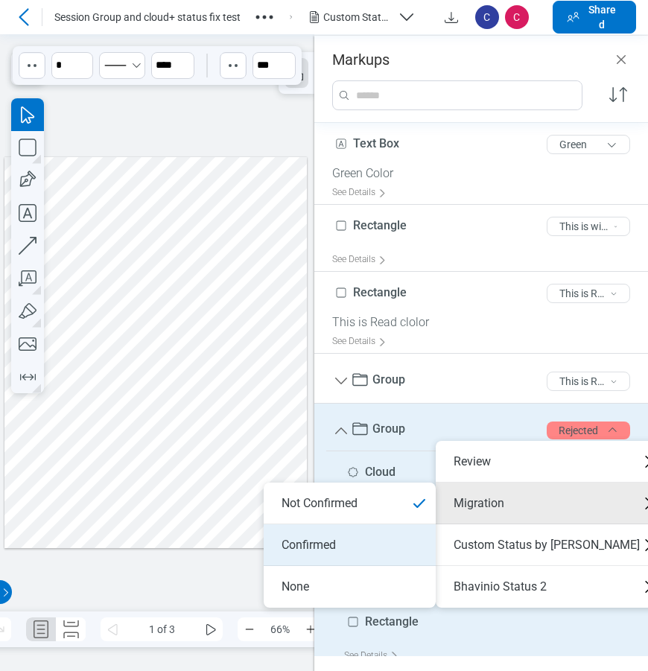
click at [340, 538] on li "Confirmed" at bounding box center [350, 546] width 172 height 42
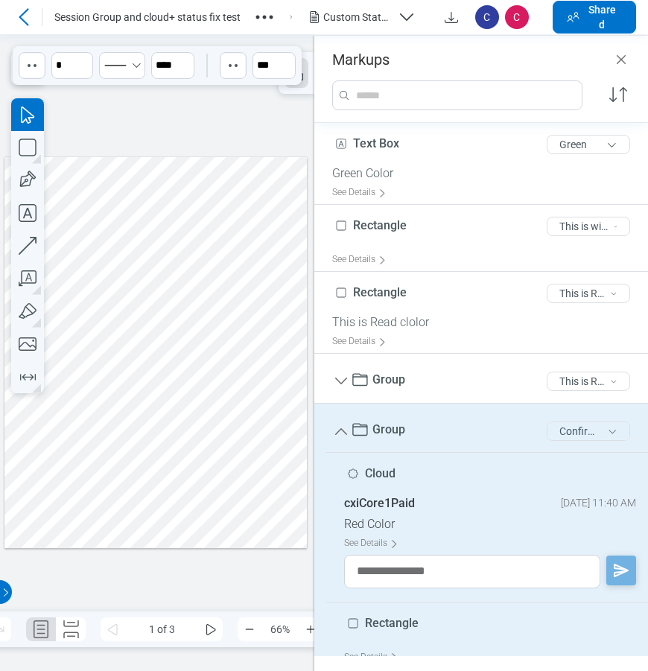
click at [573, 429] on button "Confirmed" at bounding box center [588, 431] width 83 height 19
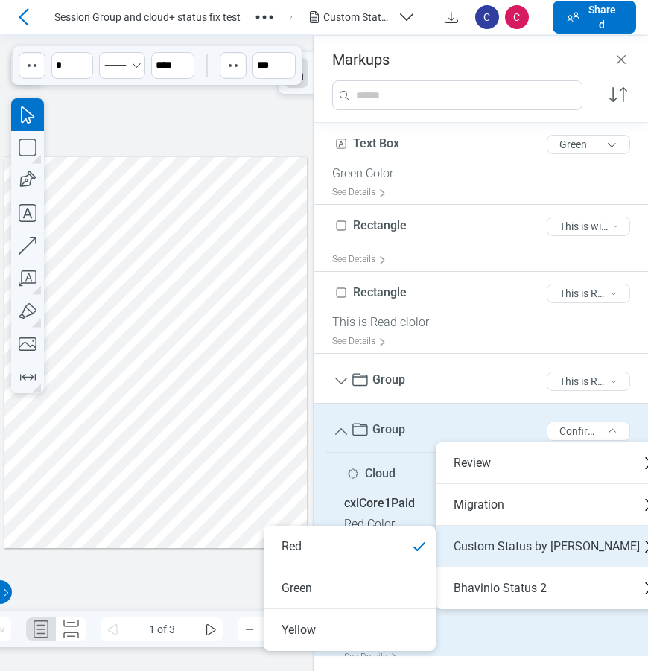
click at [508, 552] on div "Custom Status by Bhavini" at bounding box center [553, 547] width 234 height 42
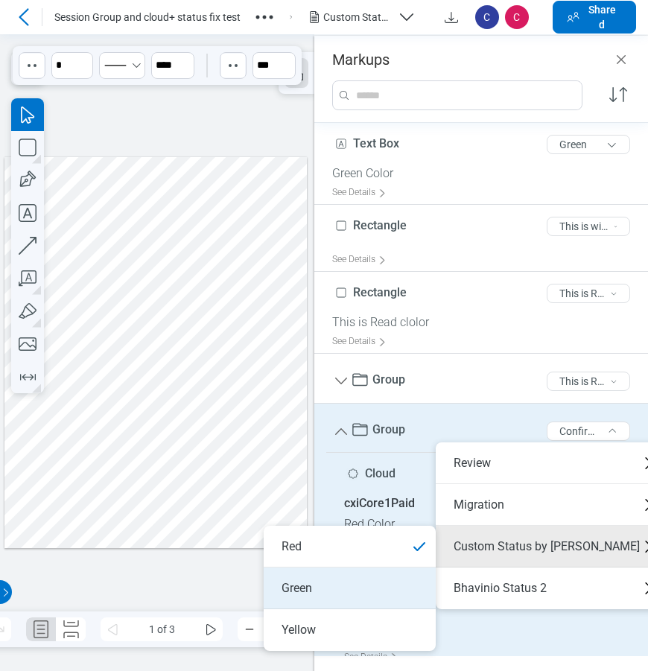
click at [352, 587] on li "Green" at bounding box center [350, 589] width 172 height 42
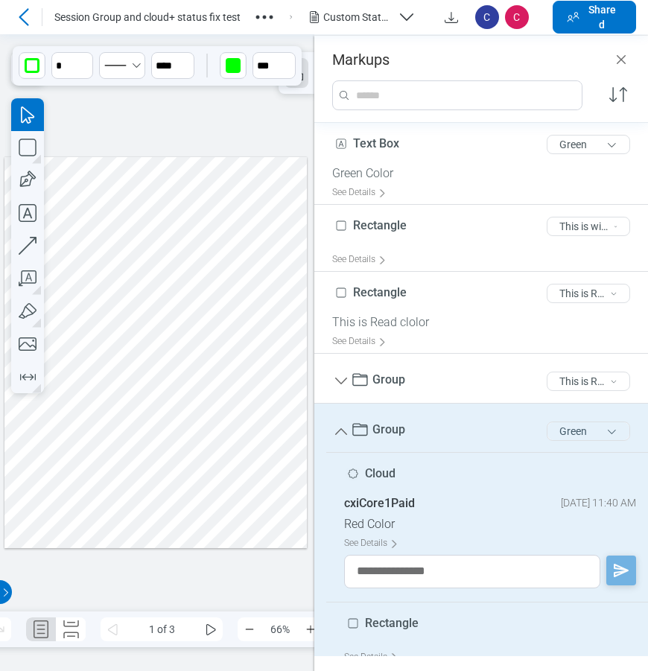
click at [577, 427] on button "Green" at bounding box center [588, 431] width 83 height 19
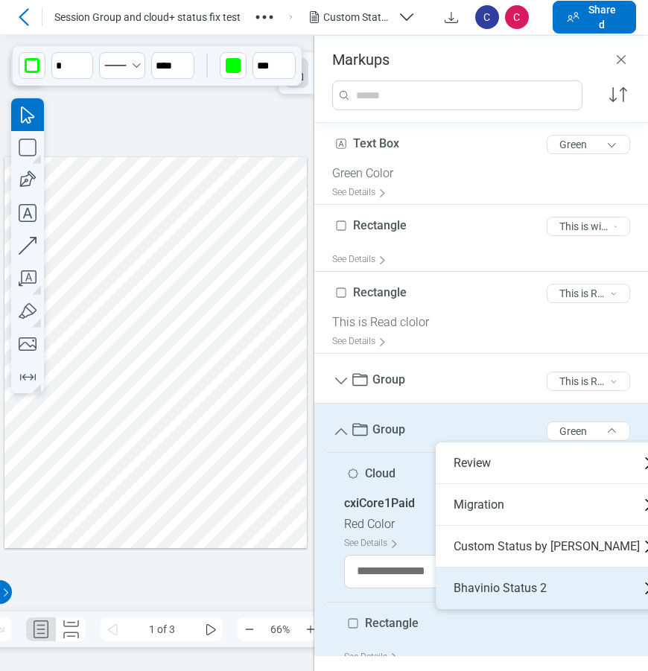
click at [501, 589] on div "Bhavinio Status 2" at bounding box center [553, 589] width 234 height 42
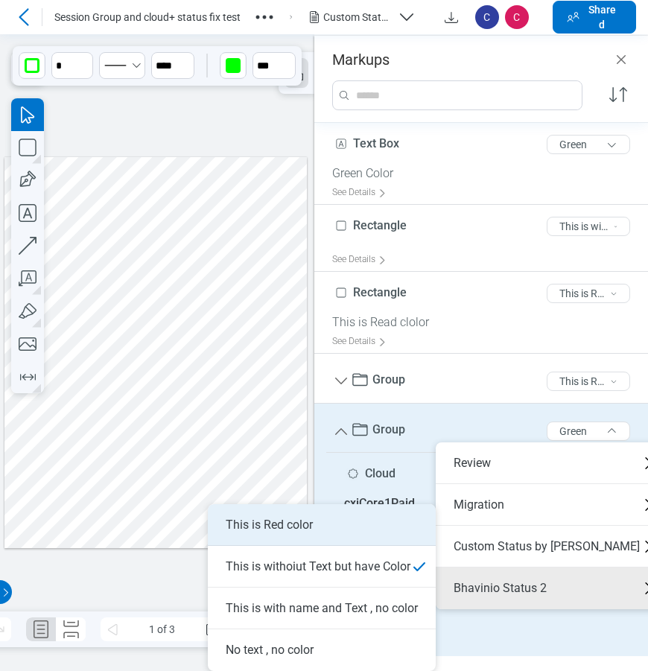
click at [332, 532] on li "This is Red color" at bounding box center [322, 525] width 228 height 42
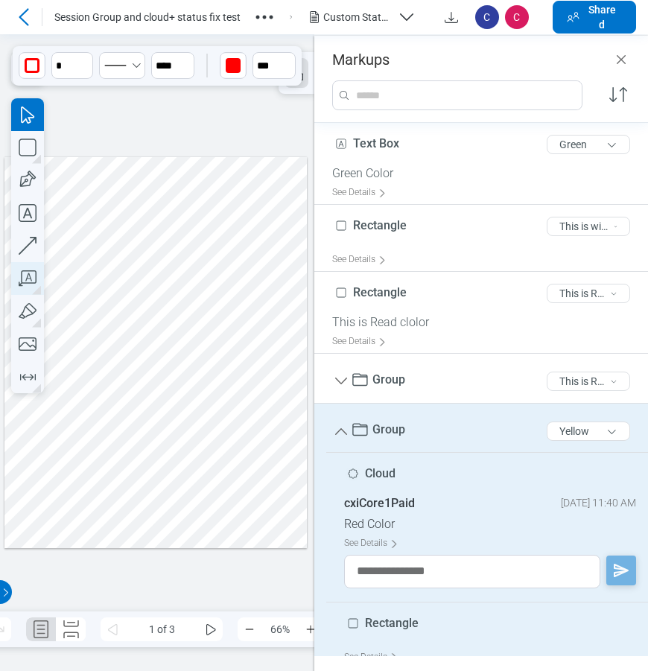
click at [26, 278] on icon "button" at bounding box center [27, 278] width 33 height 33
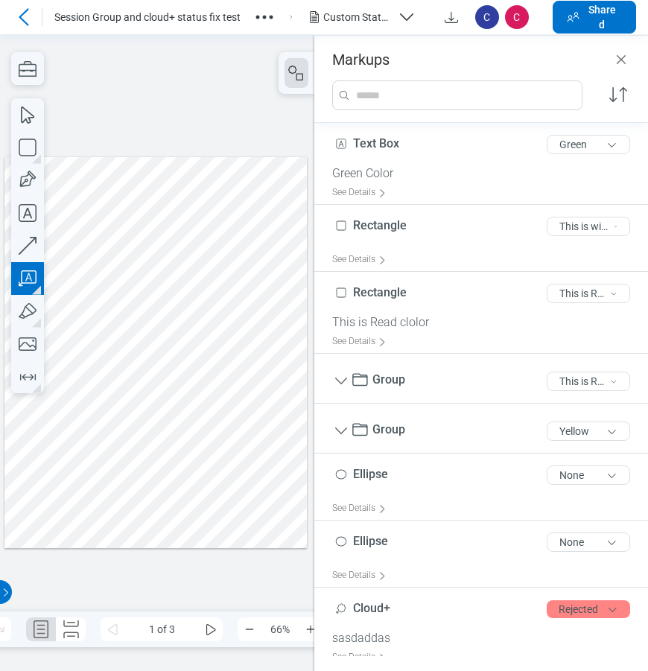
drag, startPoint x: 188, startPoint y: 367, endPoint x: 225, endPoint y: 412, distance: 58.2
click at [225, 412] on div at bounding box center [155, 351] width 302 height 391
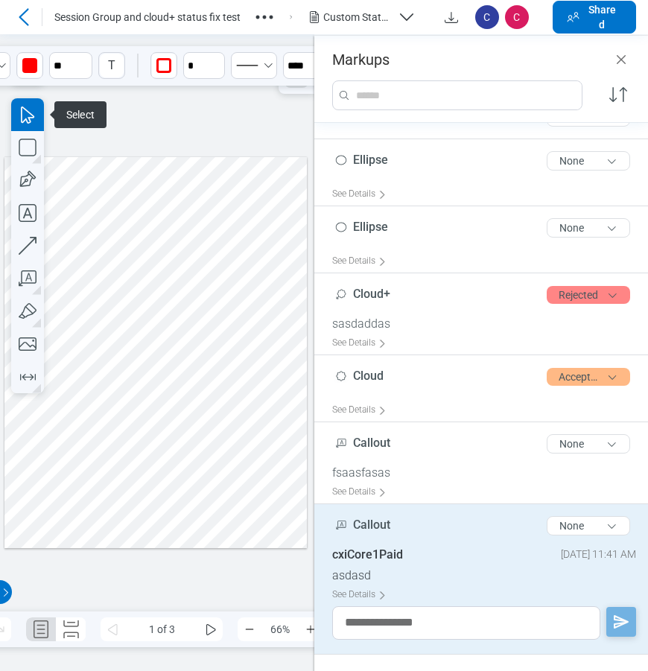
click at [258, 463] on div at bounding box center [155, 351] width 302 height 391
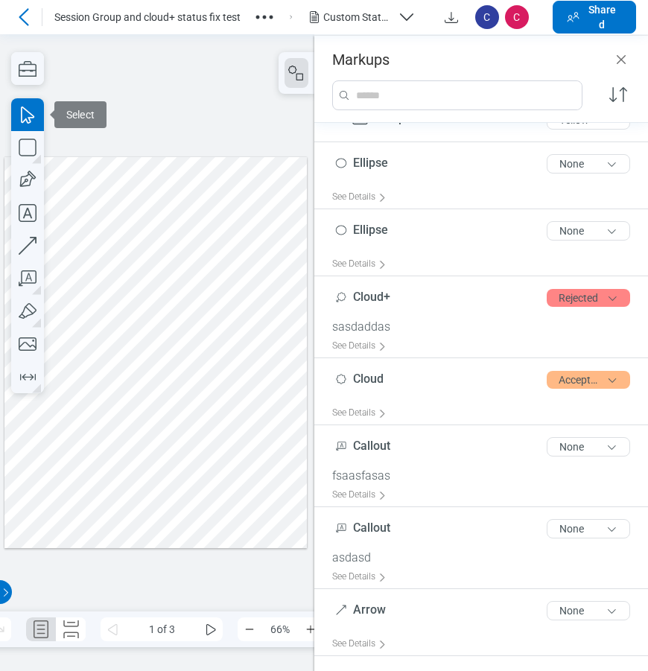
scroll to position [300, 0]
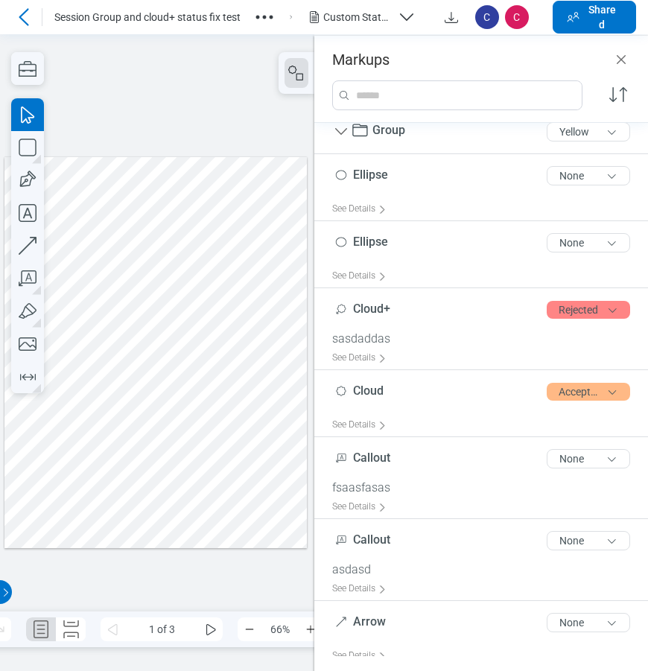
click at [236, 413] on div at bounding box center [155, 351] width 302 height 391
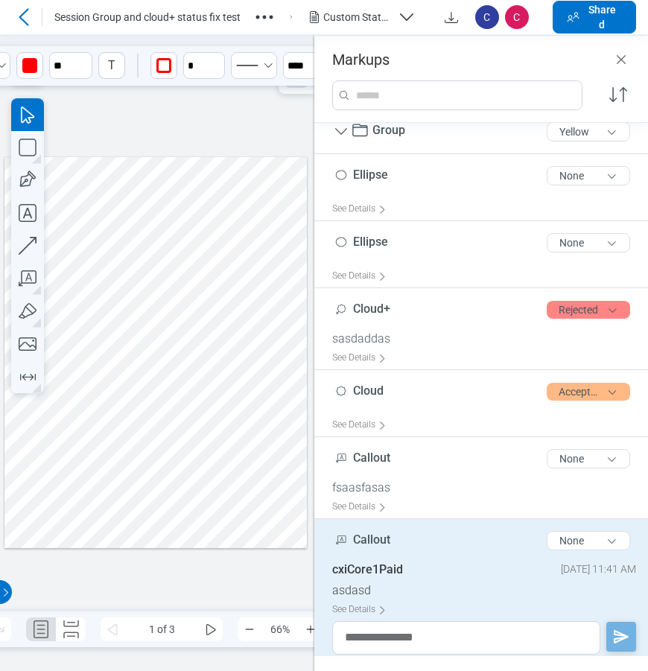
drag, startPoint x: 258, startPoint y: 460, endPoint x: 245, endPoint y: 422, distance: 40.8
click at [258, 459] on div at bounding box center [155, 351] width 302 height 391
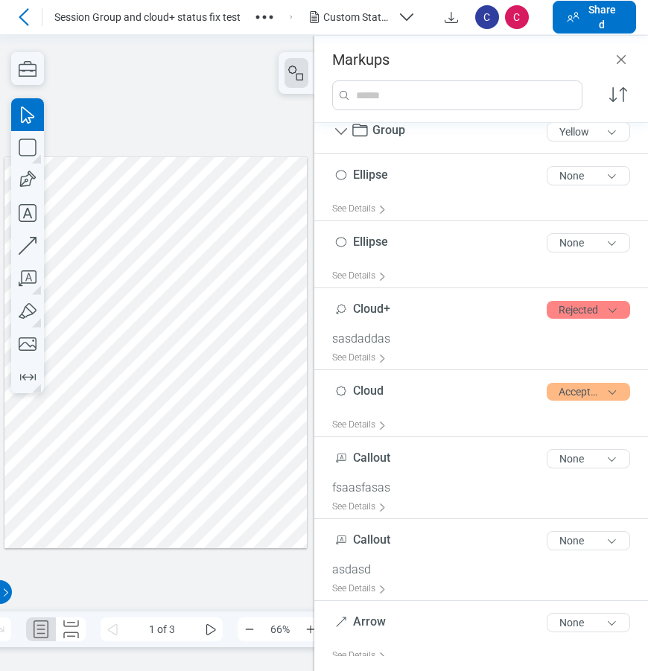
click at [244, 411] on div at bounding box center [155, 351] width 302 height 391
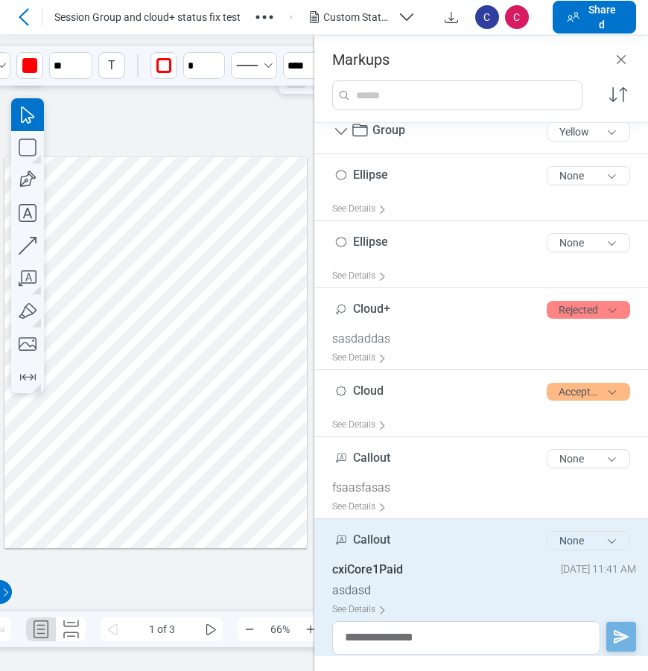
click at [560, 550] on button "None" at bounding box center [588, 540] width 83 height 19
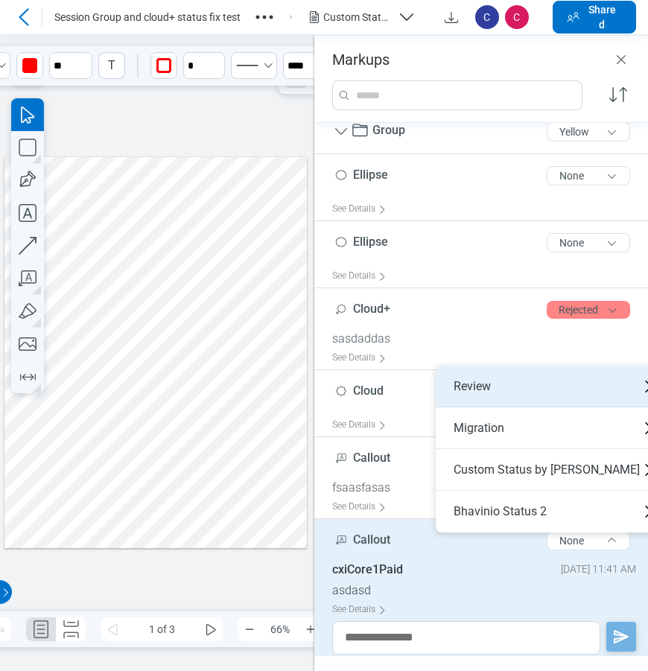
click at [508, 387] on div "Review" at bounding box center [553, 387] width 234 height 42
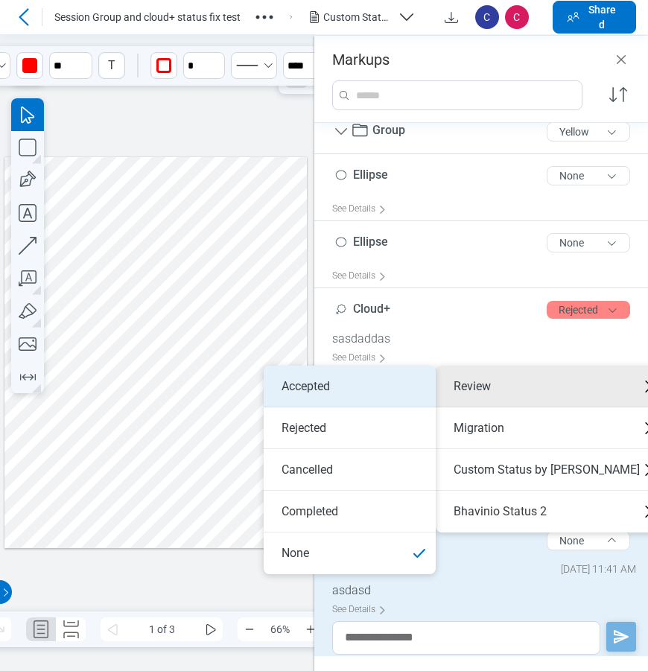
click at [371, 387] on li "Accepted" at bounding box center [350, 387] width 172 height 42
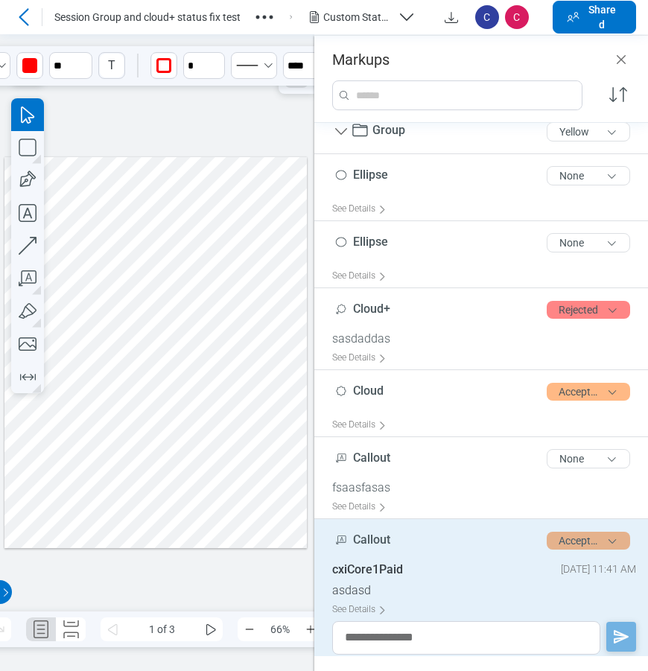
click at [600, 544] on button "Accepted" at bounding box center [588, 541] width 83 height 18
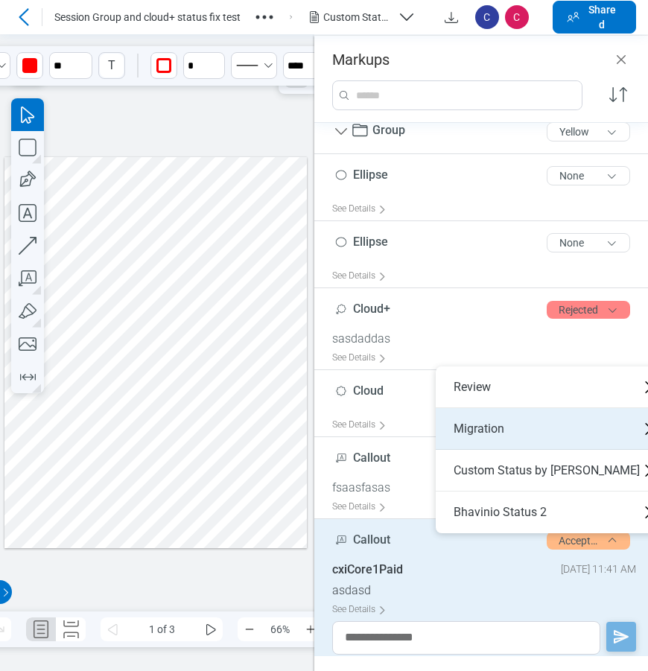
click at [507, 428] on div "Migration" at bounding box center [553, 429] width 234 height 42
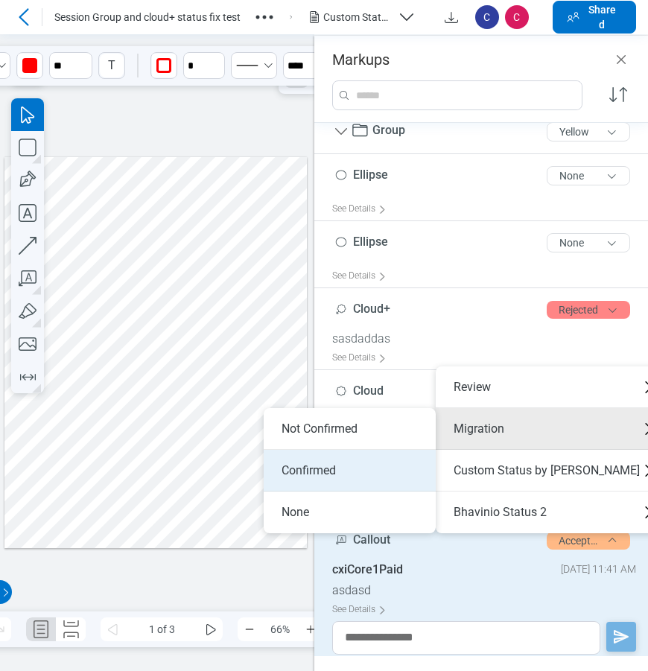
click at [393, 469] on li "Confirmed" at bounding box center [350, 471] width 172 height 42
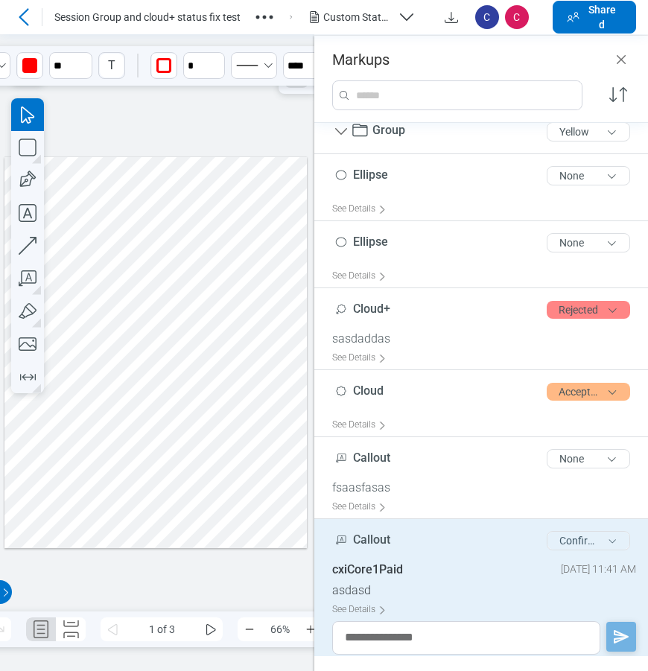
click at [592, 545] on button "Confirmed" at bounding box center [588, 540] width 83 height 19
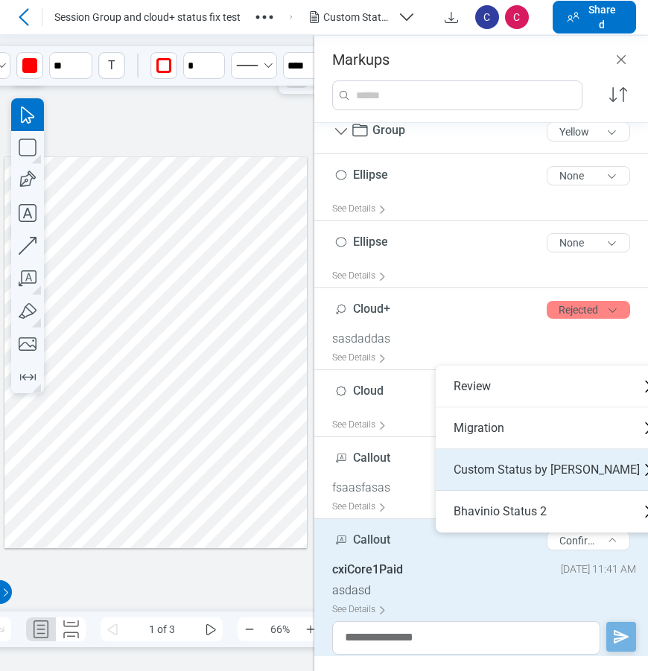
click at [495, 478] on div "Custom Status by Bhavini" at bounding box center [553, 470] width 234 height 42
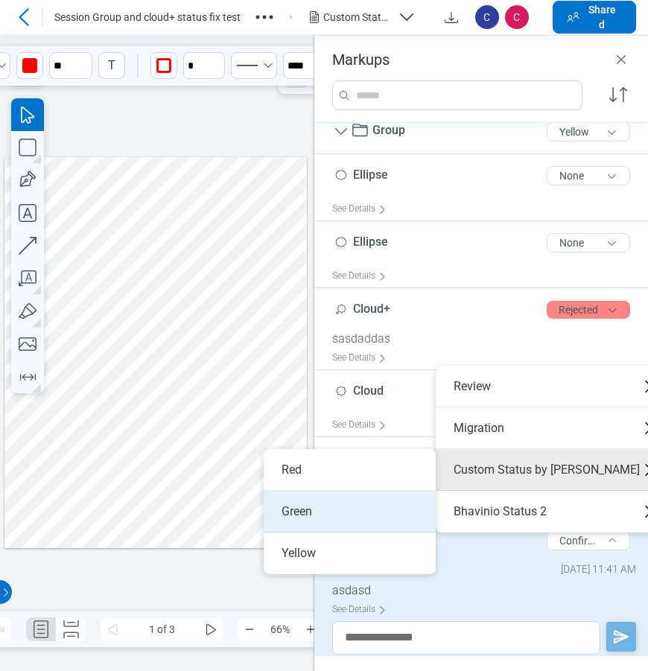
click at [304, 520] on li "Green" at bounding box center [350, 512] width 172 height 42
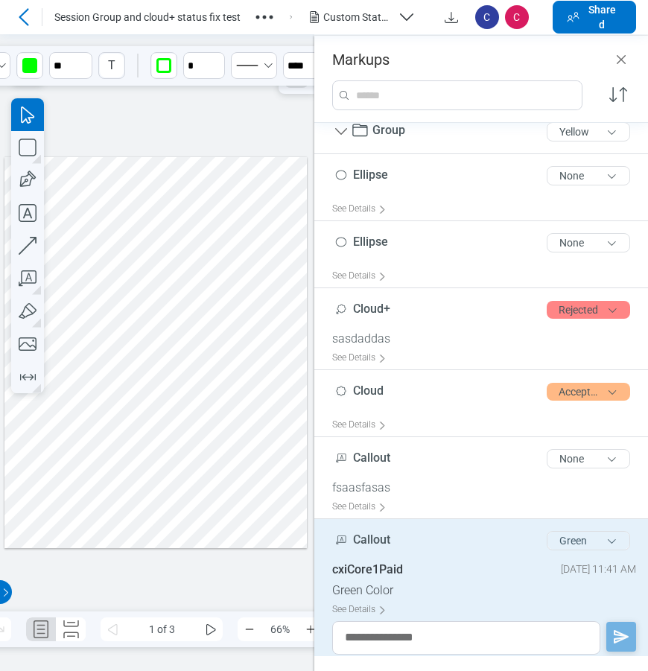
click at [552, 544] on button "Green" at bounding box center [588, 540] width 83 height 19
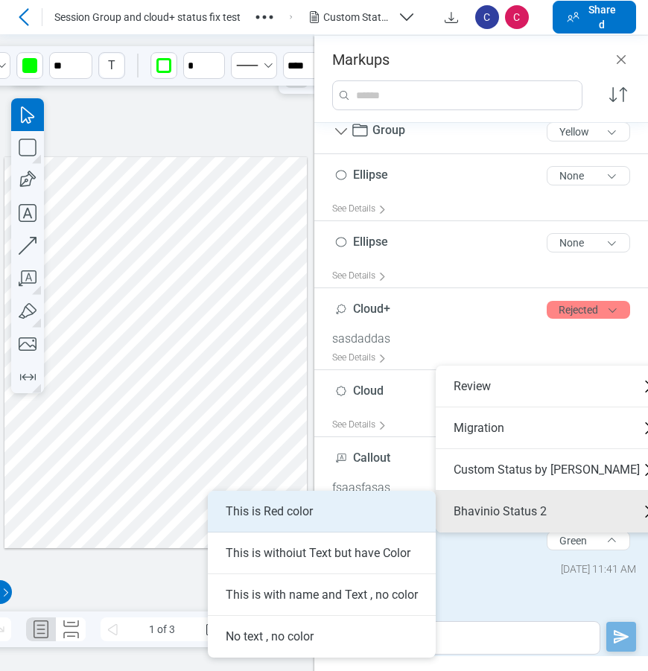
click at [359, 523] on li "This is Red color" at bounding box center [322, 512] width 228 height 42
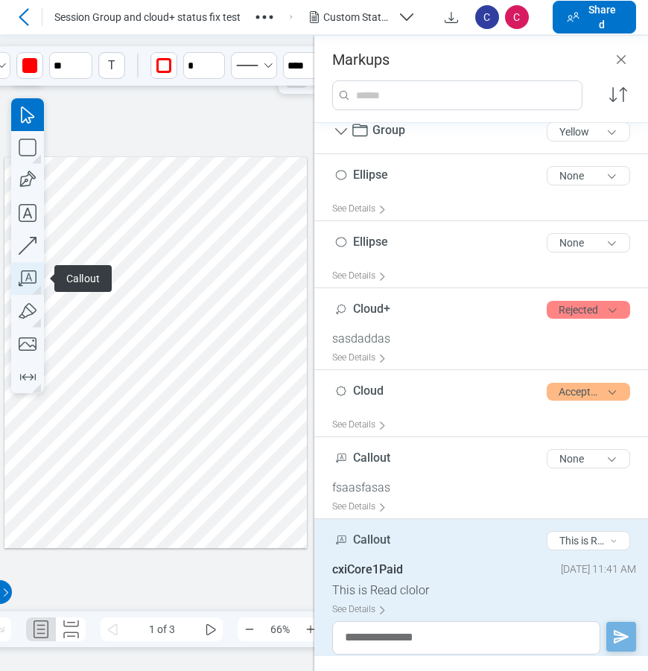
click at [28, 285] on icon "button" at bounding box center [27, 278] width 33 height 33
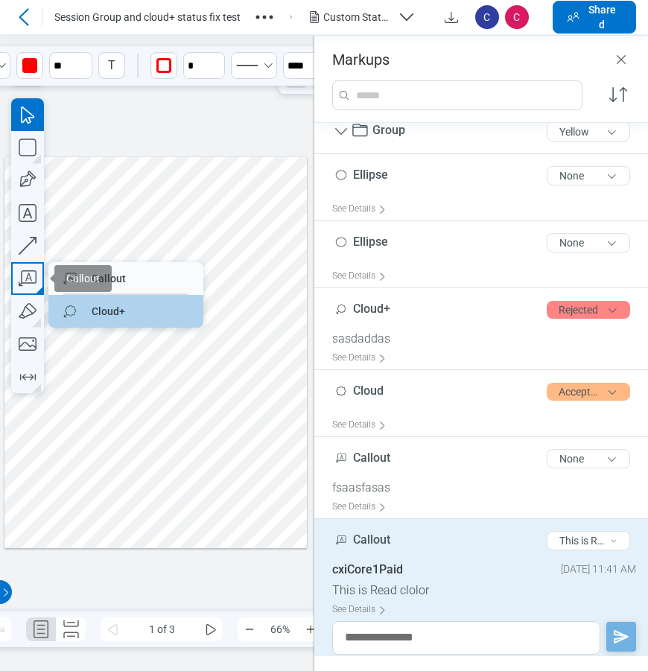
drag, startPoint x: 81, startPoint y: 311, endPoint x: 132, endPoint y: 332, distance: 54.8
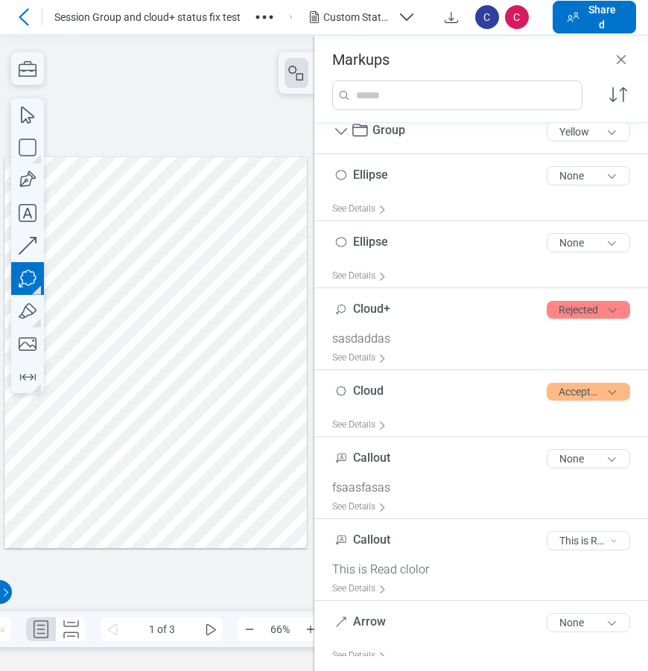
drag, startPoint x: 35, startPoint y: 479, endPoint x: 51, endPoint y: 497, distance: 24.3
click at [51, 497] on div at bounding box center [155, 351] width 302 height 391
click at [75, 503] on div at bounding box center [155, 351] width 302 height 391
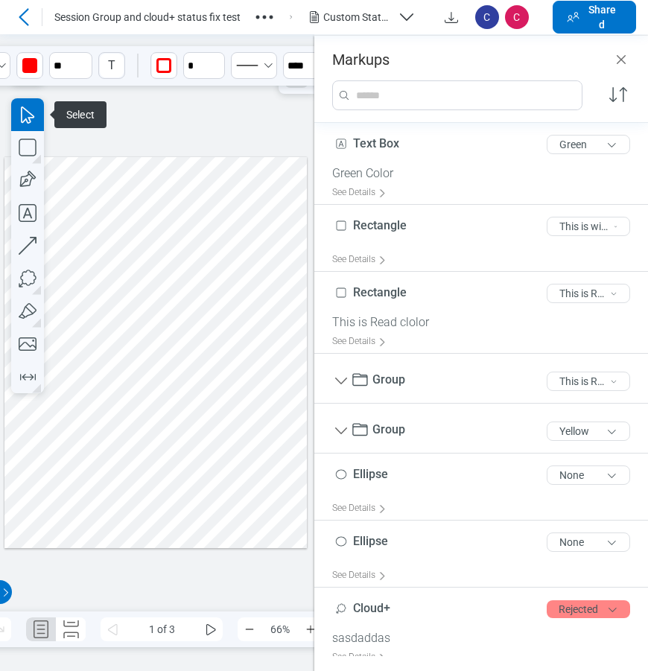
click at [196, 498] on div at bounding box center [155, 351] width 302 height 391
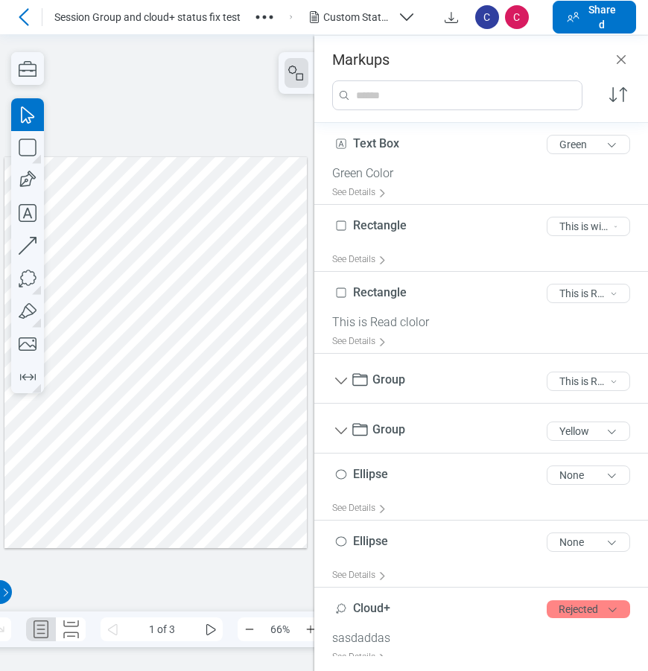
click at [107, 504] on div at bounding box center [155, 351] width 302 height 391
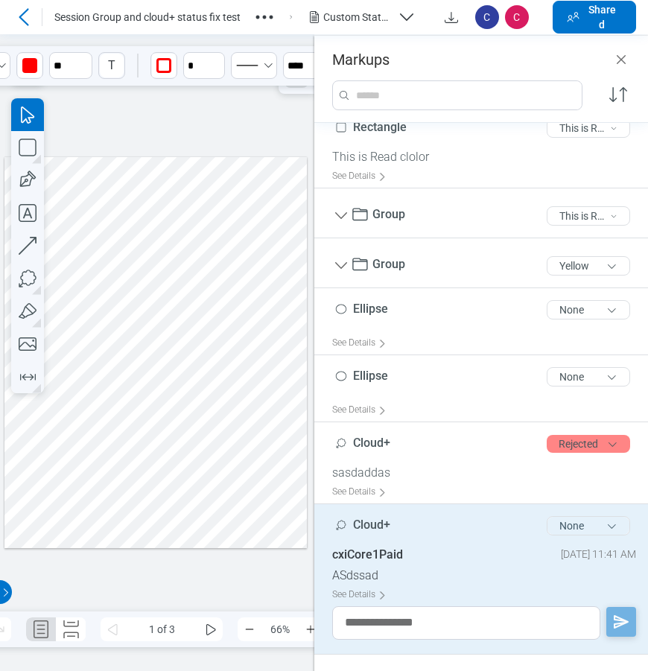
click at [580, 528] on button "None" at bounding box center [588, 525] width 83 height 19
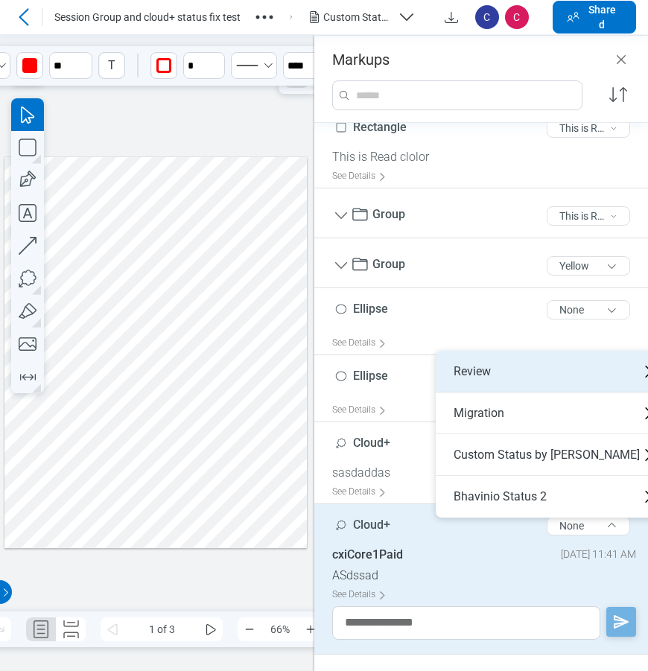
click at [502, 378] on div "Review" at bounding box center [553, 372] width 234 height 42
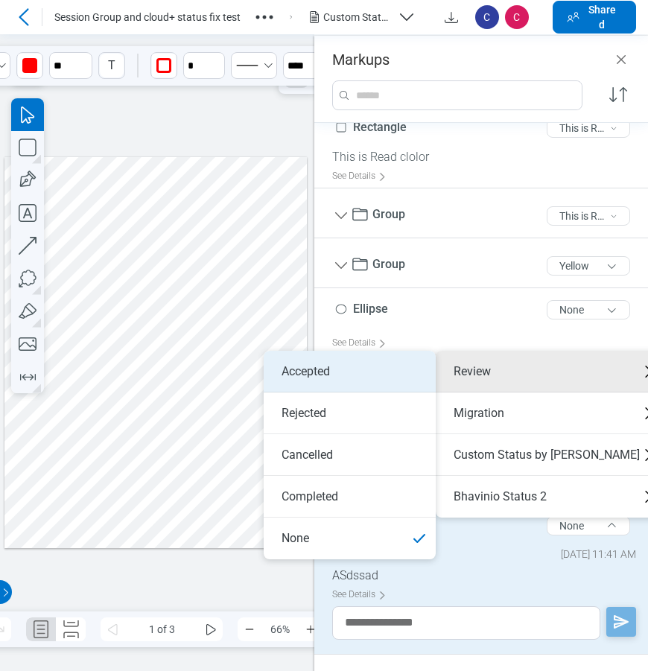
click at [371, 375] on li "Accepted" at bounding box center [350, 372] width 172 height 42
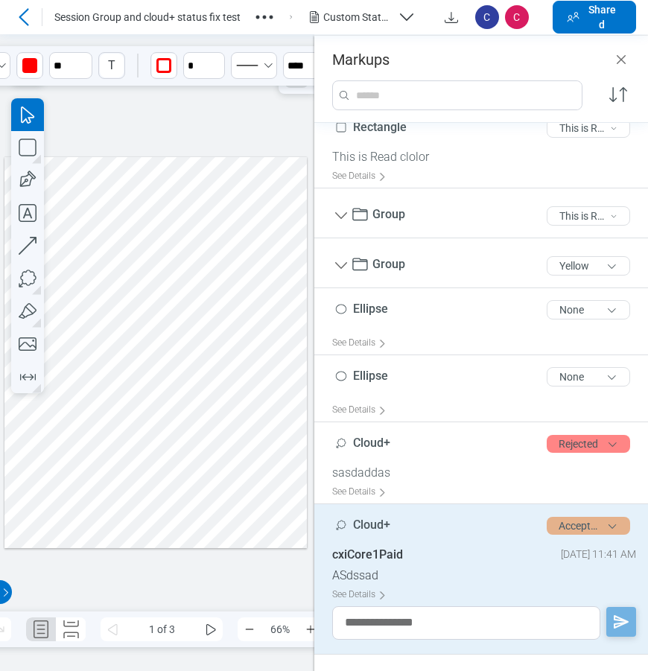
click at [583, 527] on button "Accepted" at bounding box center [588, 526] width 83 height 18
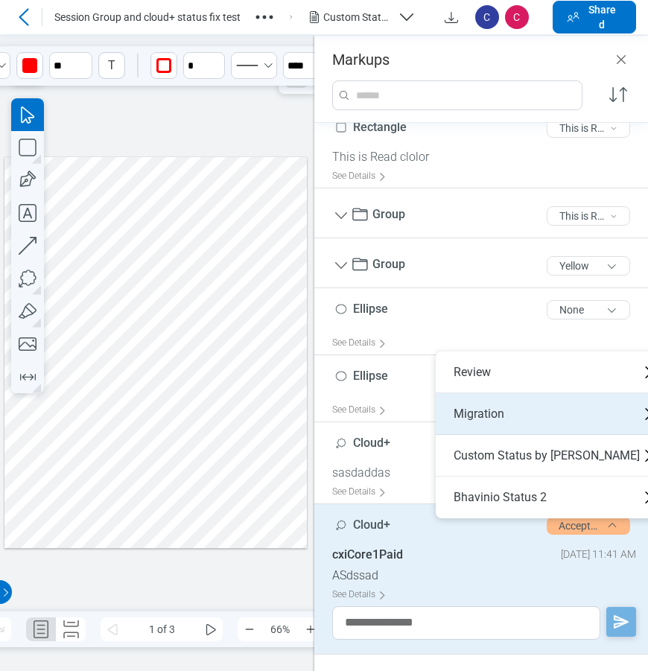
click at [488, 413] on div "Migration" at bounding box center [553, 414] width 234 height 42
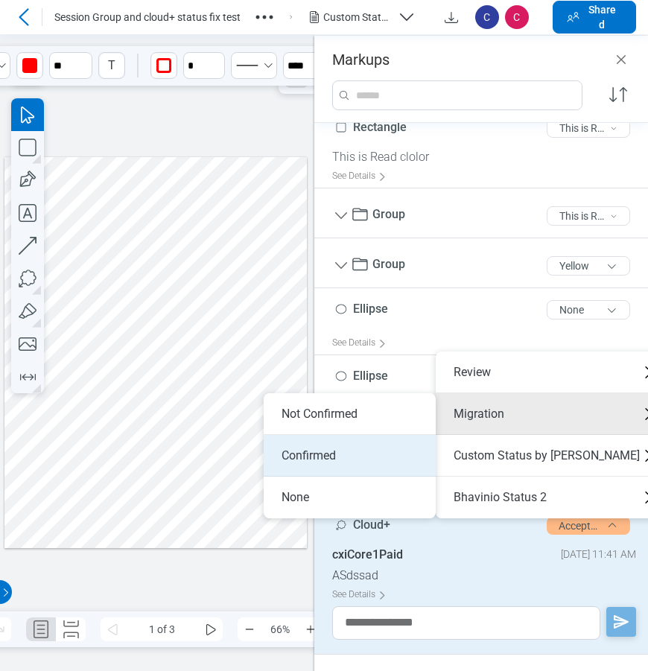
click at [330, 456] on li "Confirmed" at bounding box center [350, 456] width 172 height 42
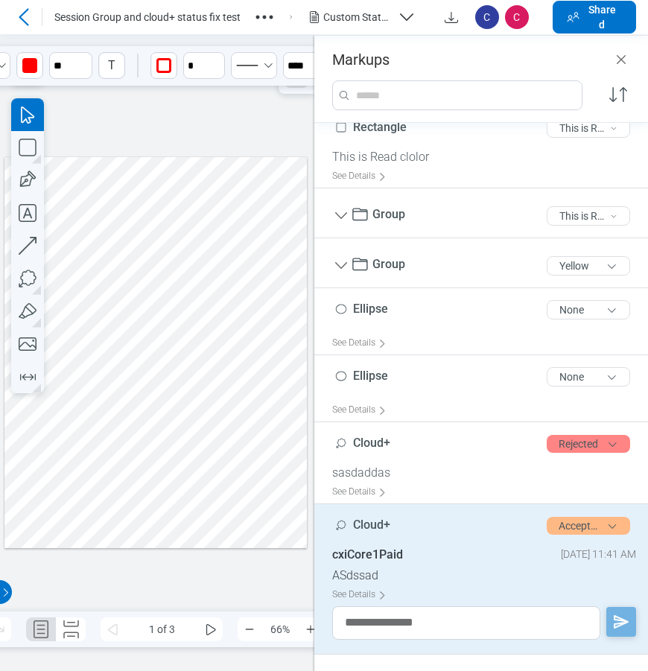
drag, startPoint x: 584, startPoint y: 525, endPoint x: 552, endPoint y: 511, distance: 35.0
click at [583, 525] on button "Accepted" at bounding box center [588, 526] width 83 height 18
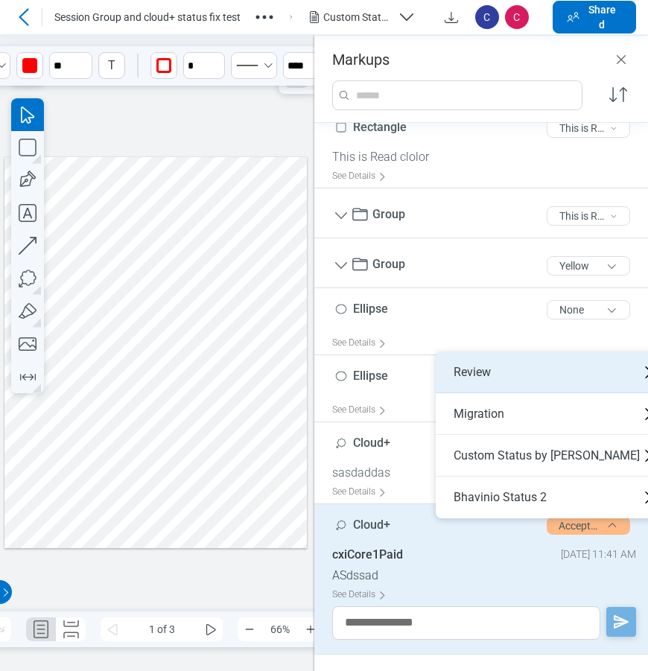
click at [503, 383] on div "Review" at bounding box center [553, 373] width 234 height 42
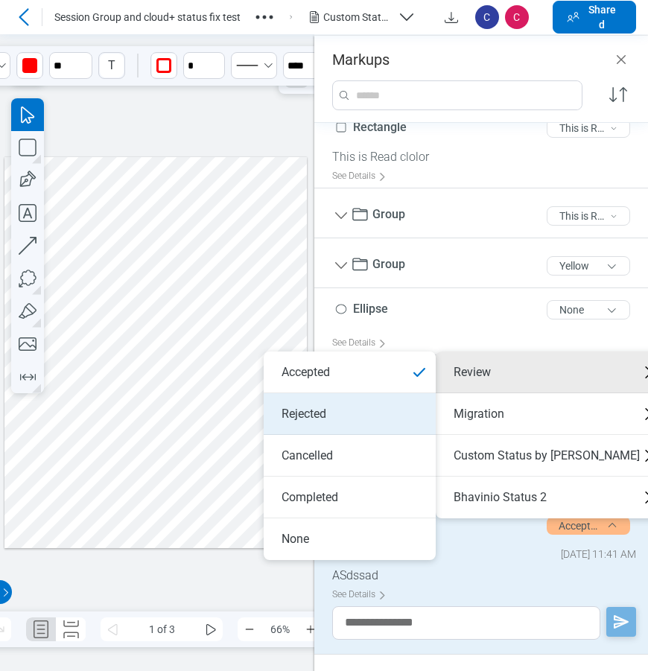
click at [383, 419] on li "Rejected" at bounding box center [350, 414] width 172 height 42
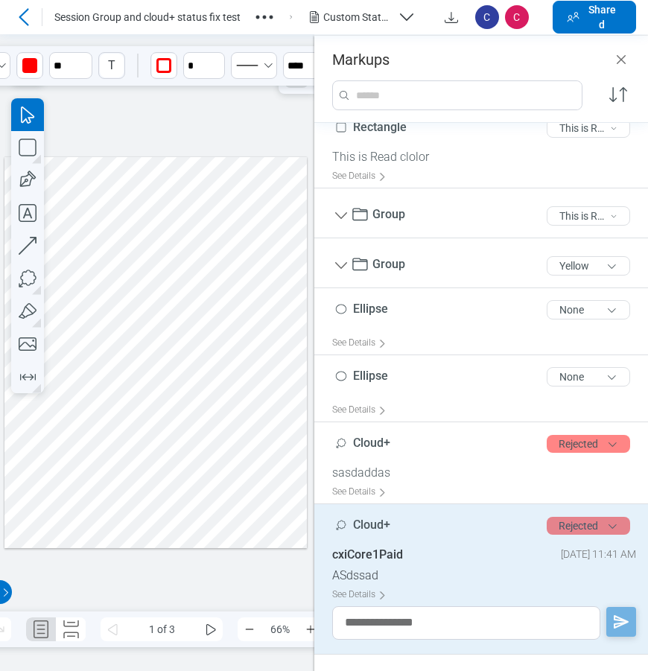
click at [558, 529] on button "Rejected" at bounding box center [588, 526] width 83 height 18
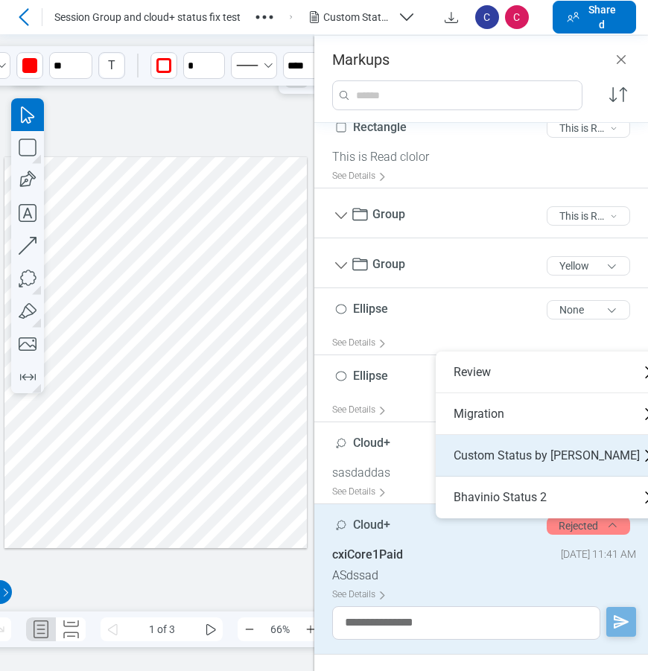
click at [504, 463] on div "Custom Status by Bhavini" at bounding box center [553, 456] width 234 height 42
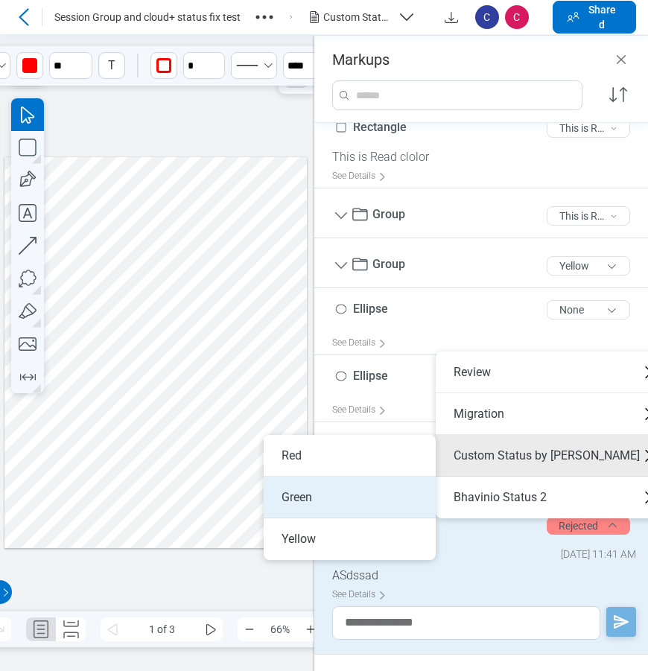
click at [352, 495] on li "Green" at bounding box center [350, 498] width 172 height 42
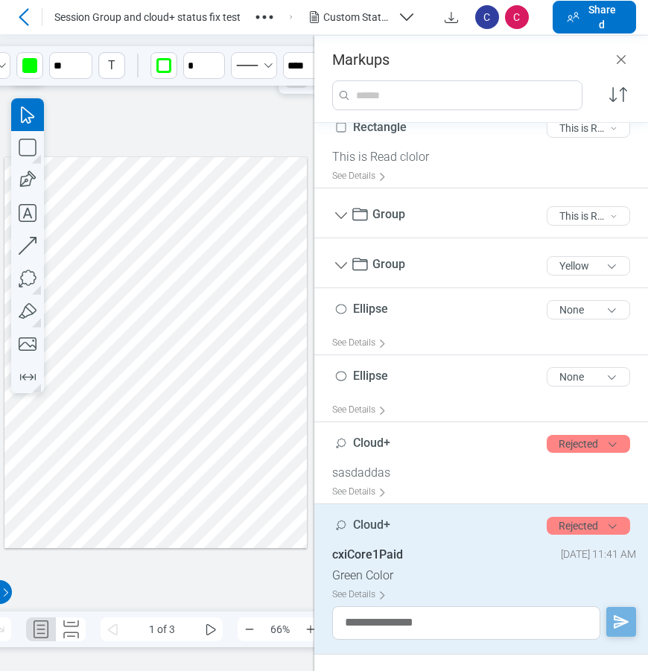
click at [369, 21] on div "Custom Status file .pdf" at bounding box center [357, 17] width 69 height 15
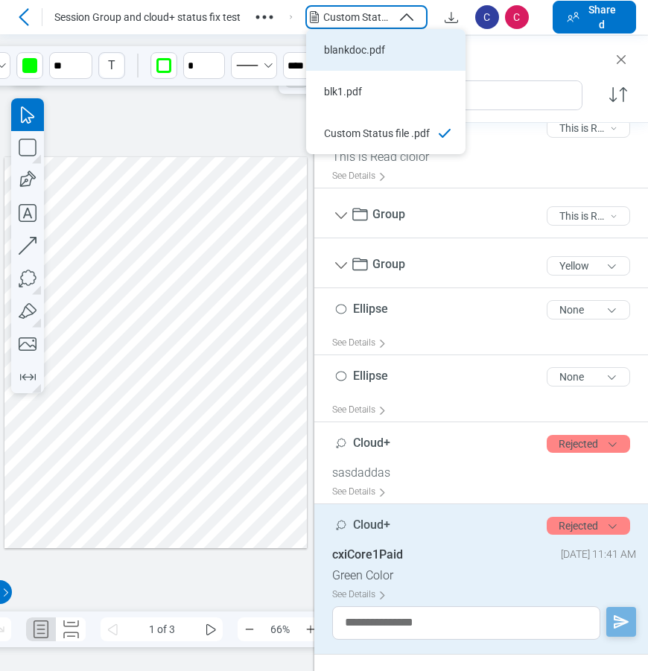
click at [363, 58] on li "blankdoc.pdf" at bounding box center [385, 50] width 159 height 42
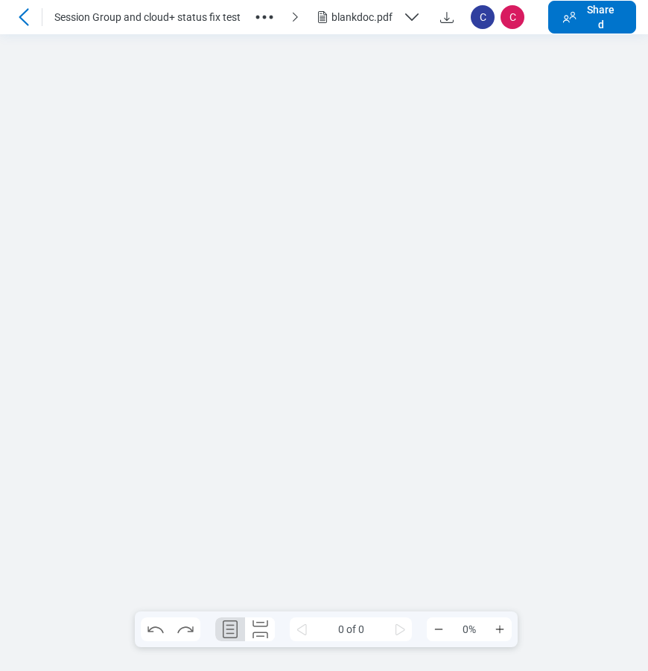
scroll to position [0, 0]
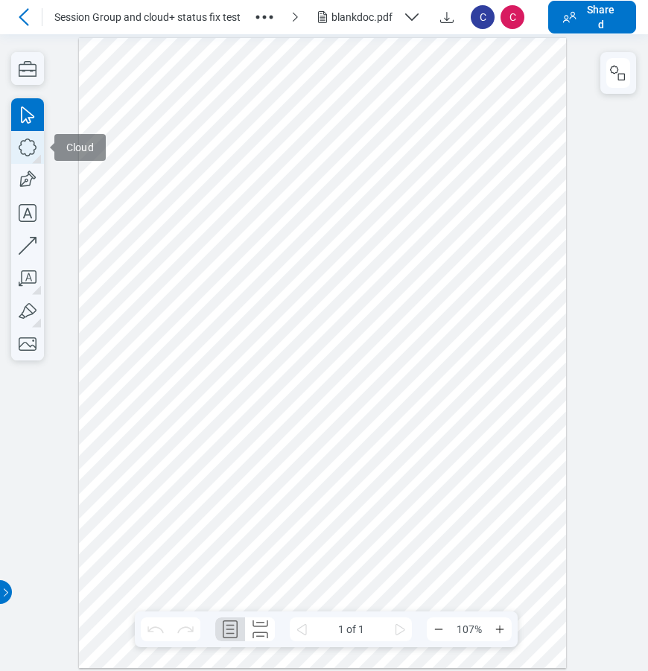
click at [28, 145] on icon "button" at bounding box center [27, 147] width 33 height 33
drag, startPoint x: 203, startPoint y: 352, endPoint x: 290, endPoint y: 367, distance: 87.7
click at [286, 401] on div at bounding box center [322, 352] width 487 height 630
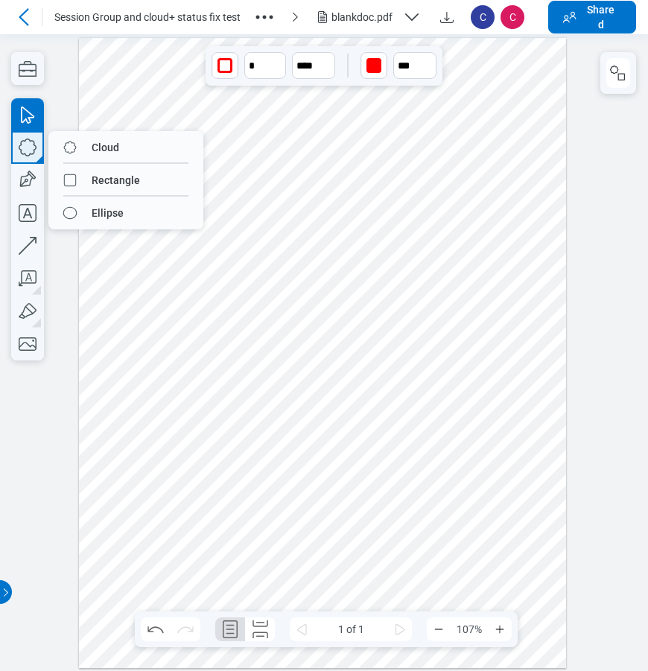
click at [39, 159] on button "button" at bounding box center [27, 147] width 33 height 33
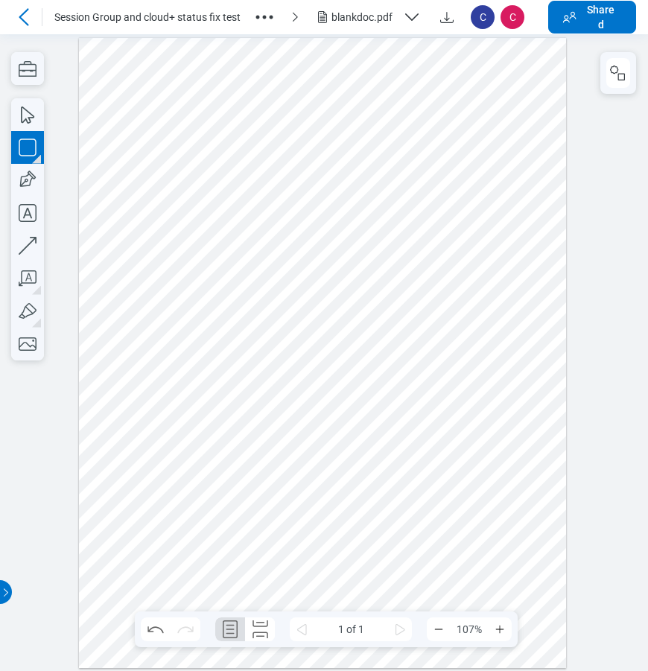
drag, startPoint x: 310, startPoint y: 364, endPoint x: 361, endPoint y: 399, distance: 62.2
click at [343, 399] on div at bounding box center [322, 352] width 487 height 630
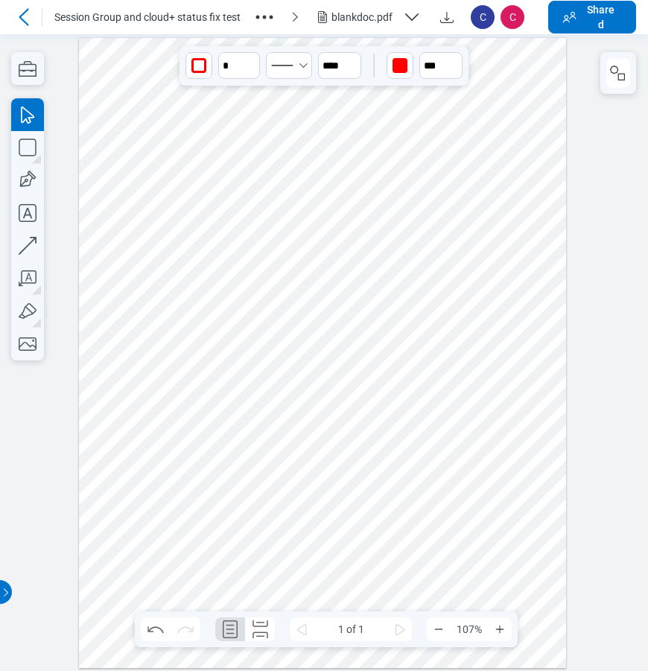
click at [381, 393] on div at bounding box center [322, 352] width 487 height 630
drag, startPoint x: 177, startPoint y: 338, endPoint x: 365, endPoint y: 412, distance: 201.7
click at [365, 412] on div at bounding box center [322, 352] width 487 height 630
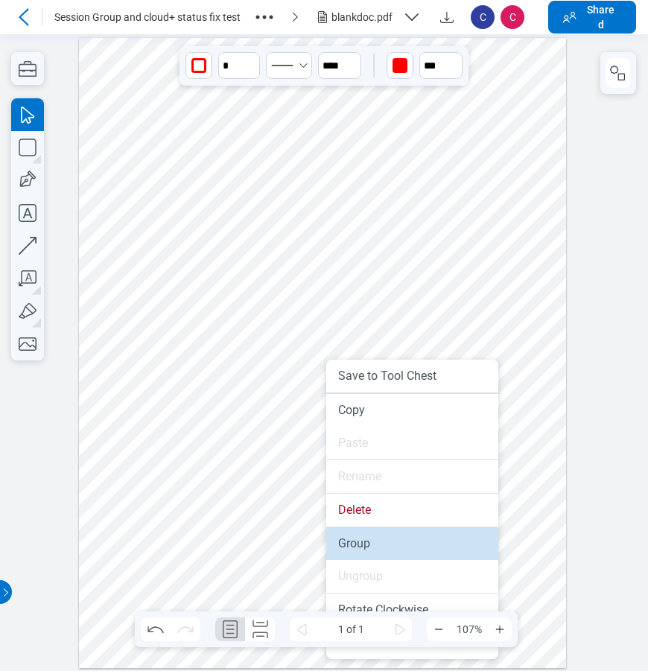
drag, startPoint x: 387, startPoint y: 496, endPoint x: 357, endPoint y: 543, distance: 56.0
click at [357, 543] on li "Group" at bounding box center [412, 543] width 172 height 33
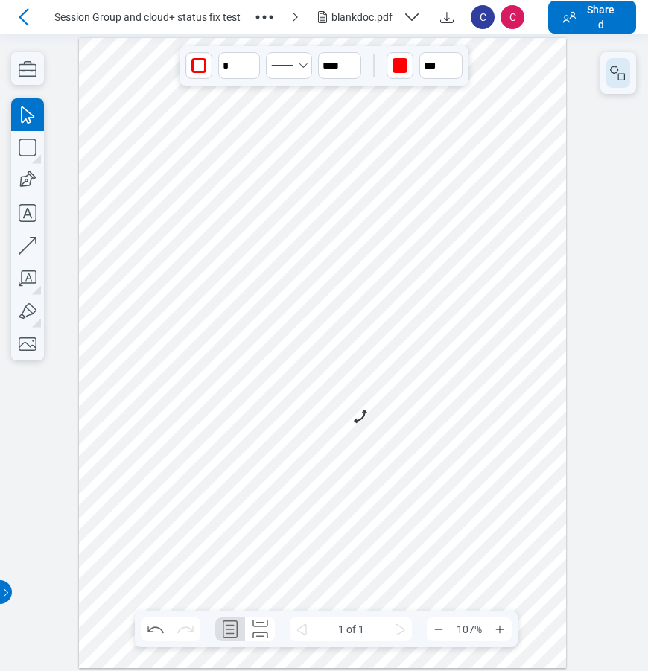
click at [621, 75] on icon "button" at bounding box center [618, 73] width 18 height 18
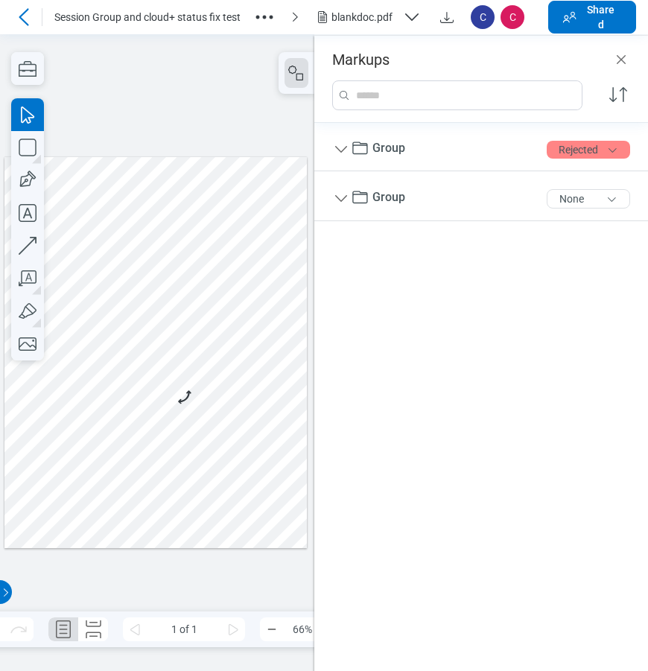
click at [94, 374] on div at bounding box center [155, 351] width 302 height 391
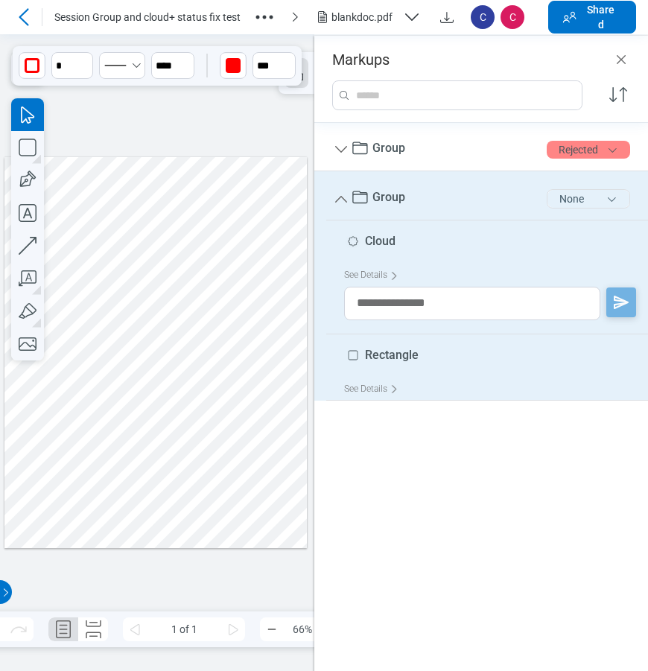
click at [562, 200] on button "None" at bounding box center [588, 198] width 83 height 19
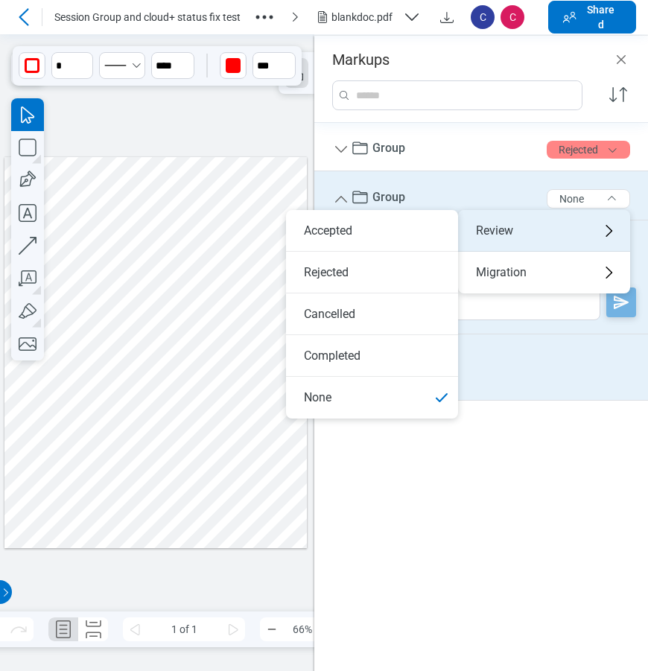
click at [520, 235] on div "Review" at bounding box center [544, 231] width 172 height 42
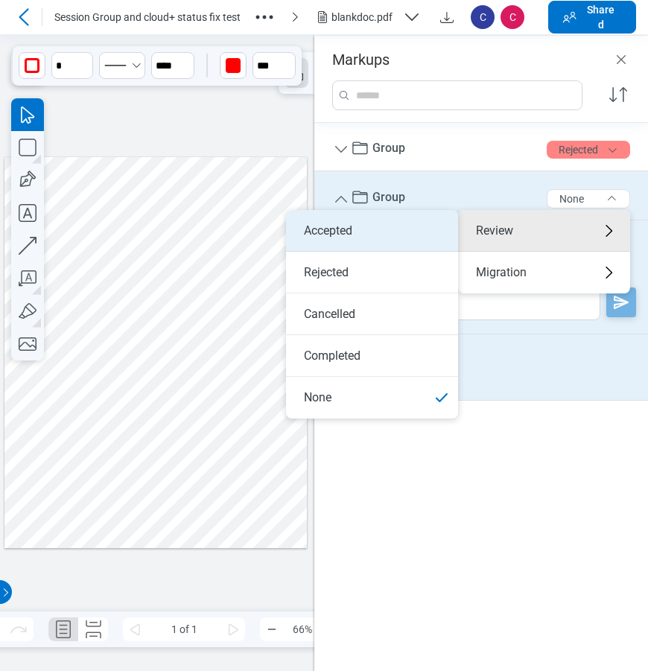
click at [377, 233] on li "Accepted" at bounding box center [372, 231] width 172 height 42
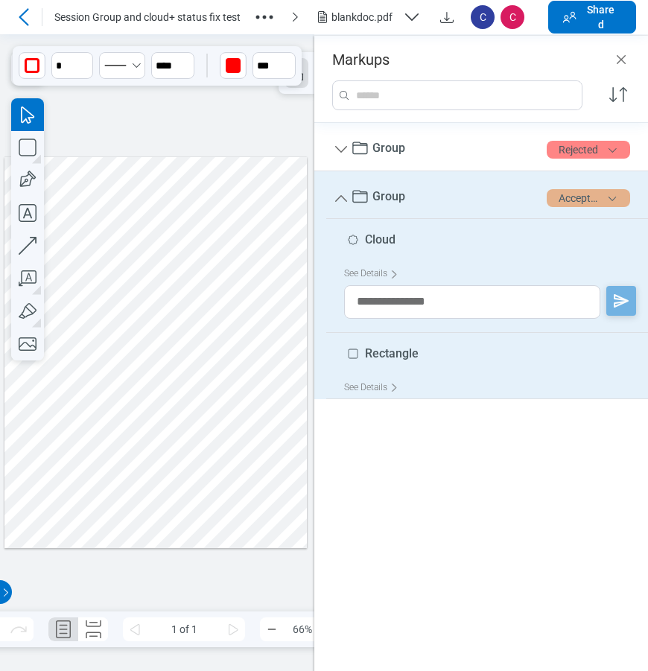
click at [589, 202] on button "Accepted" at bounding box center [588, 198] width 83 height 18
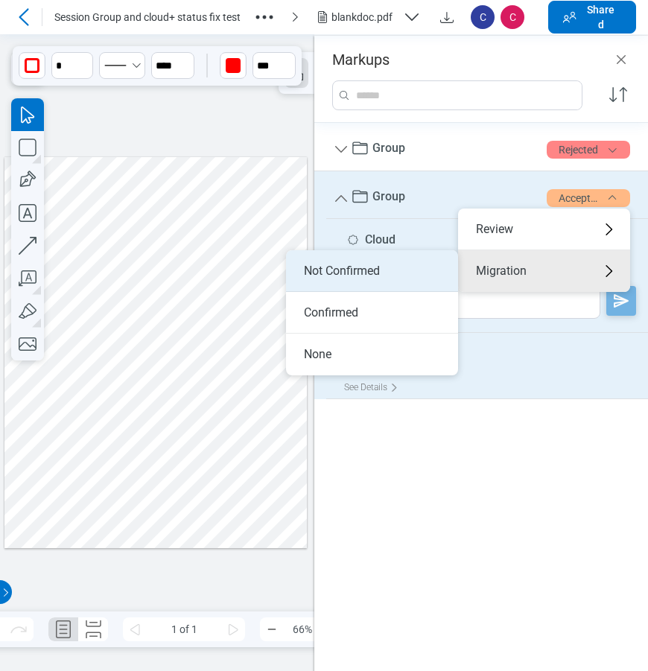
click at [370, 269] on li "Not Confirmed" at bounding box center [372, 271] width 172 height 42
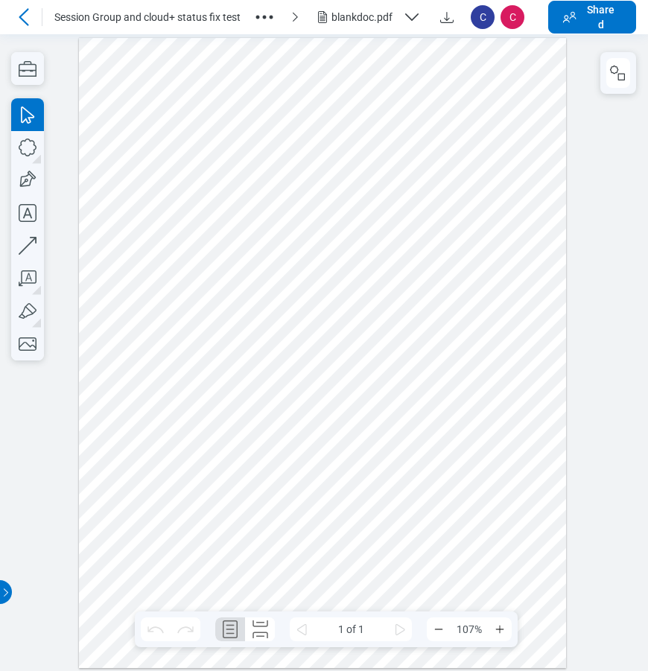
drag, startPoint x: 331, startPoint y: 395, endPoint x: 357, endPoint y: 395, distance: 26.1
click at [331, 395] on div at bounding box center [322, 352] width 487 height 630
click at [618, 74] on rect "button" at bounding box center [621, 76] width 7 height 7
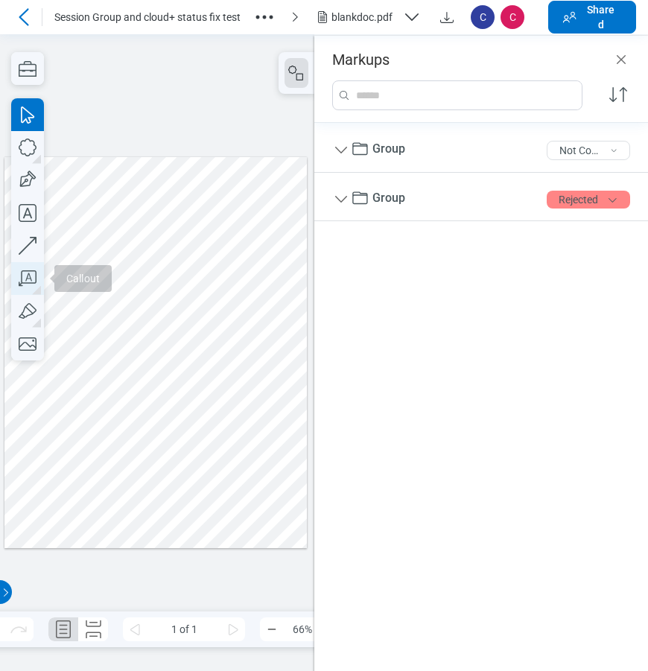
click at [25, 273] on icon "button" at bounding box center [27, 278] width 33 height 33
drag, startPoint x: 104, startPoint y: 430, endPoint x: 153, endPoint y: 473, distance: 65.5
click at [153, 473] on div at bounding box center [155, 351] width 302 height 391
click at [185, 487] on div at bounding box center [155, 351] width 302 height 391
click at [282, 447] on div at bounding box center [155, 351] width 302 height 391
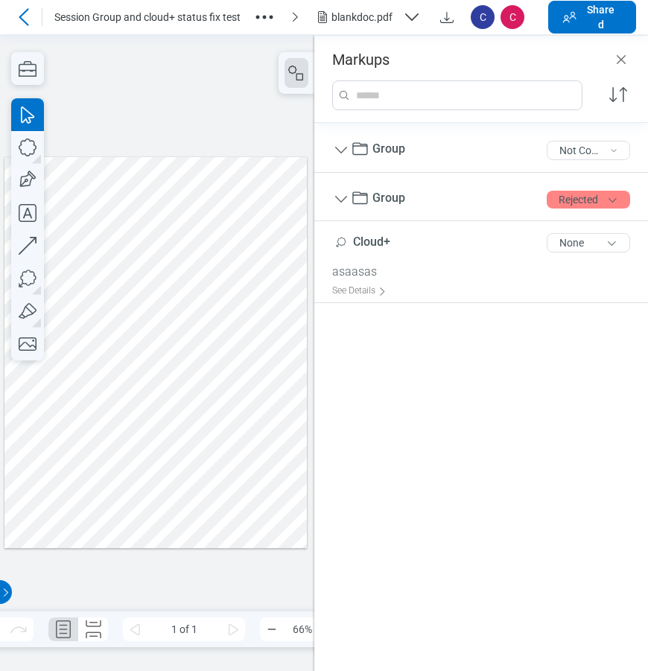
click at [174, 481] on div at bounding box center [155, 351] width 302 height 391
click at [201, 487] on div at bounding box center [155, 351] width 302 height 391
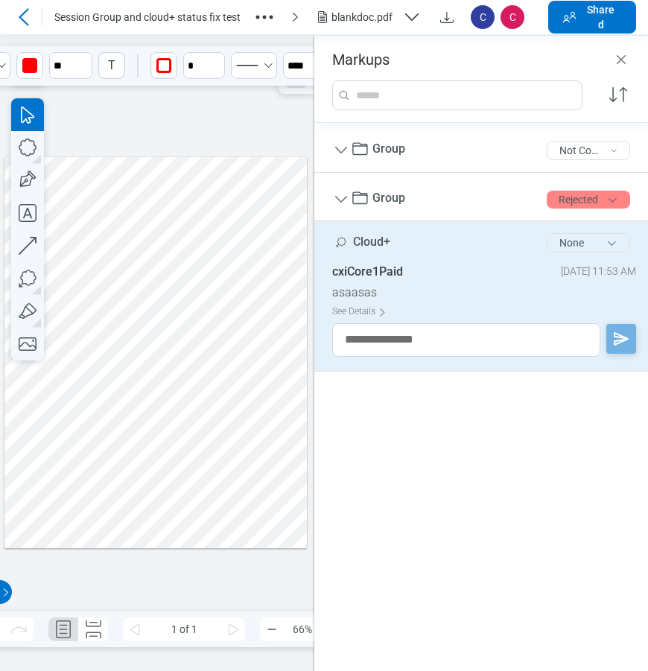
click at [583, 244] on button "None" at bounding box center [588, 242] width 83 height 19
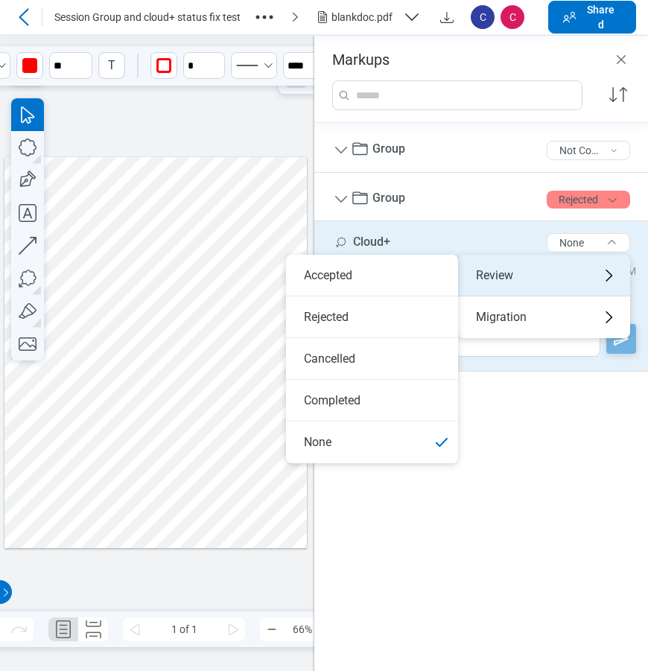
click at [522, 272] on div "Review" at bounding box center [544, 276] width 172 height 42
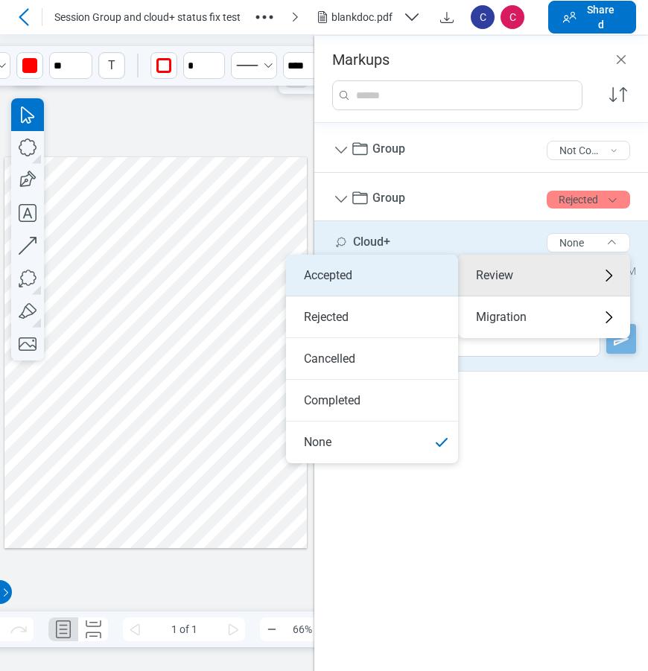
click at [405, 276] on li "Accepted" at bounding box center [372, 276] width 172 height 42
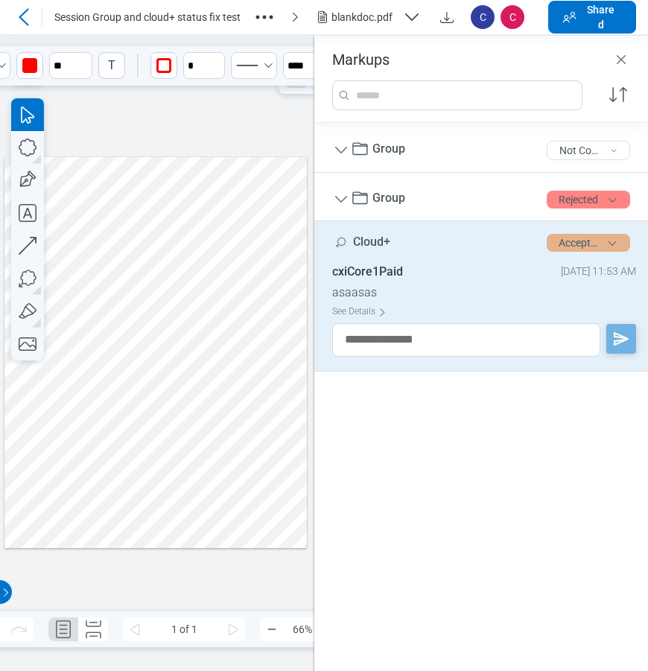
click at [592, 248] on button "Accepted" at bounding box center [588, 243] width 83 height 18
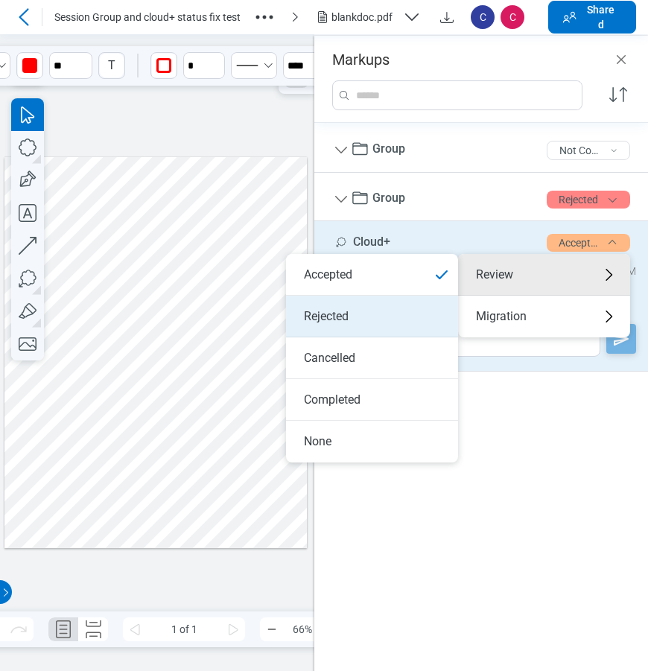
click at [361, 322] on li "Rejected" at bounding box center [372, 317] width 172 height 42
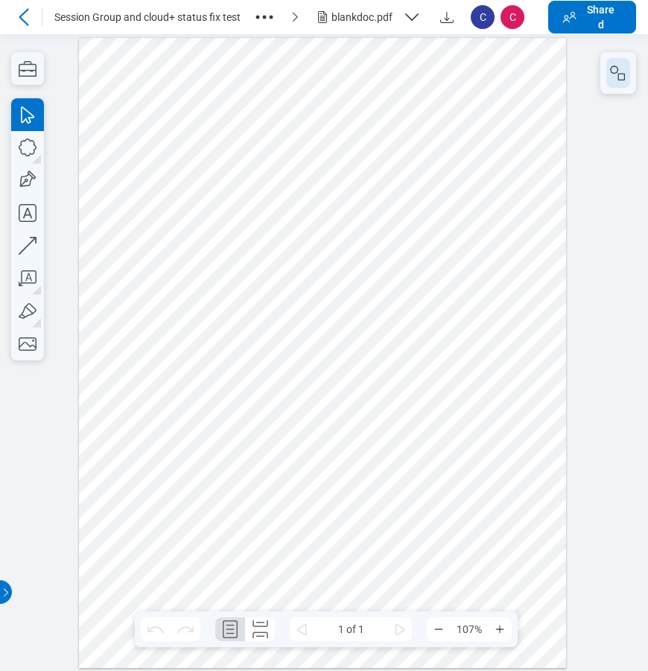
click at [621, 73] on rect "button" at bounding box center [621, 76] width 7 height 7
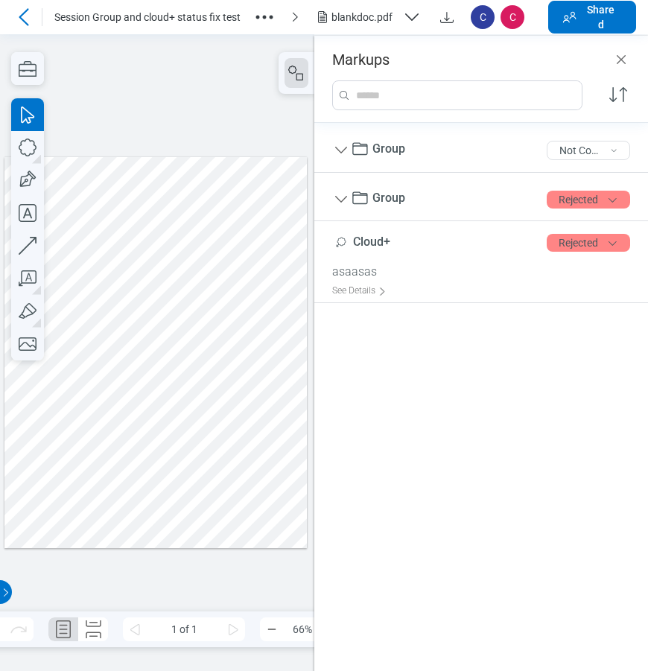
click at [209, 486] on div at bounding box center [155, 351] width 302 height 391
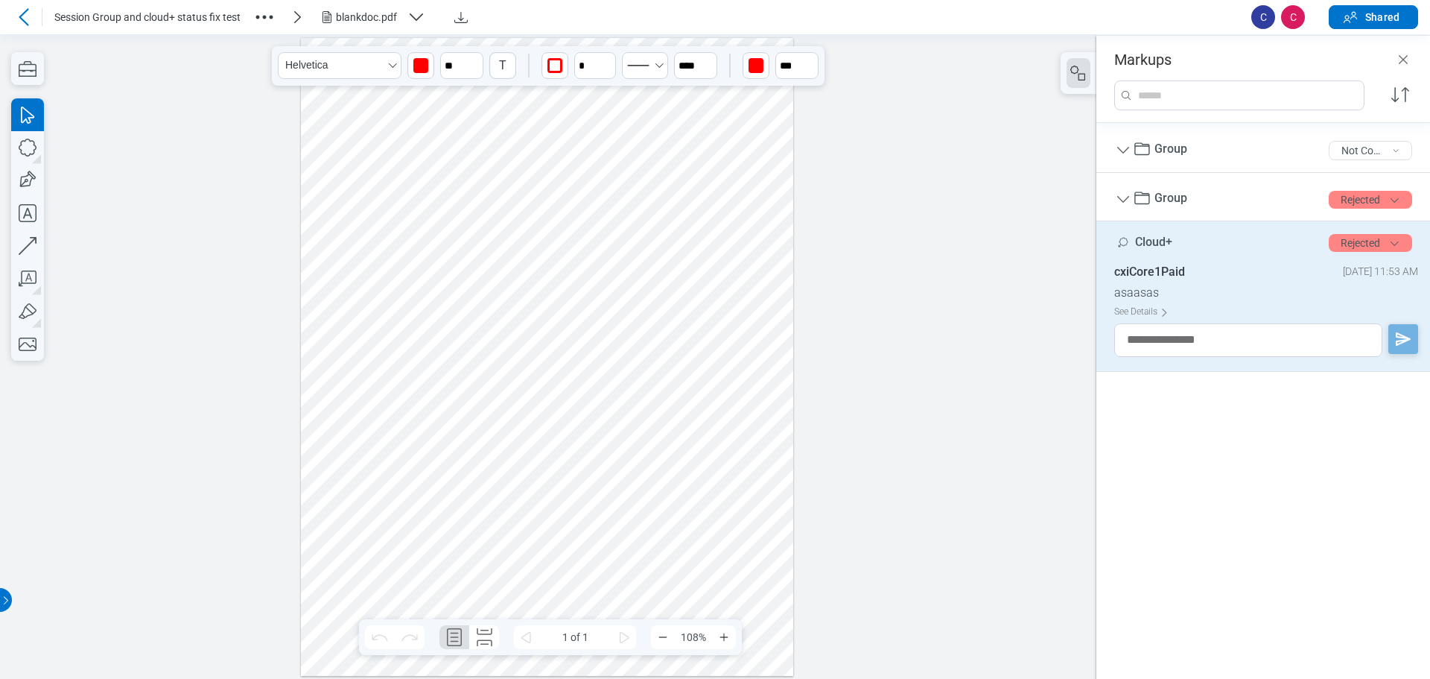
click at [19, 13] on icon at bounding box center [24, 17] width 18 height 18
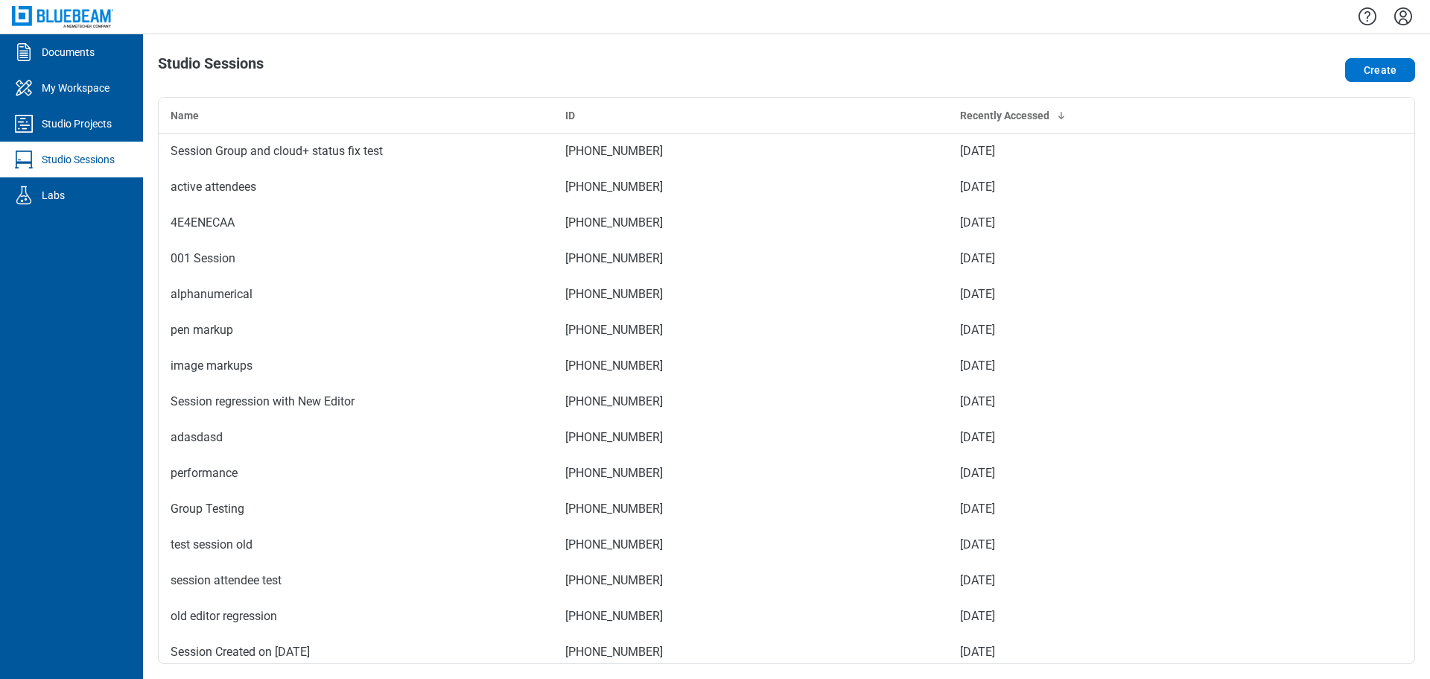
click at [647, 29] on div at bounding box center [786, 17] width 1287 height 34
click at [647, 16] on icon "Settings" at bounding box center [1404, 16] width 18 height 18
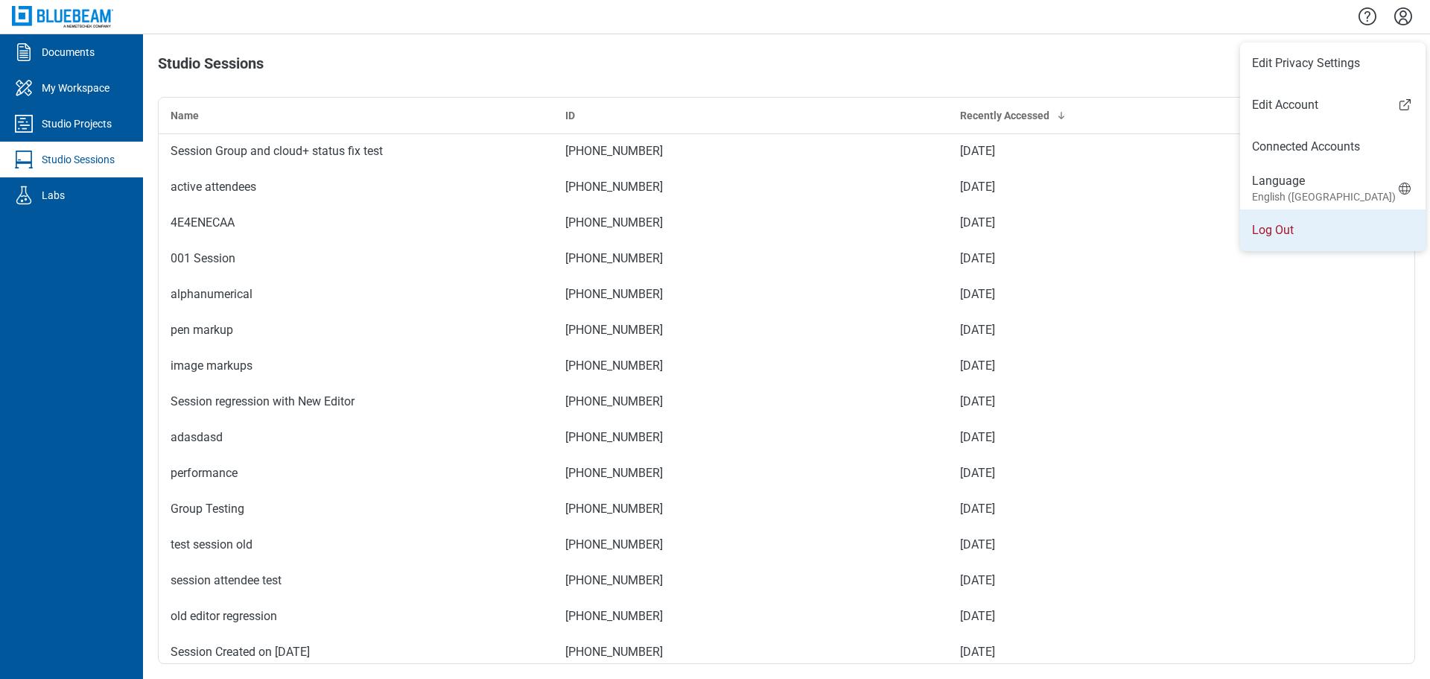
click at [647, 232] on li "Log Out" at bounding box center [1333, 230] width 186 height 42
